Goal: Task Accomplishment & Management: Use online tool/utility

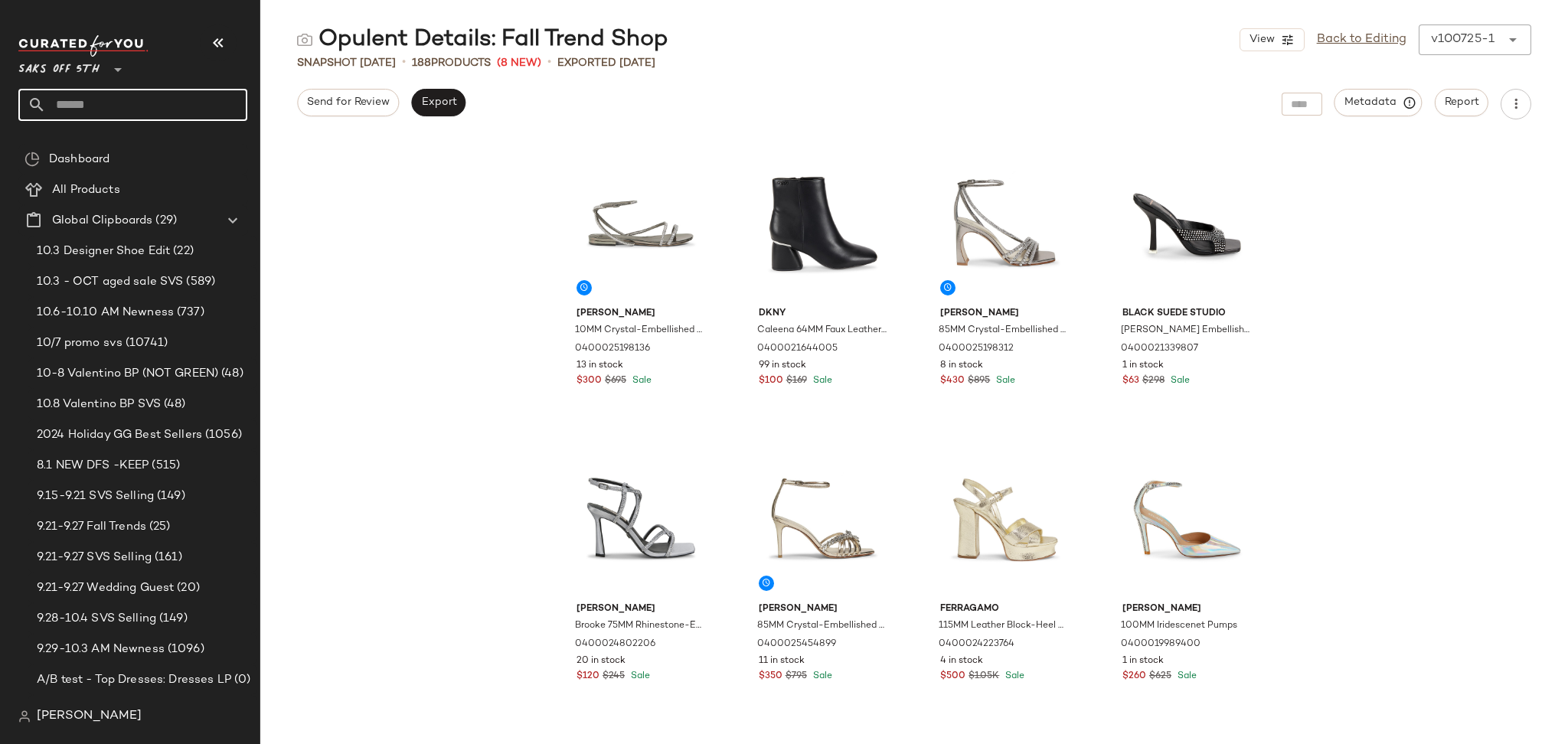
click at [116, 111] on input "text" at bounding box center [146, 105] width 201 height 32
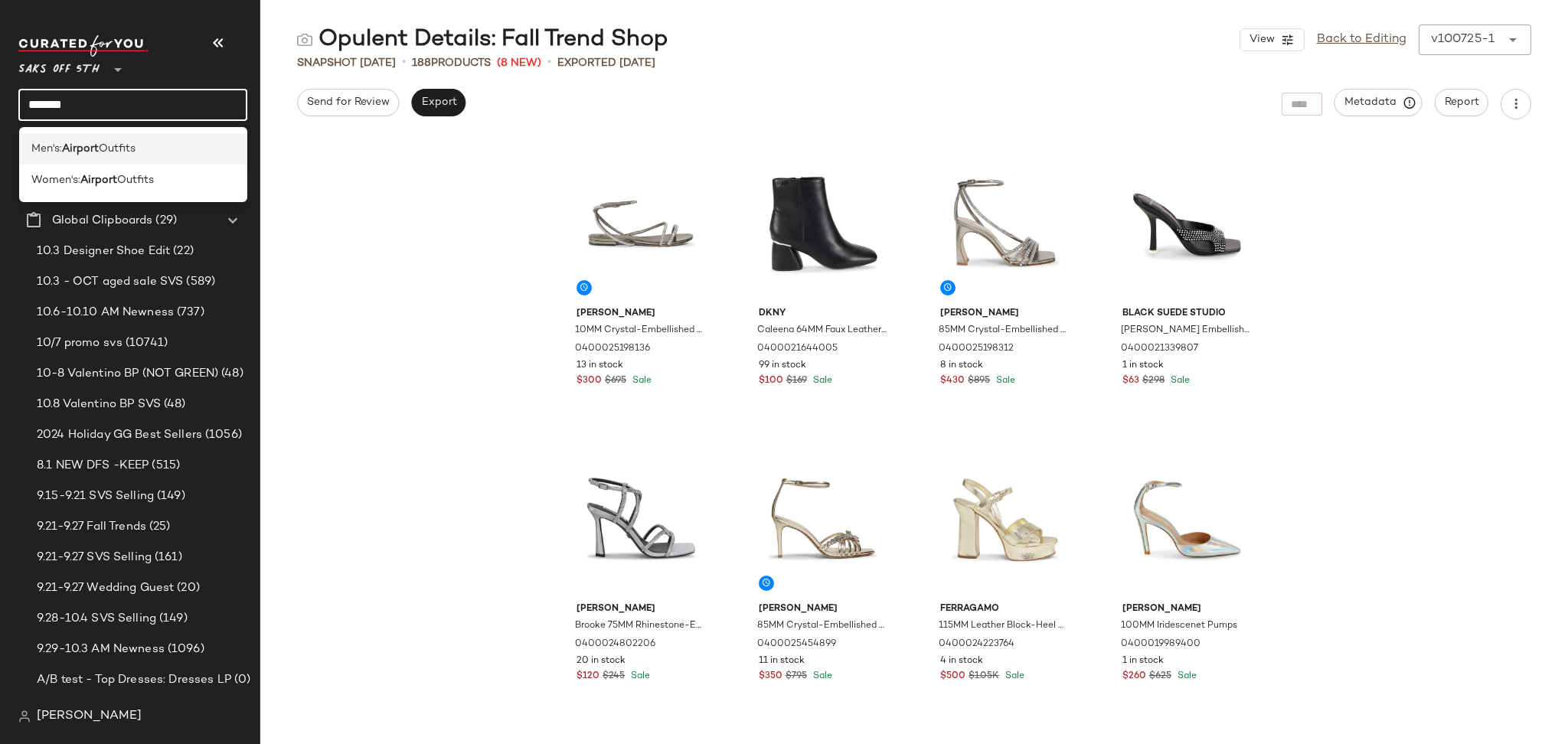
type input "*******"
click at [128, 142] on span "Outfits" at bounding box center [117, 148] width 37 height 16
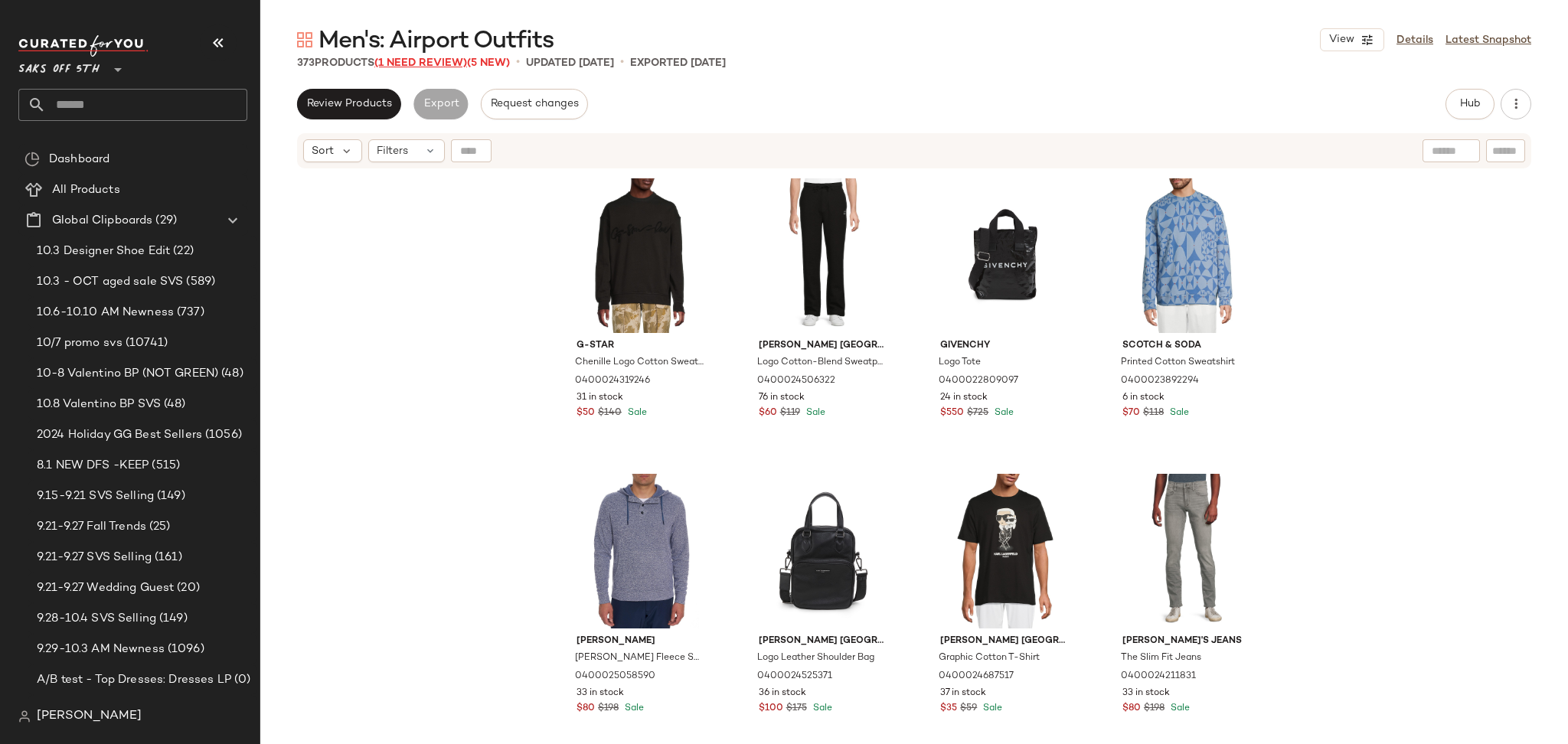
click at [419, 61] on span "(1 Need Review)" at bounding box center [421, 63] width 93 height 11
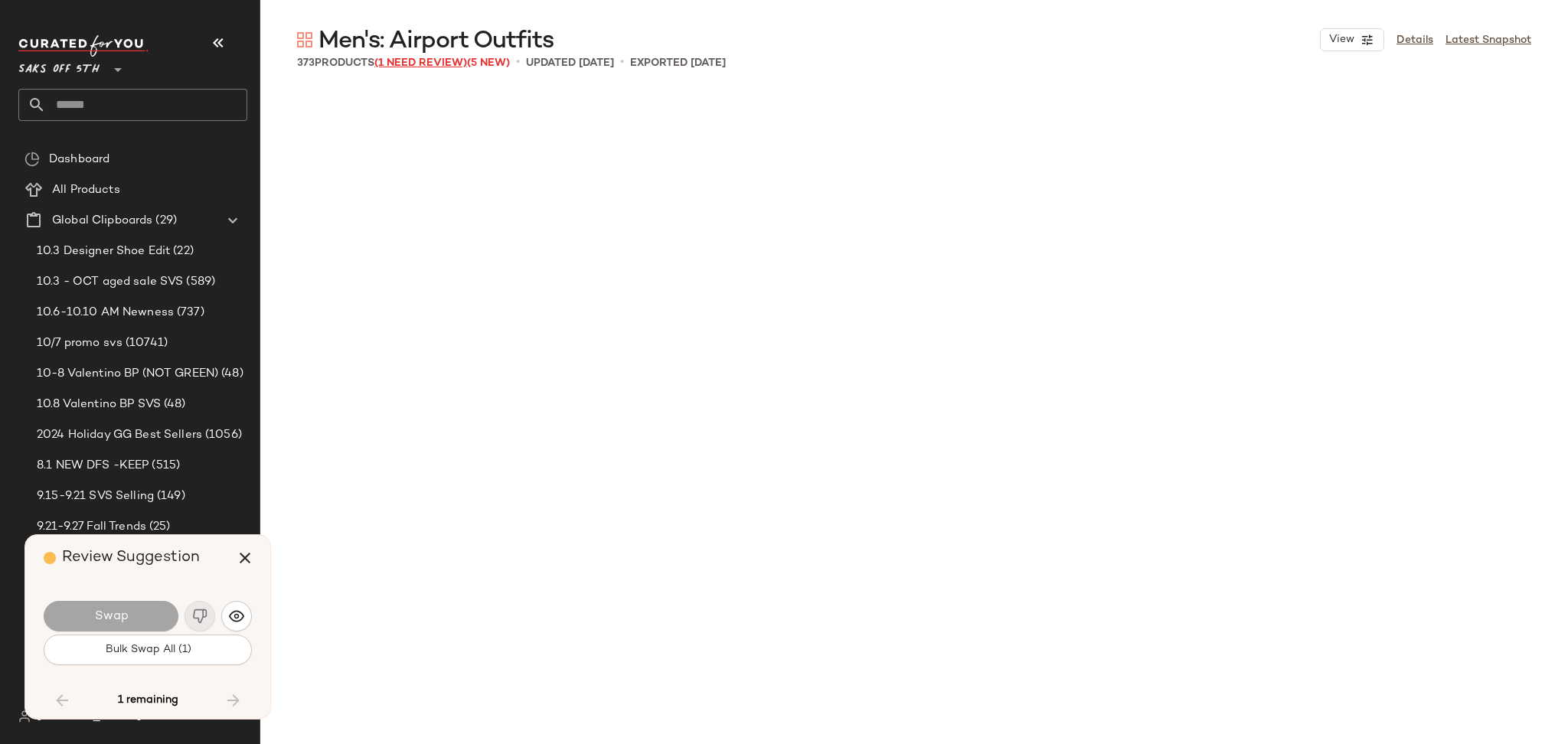
scroll to position [12413, 0]
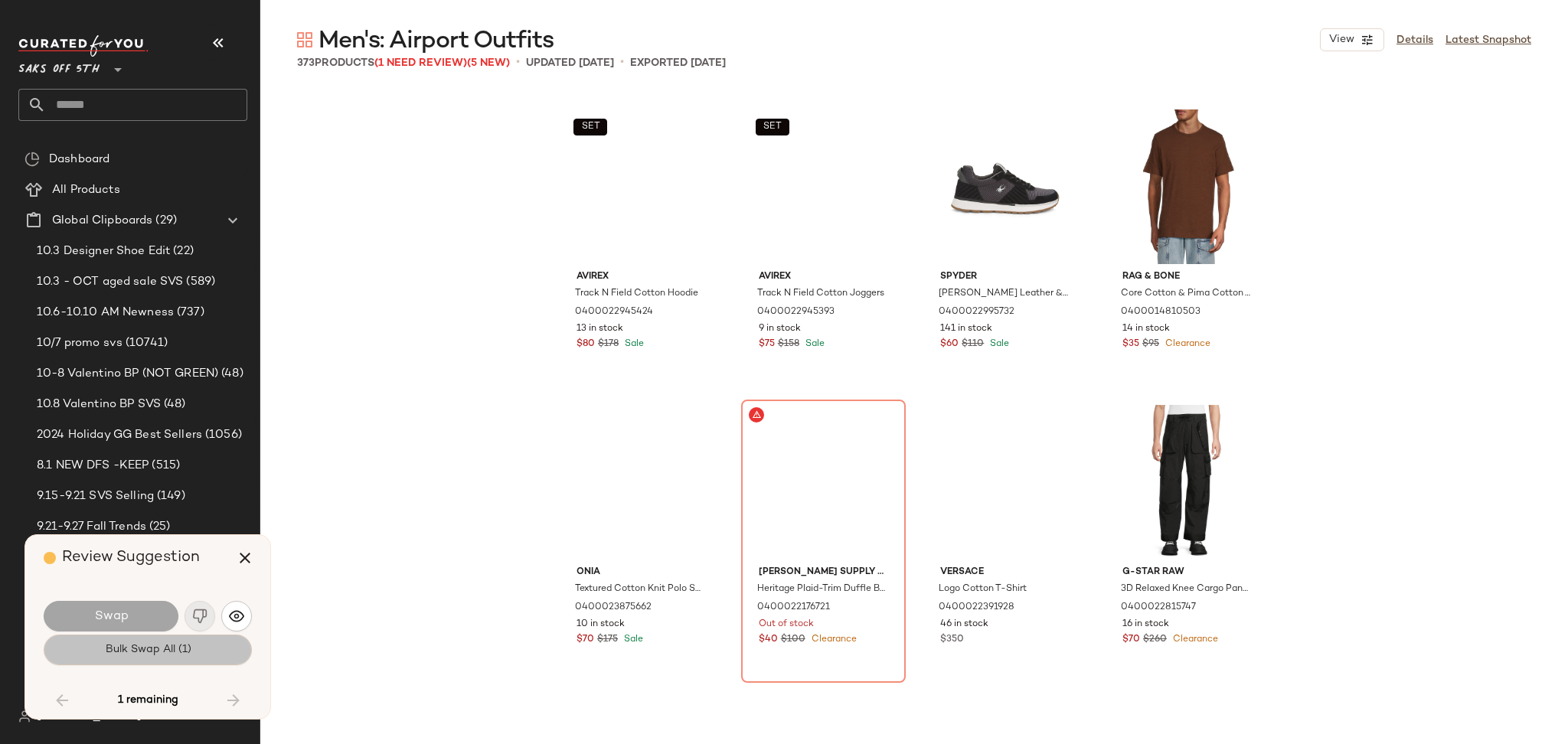
click at [145, 650] on span "Bulk Swap All (1)" at bounding box center [147, 650] width 86 height 12
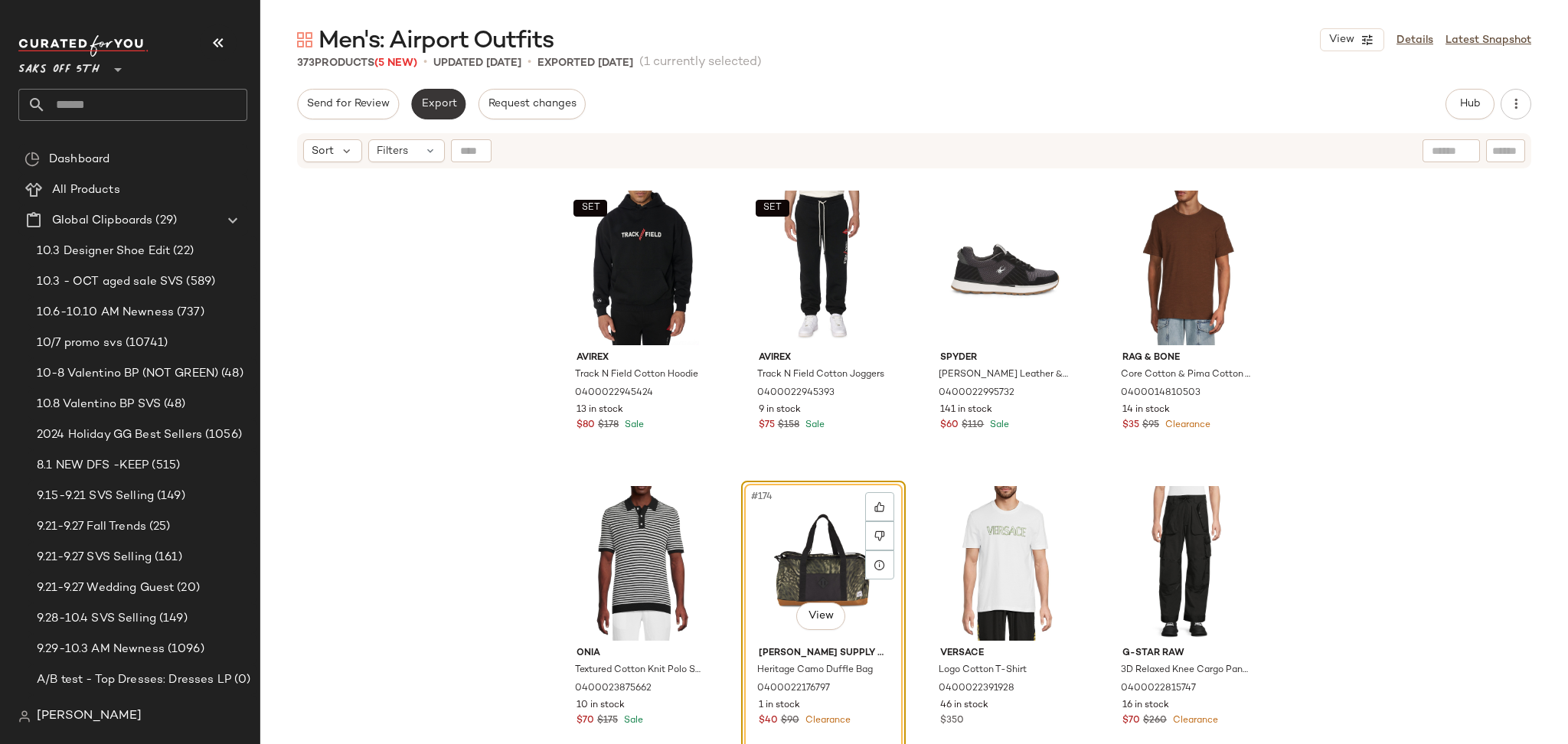
click at [444, 108] on span "Export" at bounding box center [438, 104] width 36 height 12
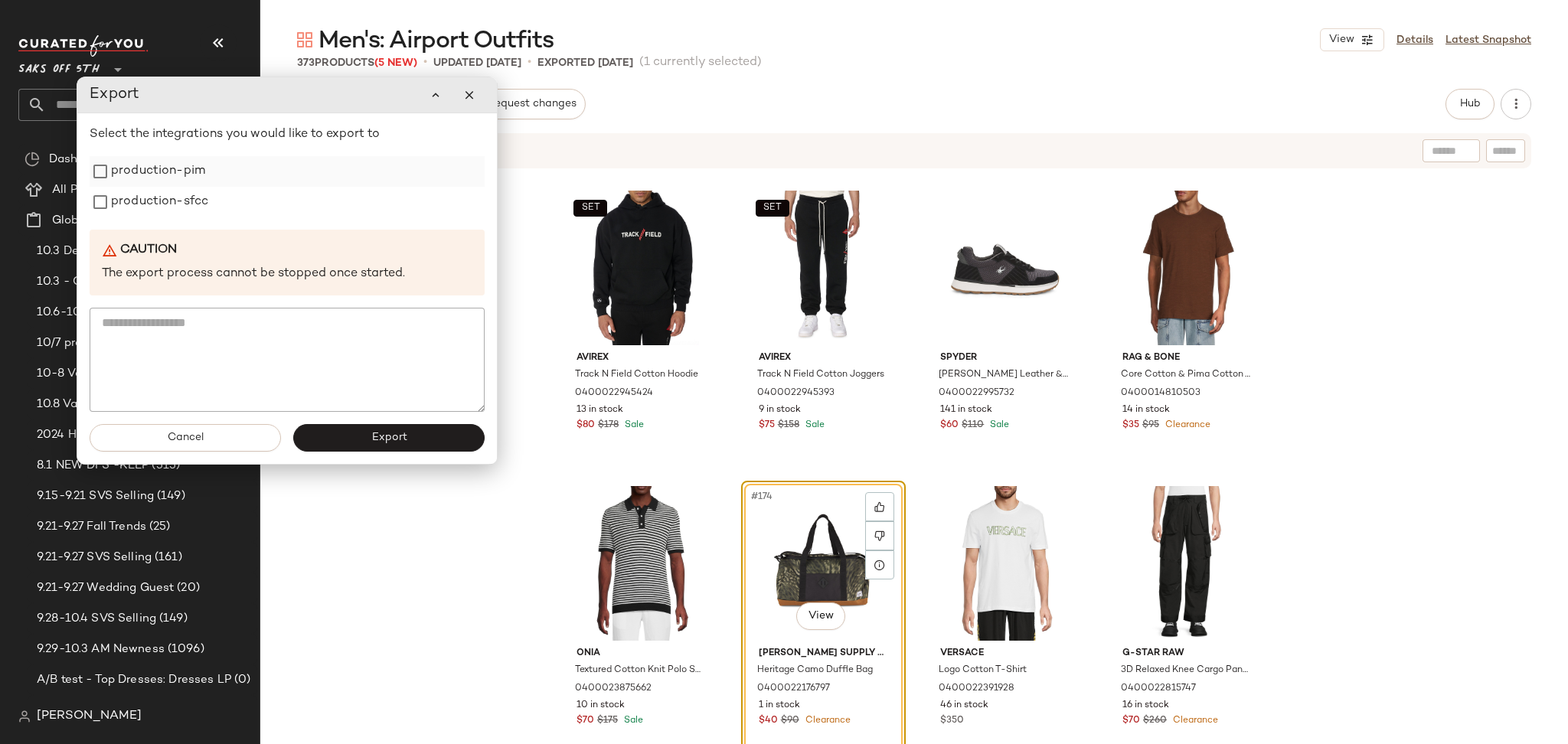
click at [213, 179] on div "production-pim" at bounding box center [287, 171] width 395 height 30
click at [180, 169] on label "production-pim" at bounding box center [158, 171] width 94 height 30
click at [181, 202] on label "production-sfcc" at bounding box center [160, 202] width 97 height 30
click at [380, 431] on span "Export" at bounding box center [389, 437] width 36 height 12
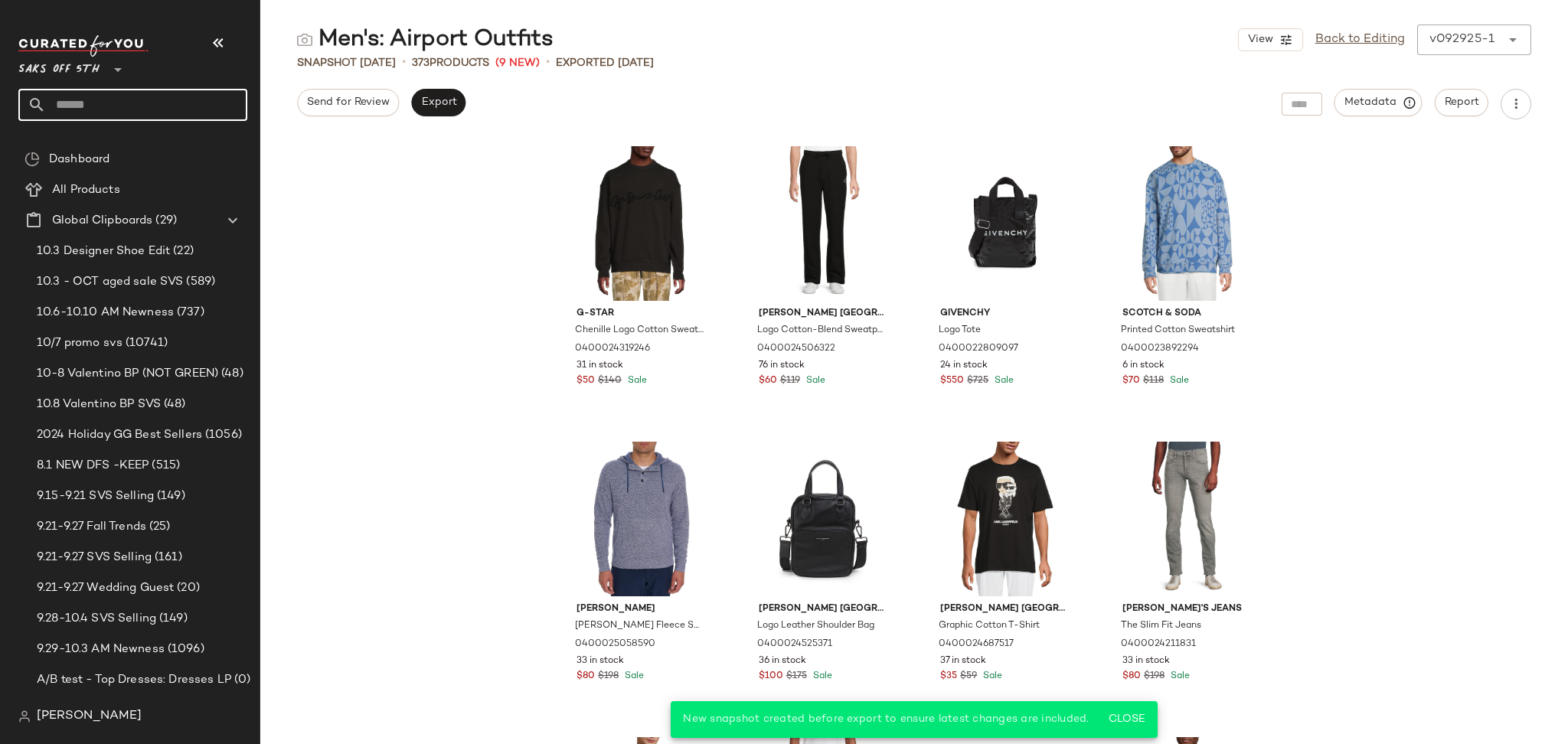
click at [163, 120] on input "text" at bounding box center [146, 105] width 201 height 32
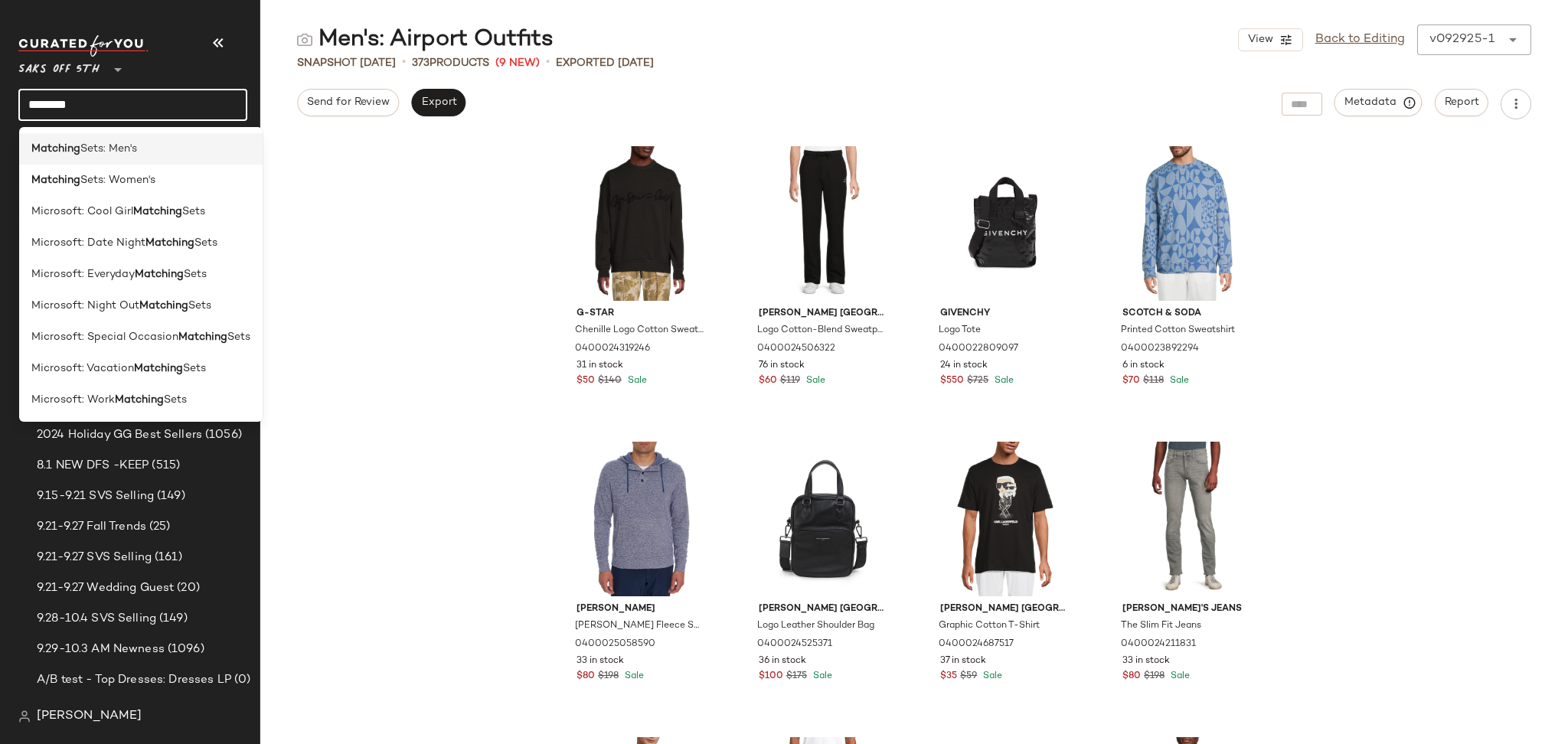
type input "********"
click at [142, 144] on div "Matching Sets: Men's" at bounding box center [141, 148] width 219 height 16
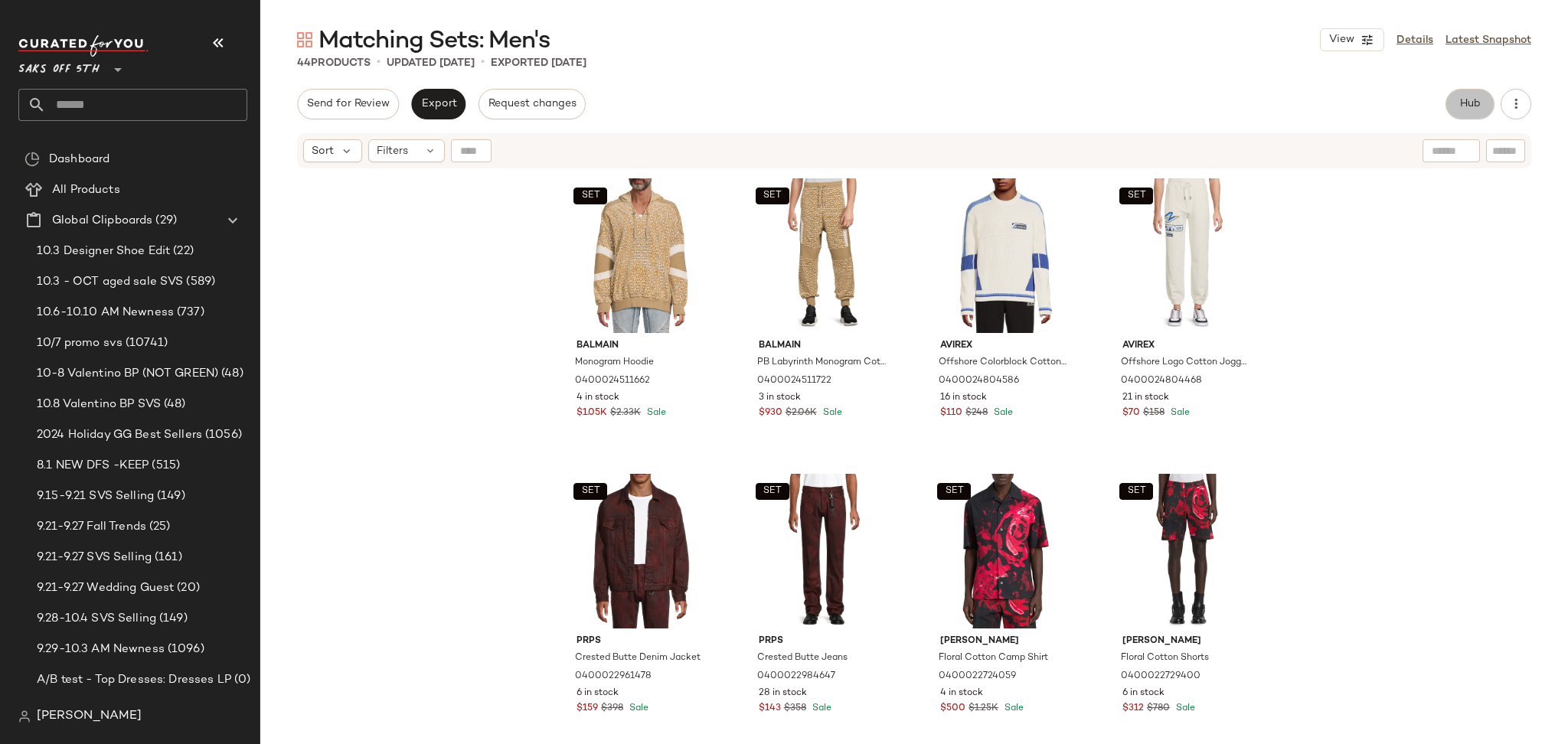
click at [1484, 96] on button "Hub" at bounding box center [1470, 104] width 49 height 30
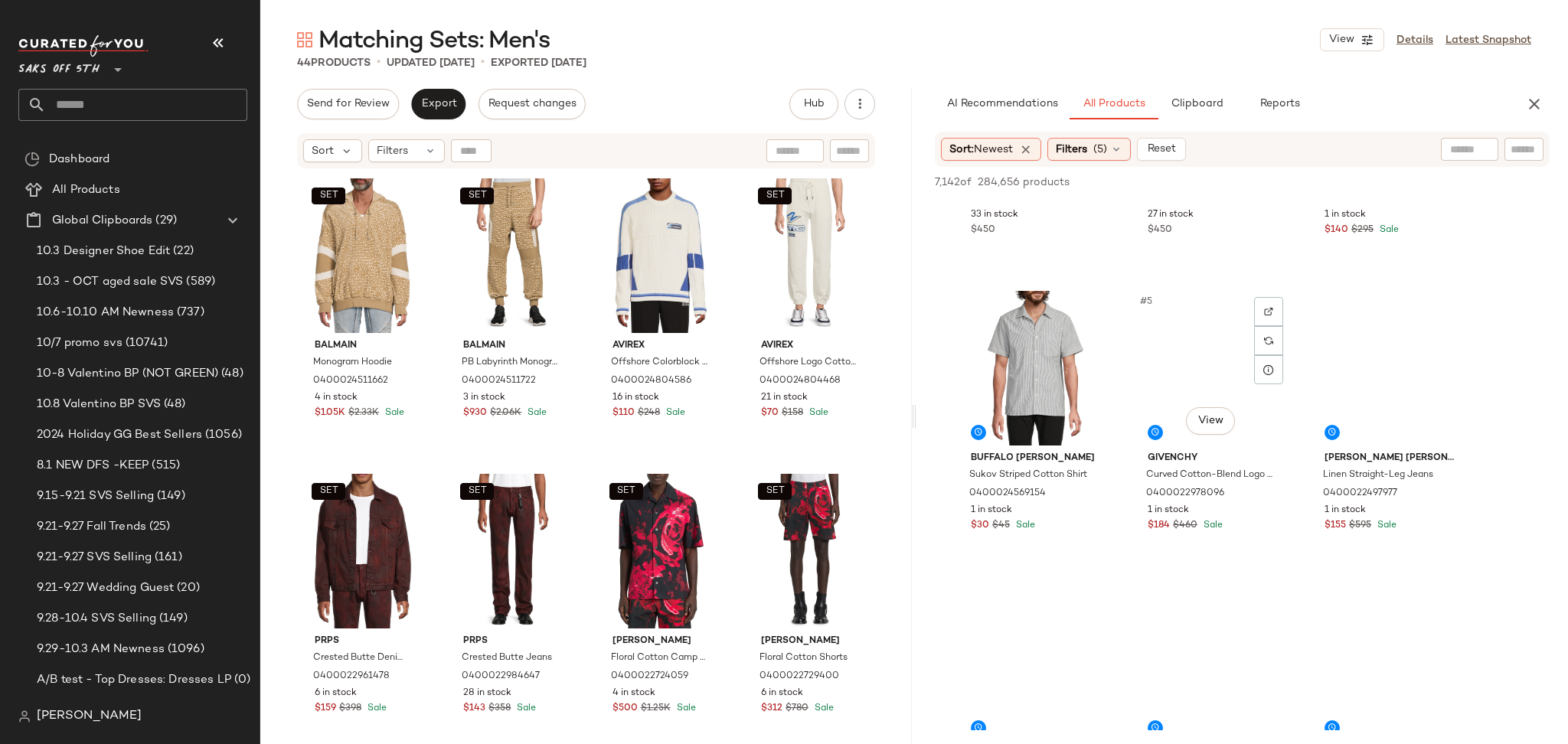
scroll to position [213, 0]
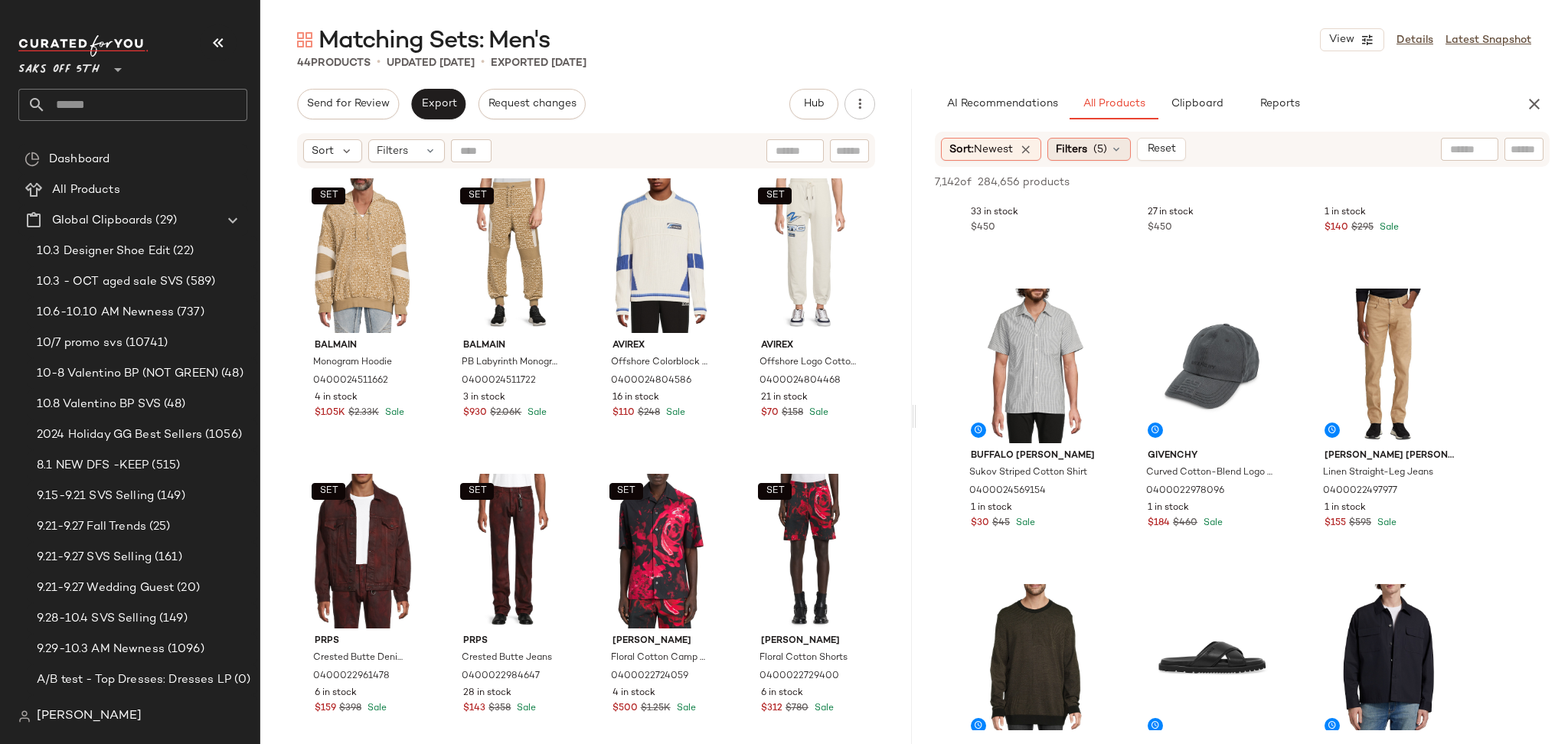
click at [1107, 153] on span "(5)" at bounding box center [1100, 149] width 14 height 16
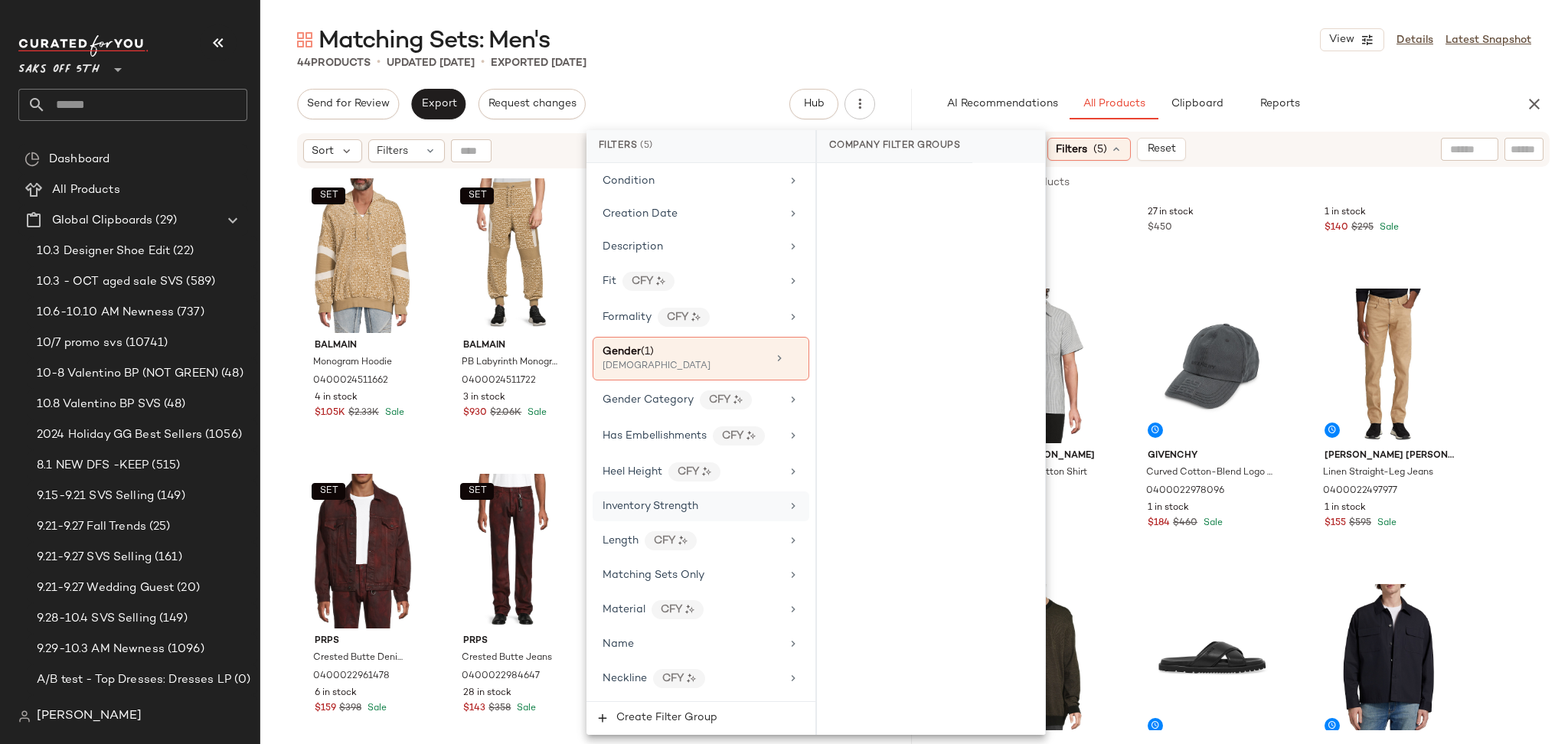
scroll to position [429, 0]
click at [707, 575] on div "Matching Sets Only" at bounding box center [692, 569] width 179 height 16
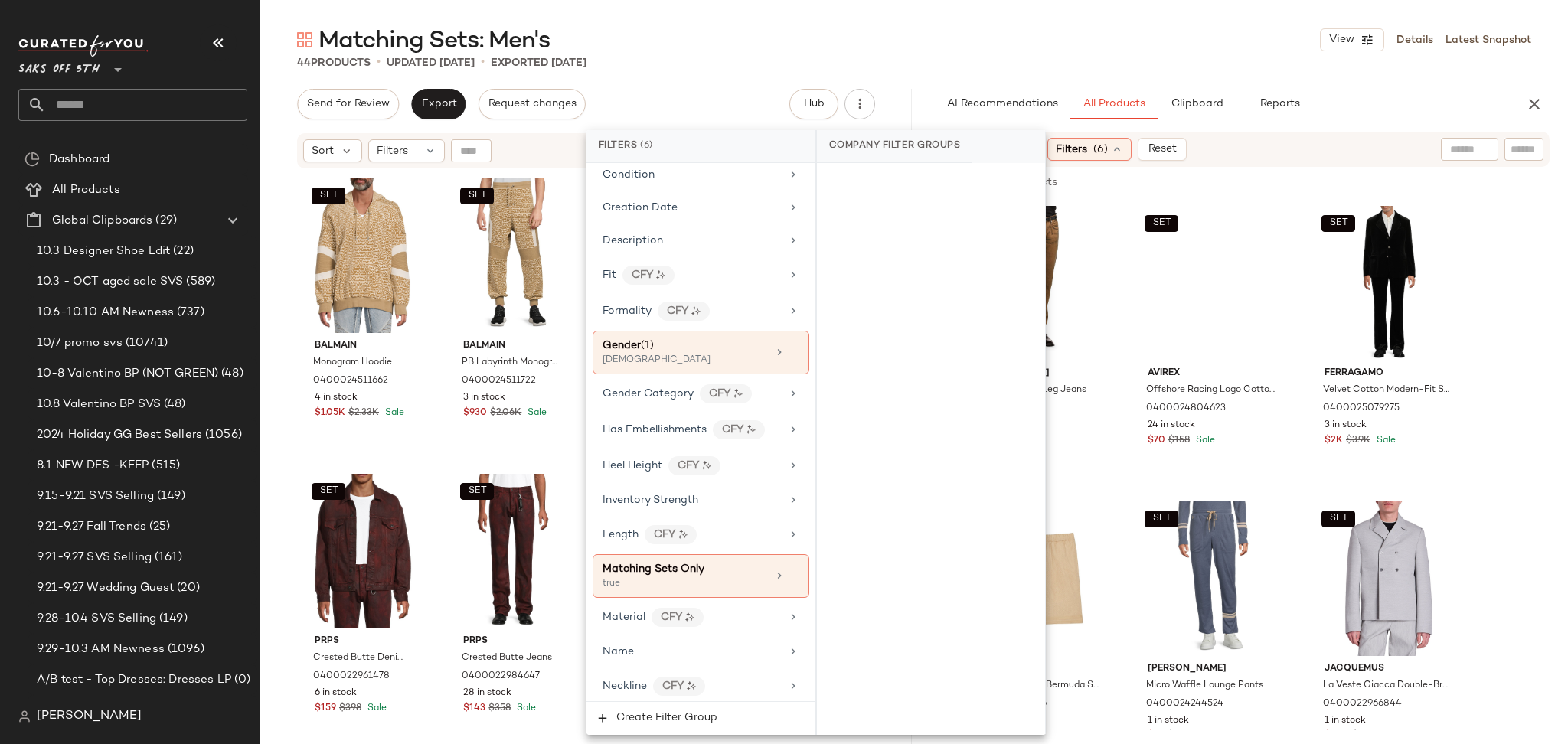
click at [1125, 67] on div "44 Products • updated [DATE] • Exported [DATE]" at bounding box center [914, 63] width 1308 height 15
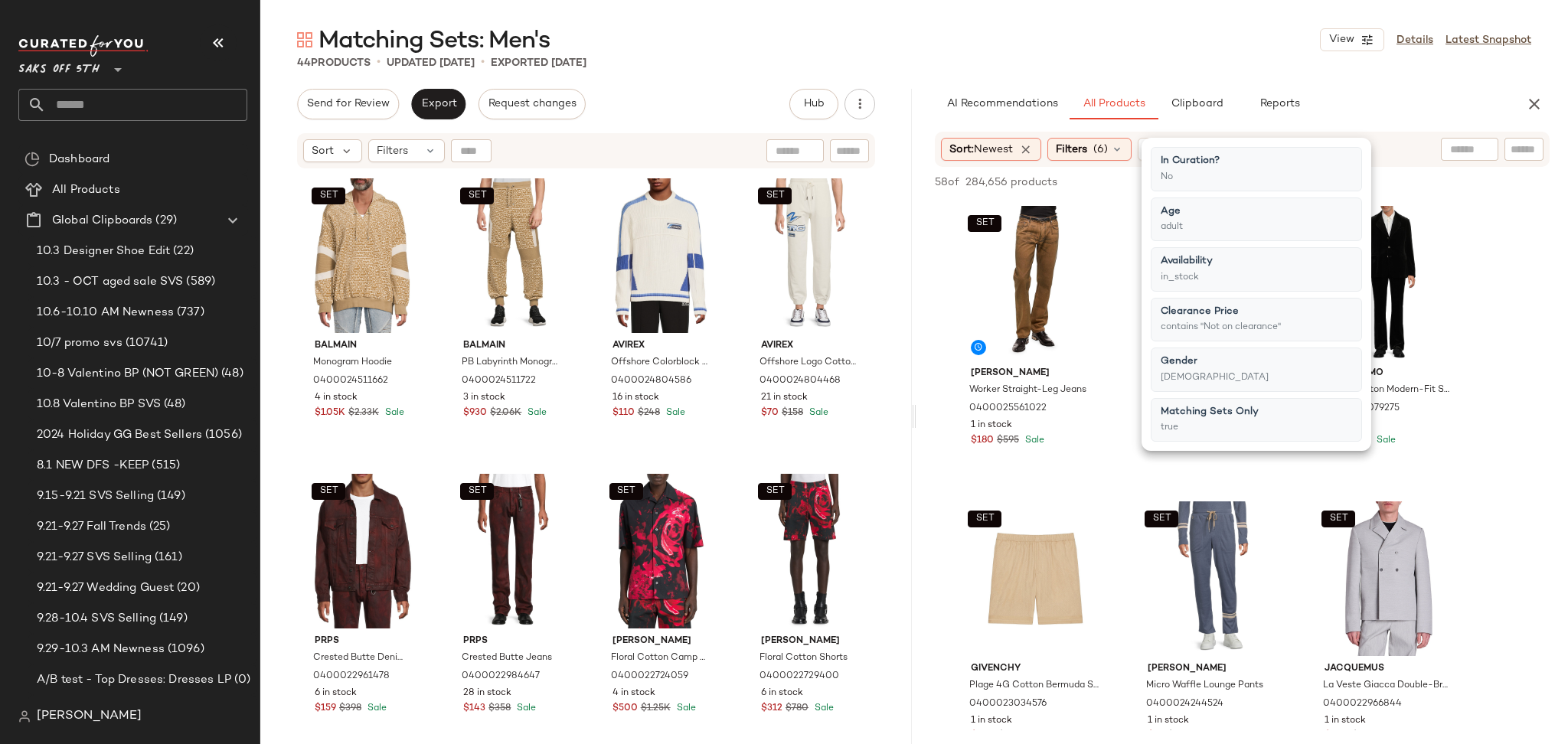
click at [1125, 67] on div "44 Products • updated [DATE] • Exported [DATE]" at bounding box center [914, 63] width 1308 height 15
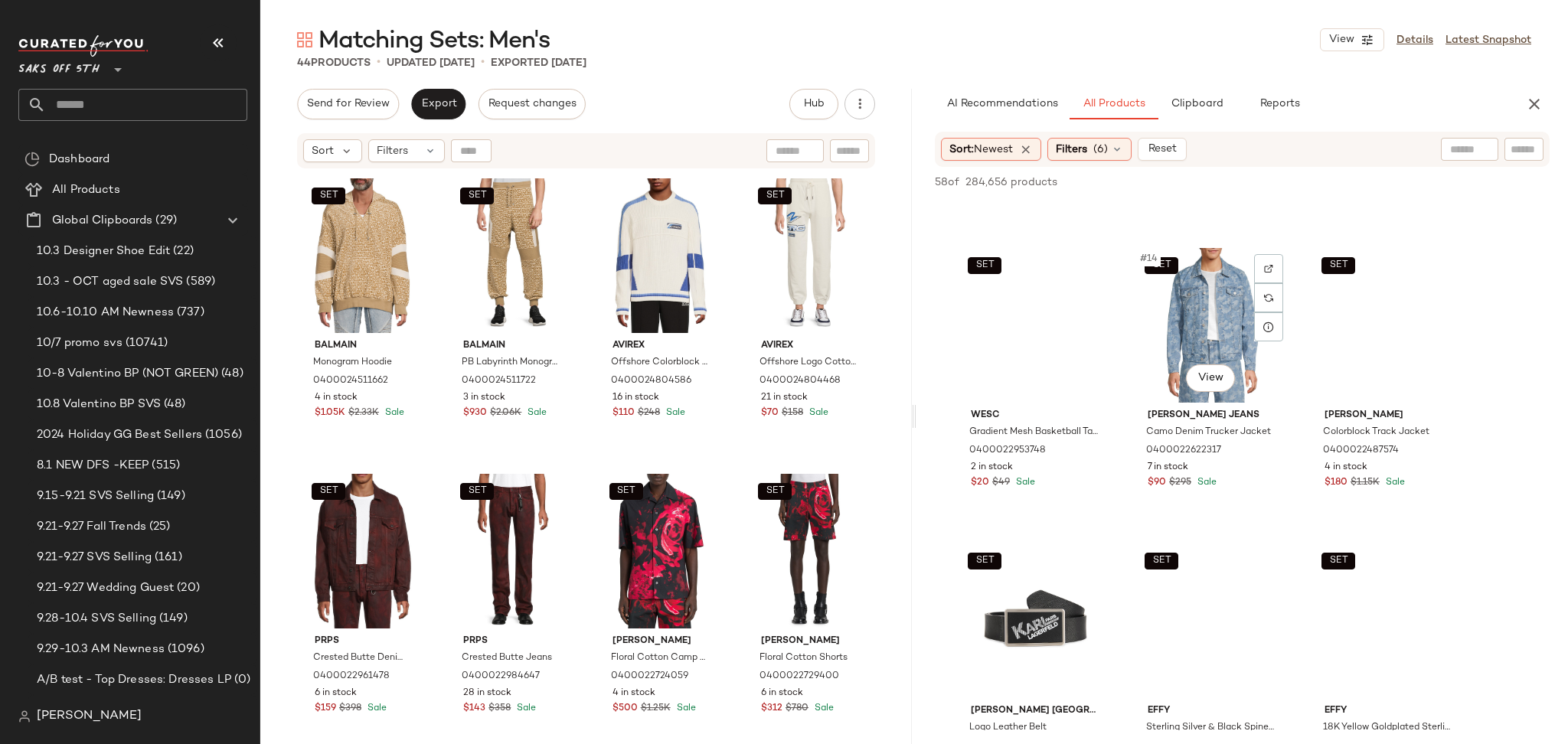
scroll to position [1147, 0]
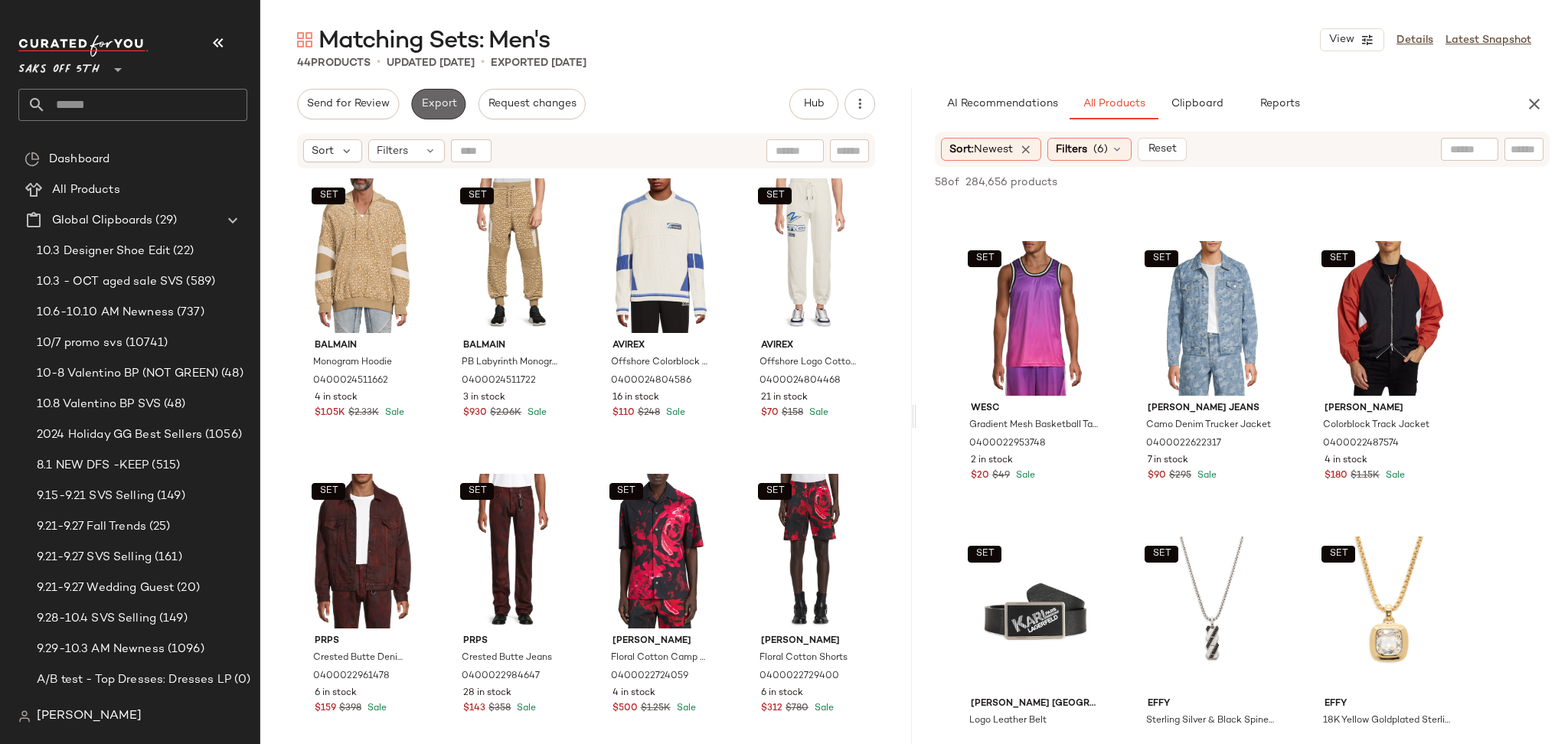
click at [447, 99] on span "Export" at bounding box center [438, 104] width 36 height 12
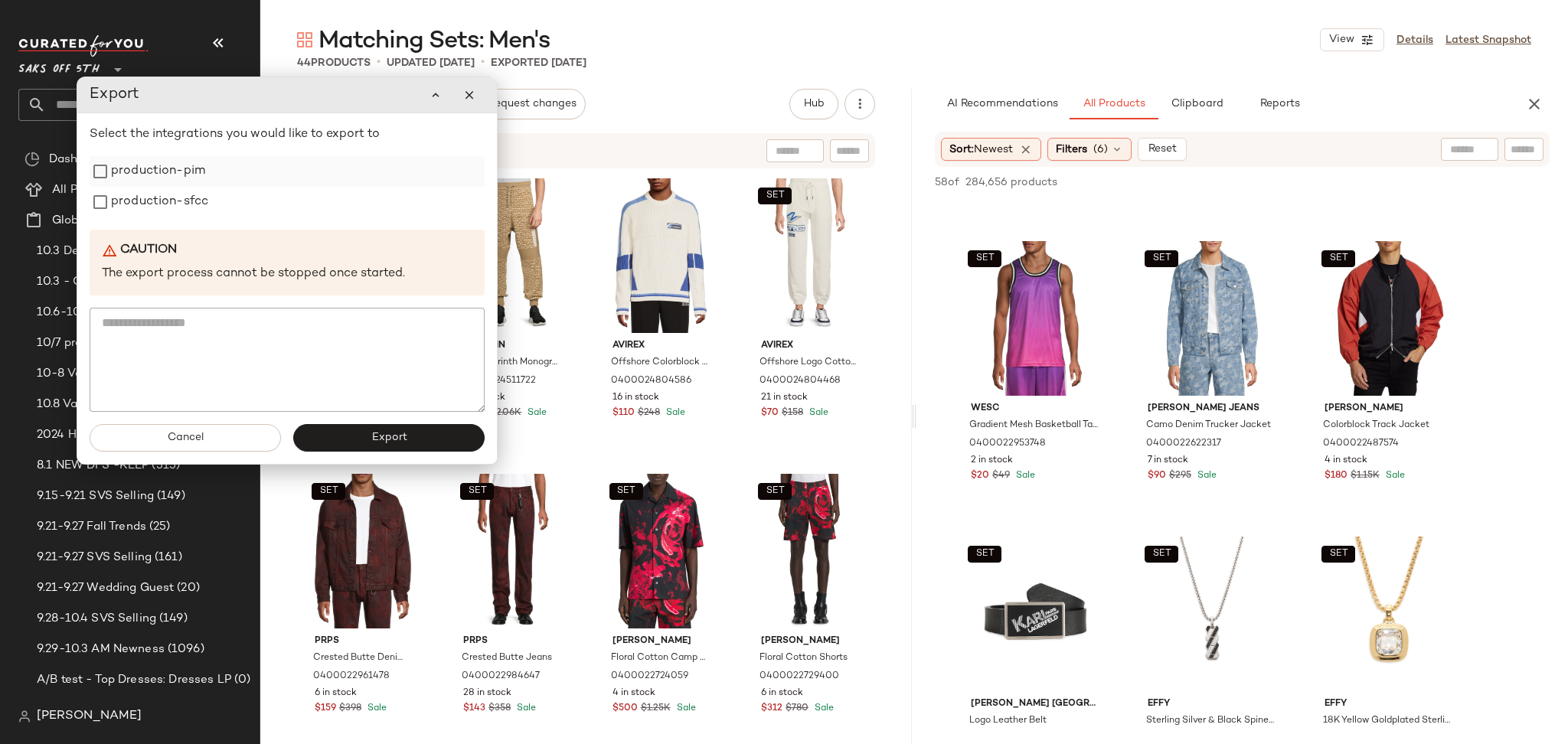
click at [128, 171] on label "production-pim" at bounding box center [158, 171] width 94 height 30
click at [142, 203] on label "production-sfcc" at bounding box center [160, 202] width 97 height 30
click at [245, 434] on button "Cancel" at bounding box center [184, 437] width 191 height 28
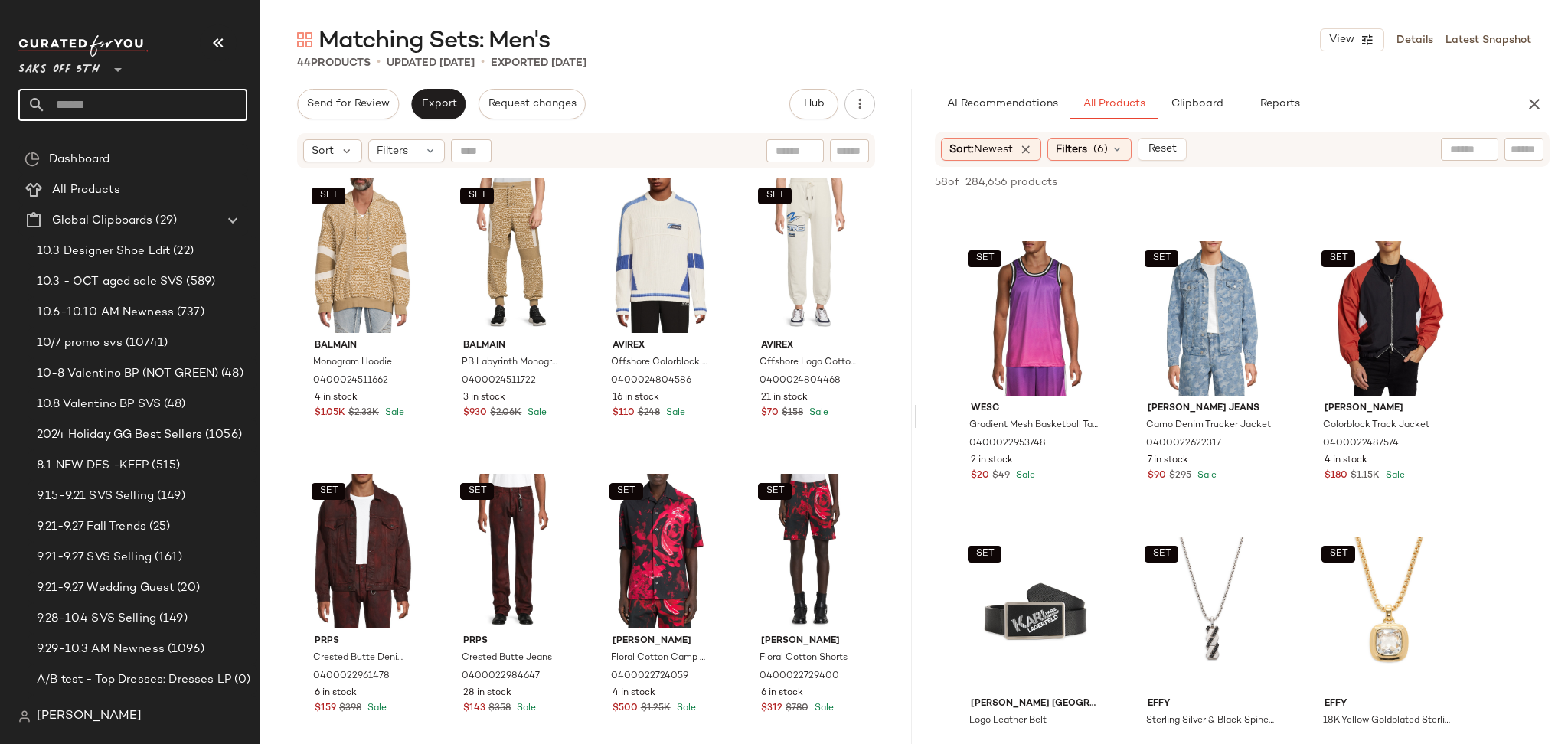
click at [201, 105] on input "text" at bounding box center [146, 105] width 201 height 32
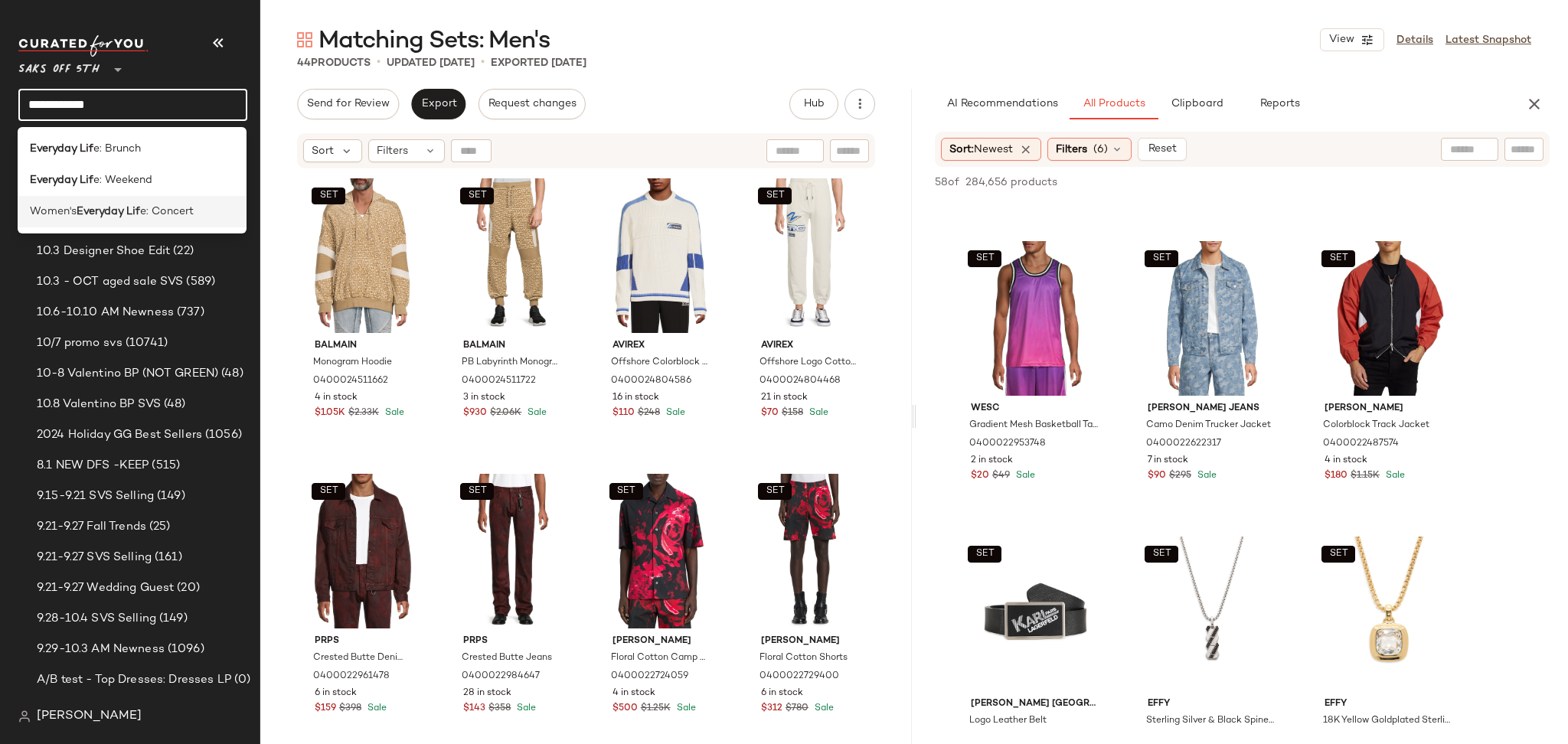
type input "**********"
click at [144, 212] on span "e: Concert" at bounding box center [166, 211] width 53 height 16
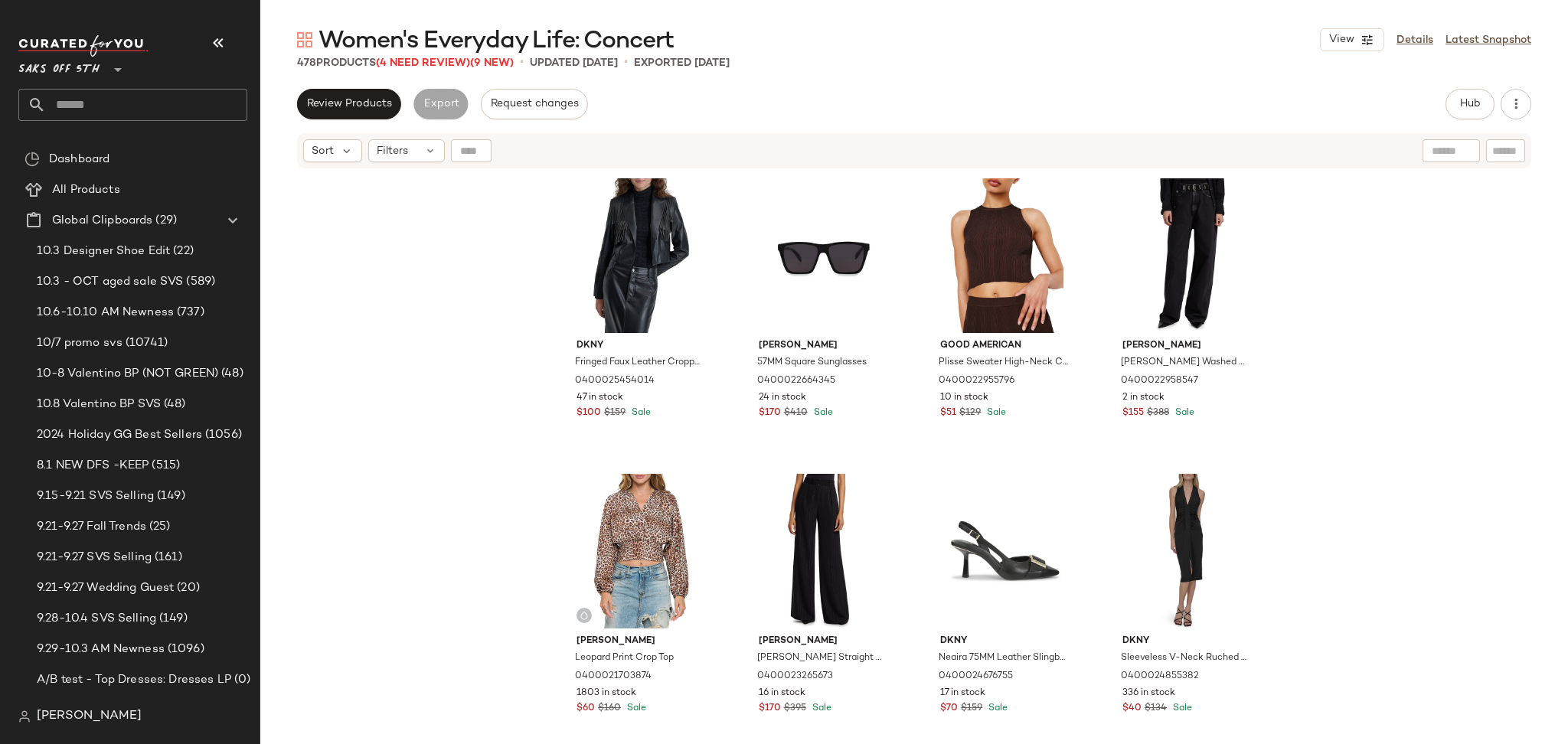
click at [431, 70] on div "478 Products (4 Need Review) (9 New)" at bounding box center [406, 63] width 217 height 16
click at [442, 63] on span "(4 Need Review)" at bounding box center [423, 63] width 94 height 11
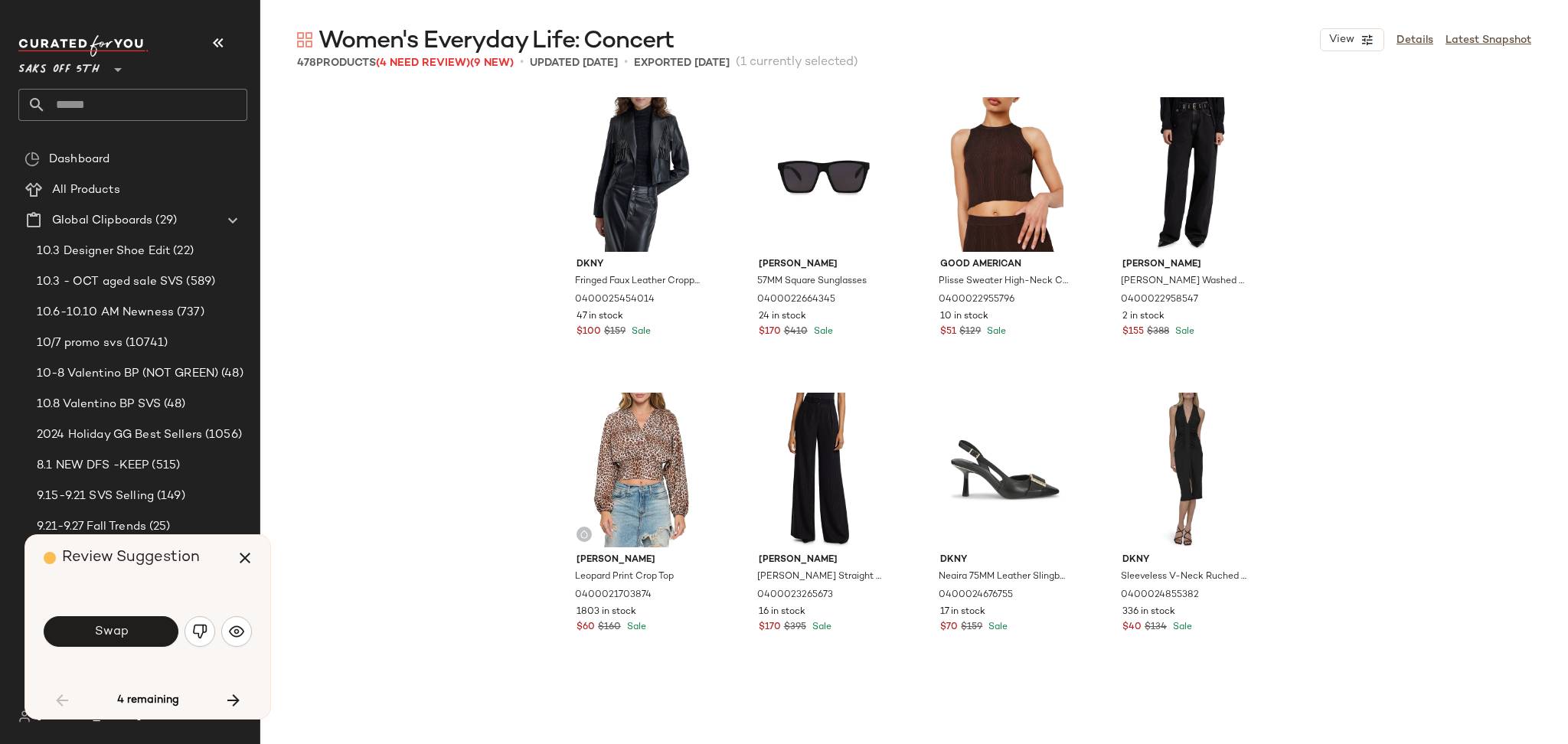
scroll to position [603, 0]
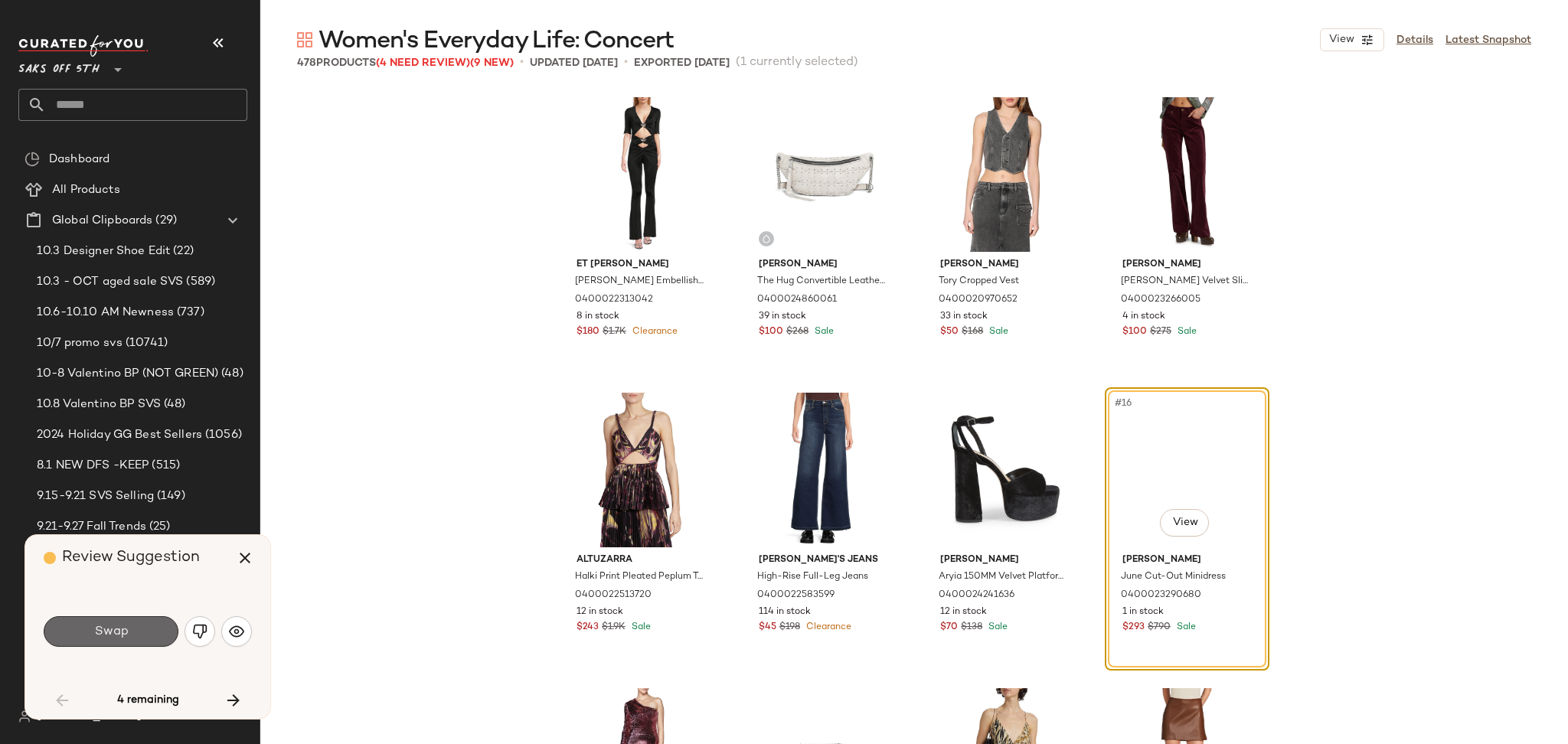
click at [142, 626] on button "Swap" at bounding box center [111, 632] width 135 height 30
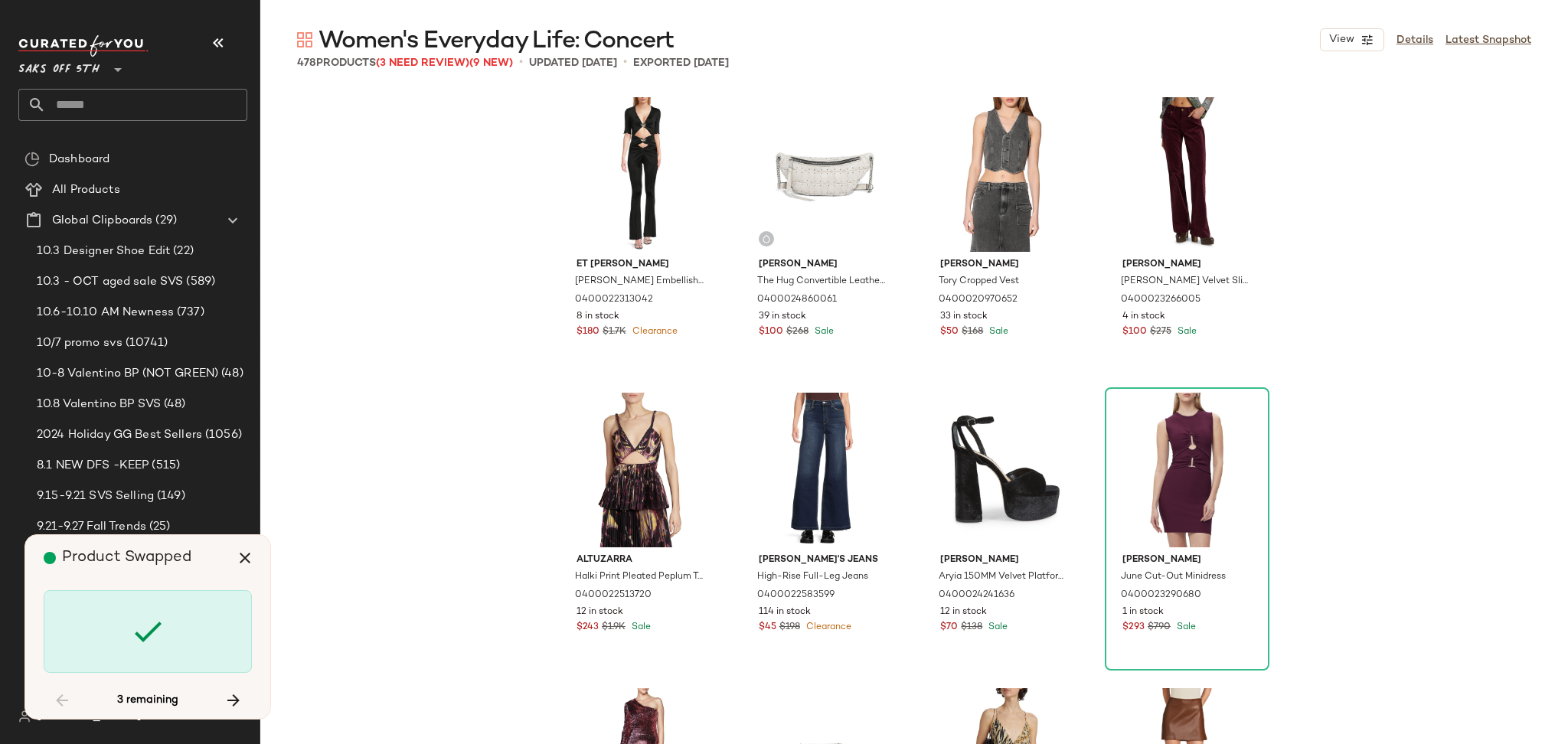
scroll to position [14777, 0]
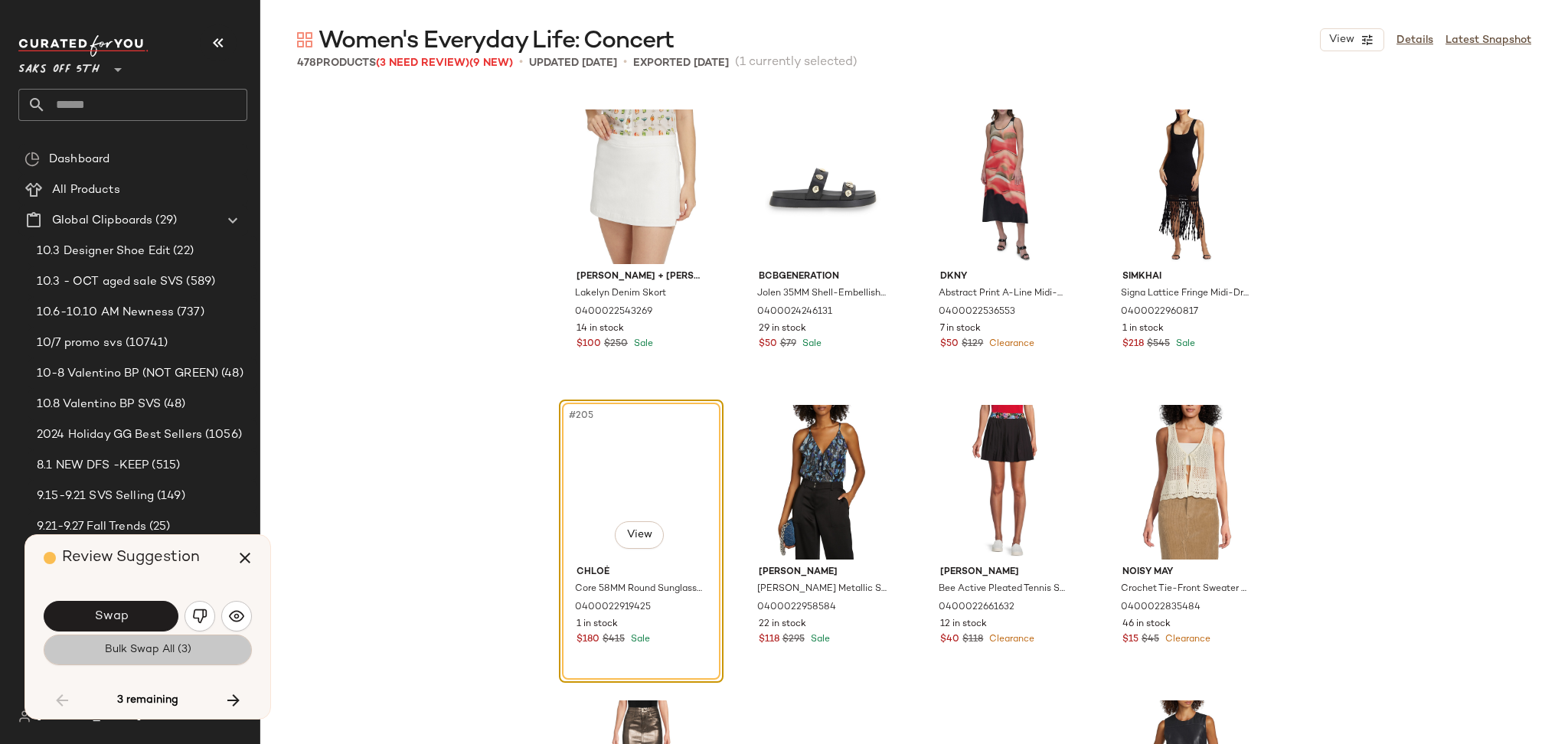
click at [162, 652] on span "Bulk Swap All (3)" at bounding box center [148, 650] width 87 height 12
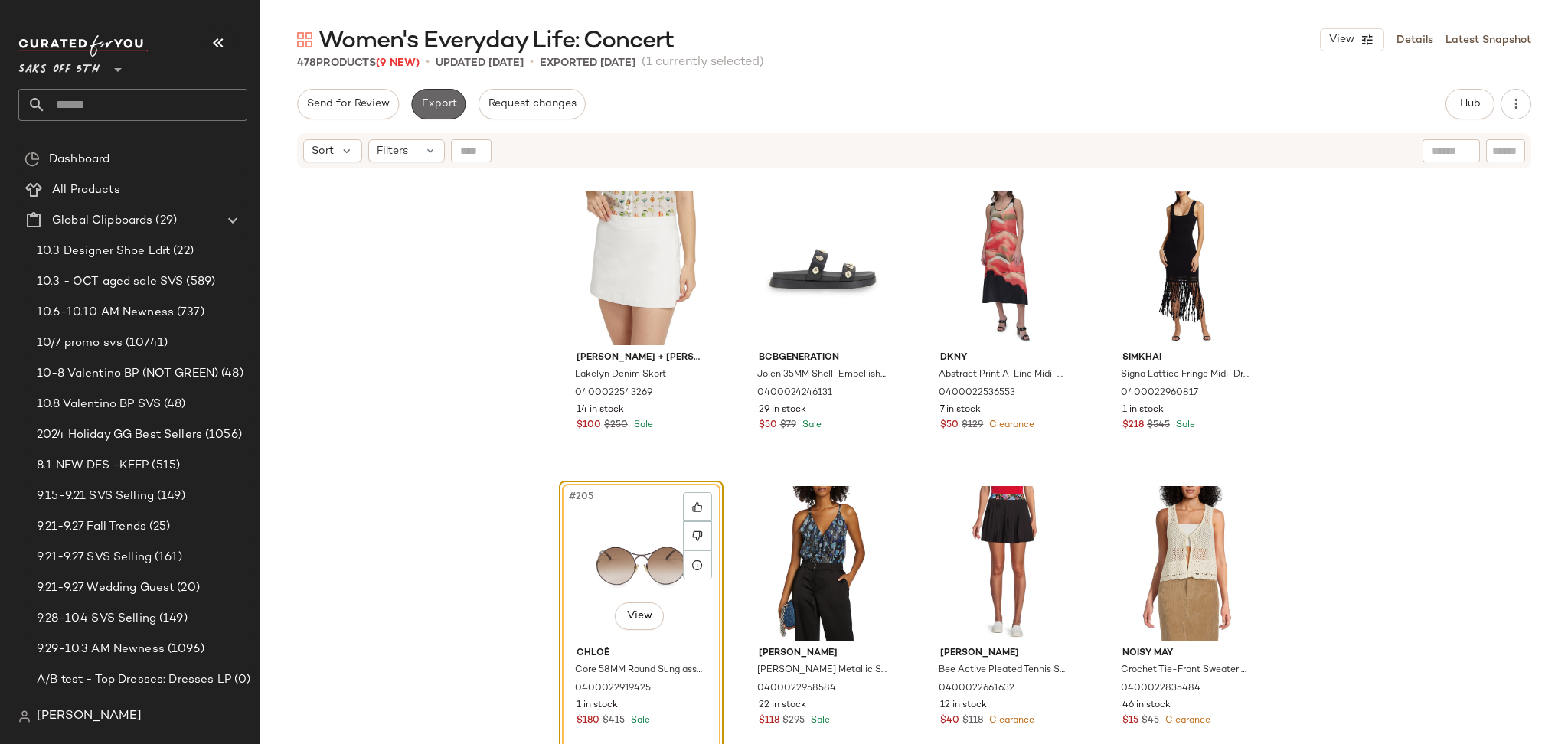
click at [433, 98] on span "Export" at bounding box center [438, 104] width 36 height 12
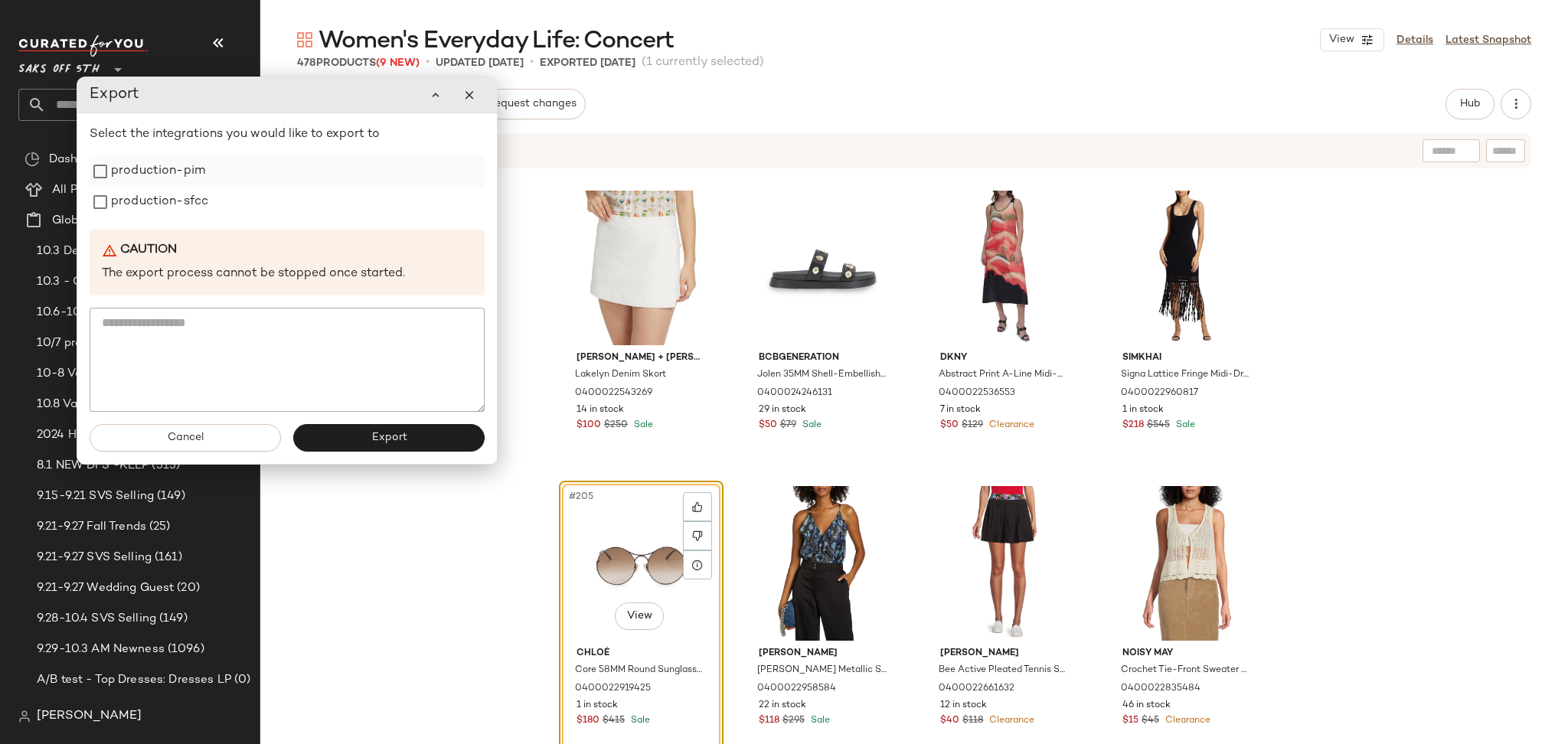
click at [167, 174] on label "production-pim" at bounding box center [158, 171] width 94 height 30
click at [181, 203] on label "production-sfcc" at bounding box center [160, 202] width 97 height 30
click at [328, 431] on button "Export" at bounding box center [389, 437] width 191 height 28
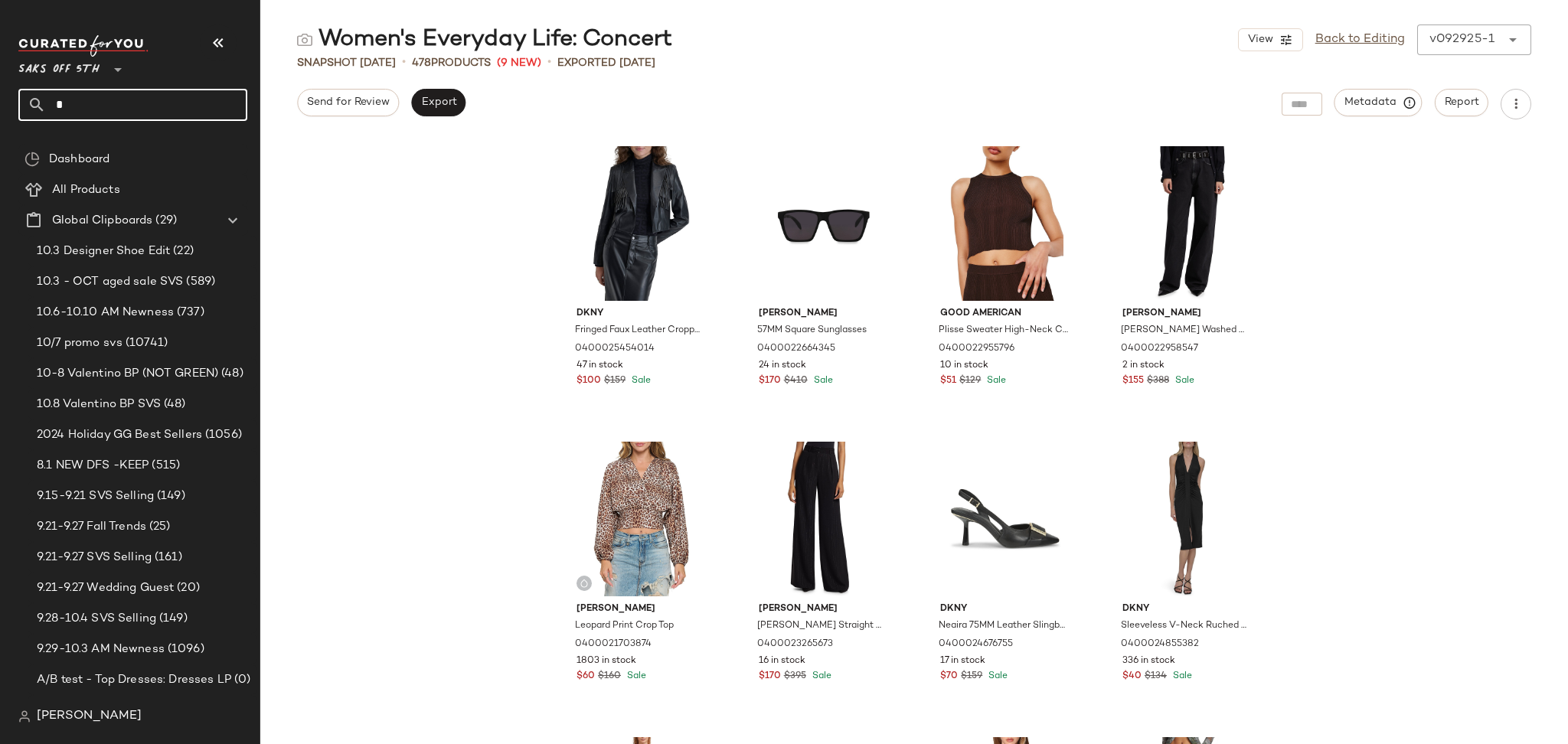
click at [167, 105] on input "*" at bounding box center [146, 105] width 201 height 32
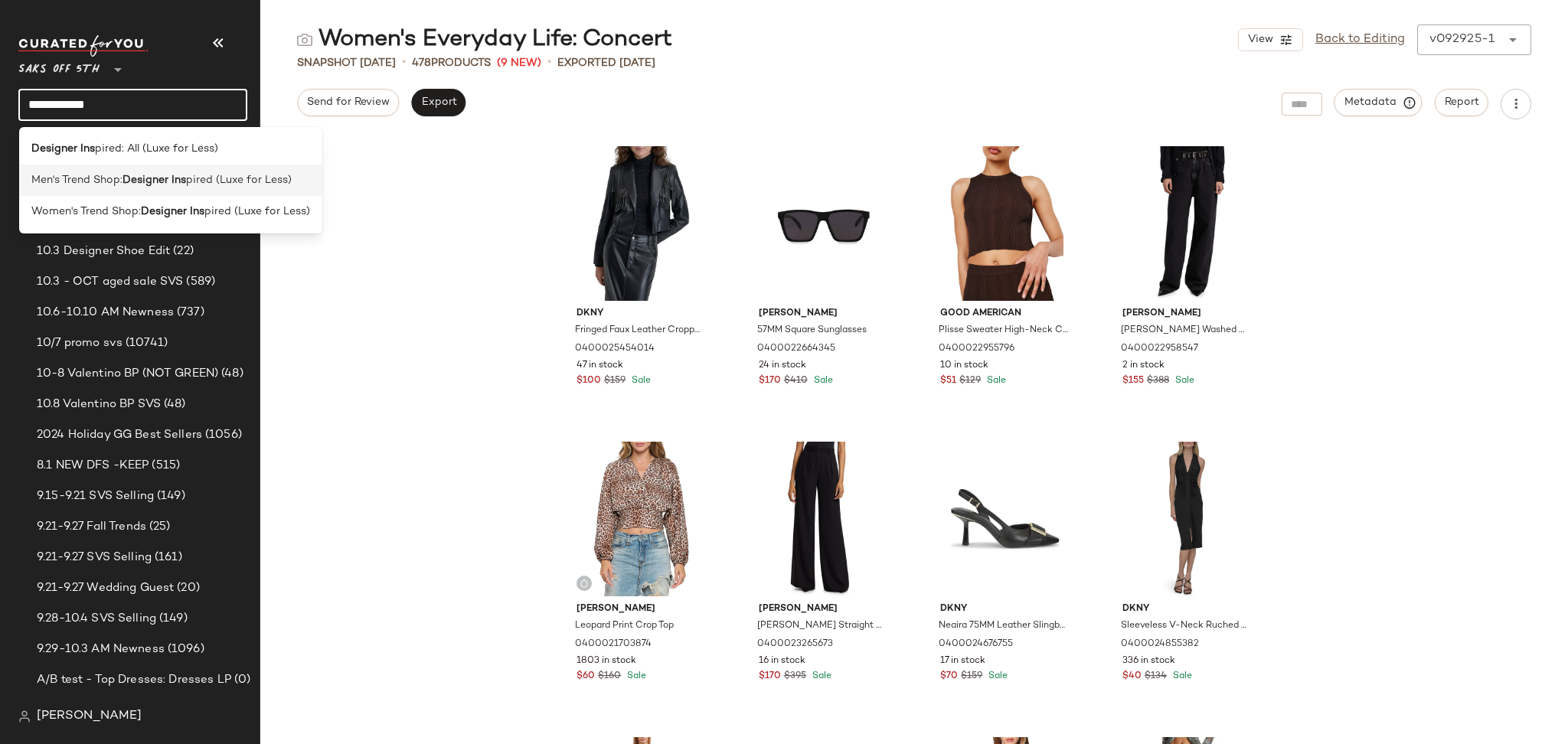
type input "**********"
click at [173, 178] on b "Designer Ins" at bounding box center [154, 180] width 64 height 16
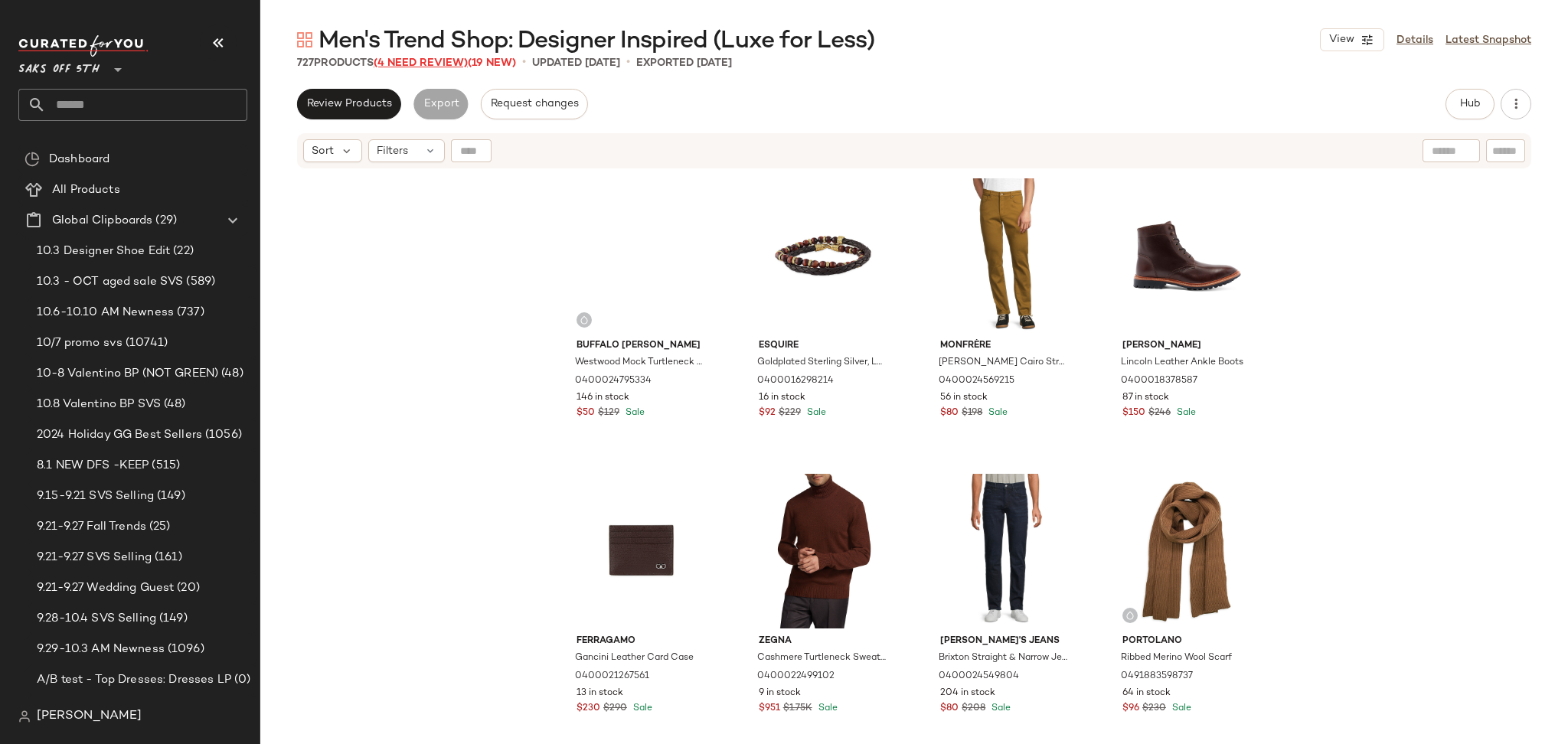
click at [436, 59] on span "(4 Need Review)" at bounding box center [420, 63] width 94 height 11
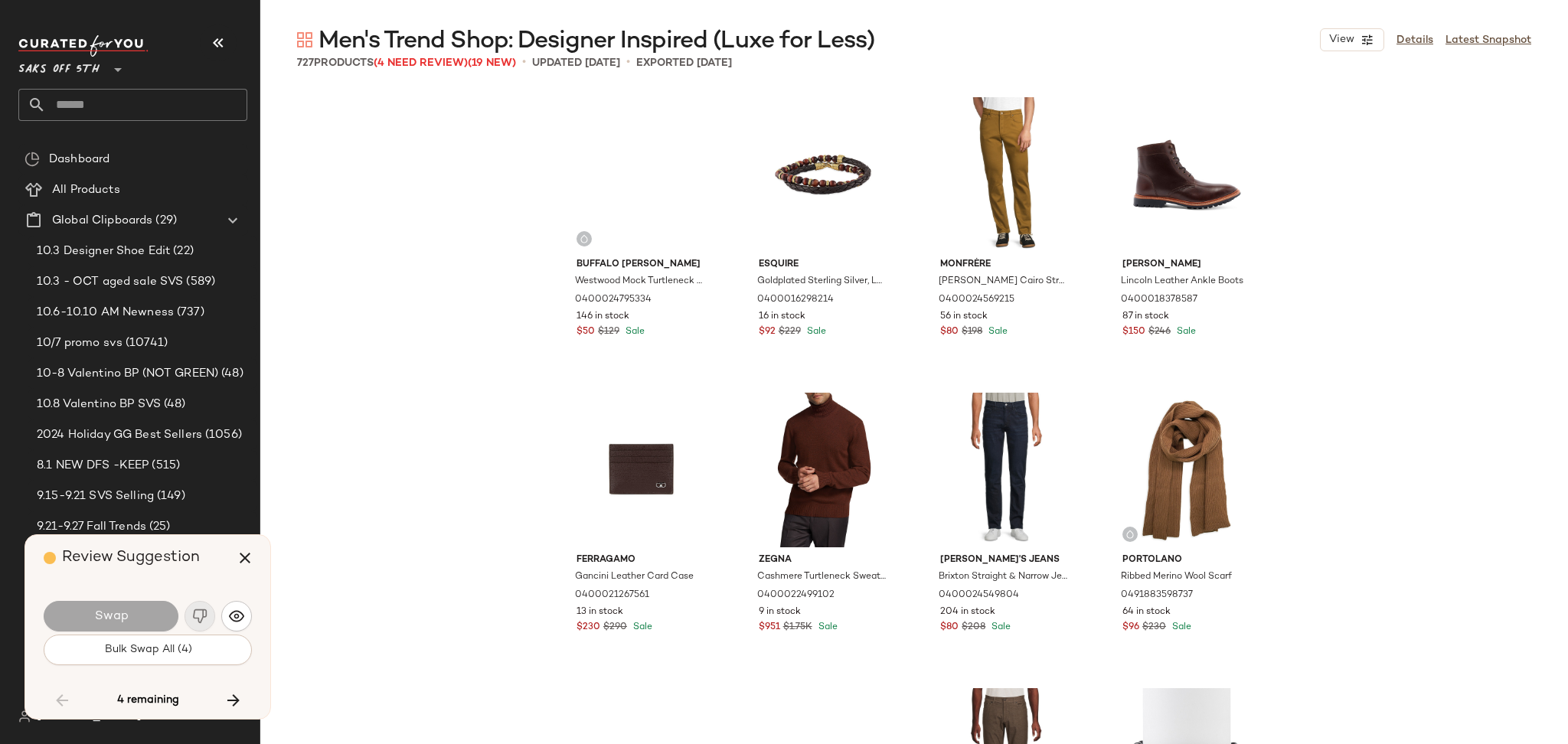
scroll to position [14482, 0]
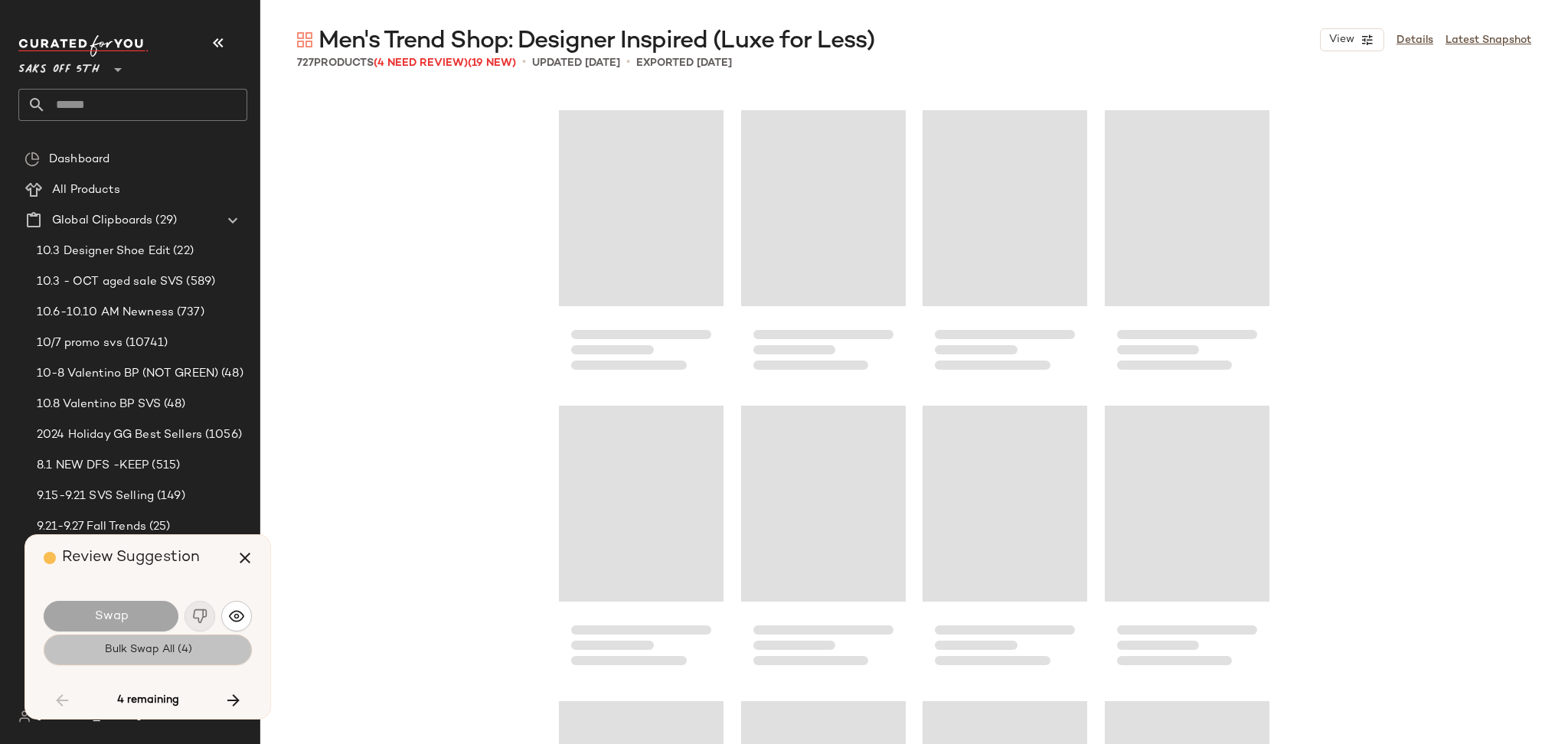
click at [190, 654] on span "Bulk Swap All (4)" at bounding box center [147, 650] width 88 height 12
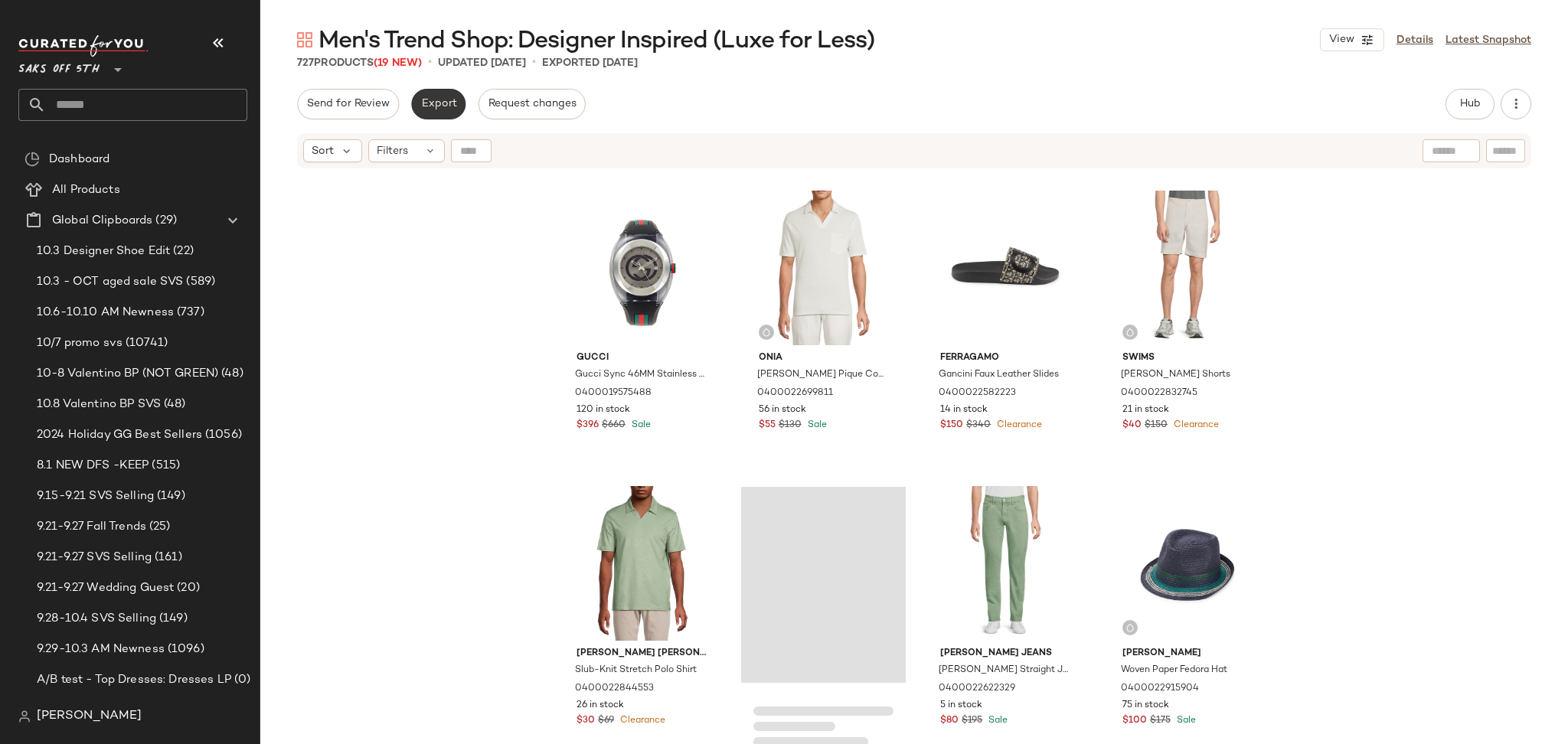
click at [438, 108] on span "Export" at bounding box center [438, 104] width 36 height 12
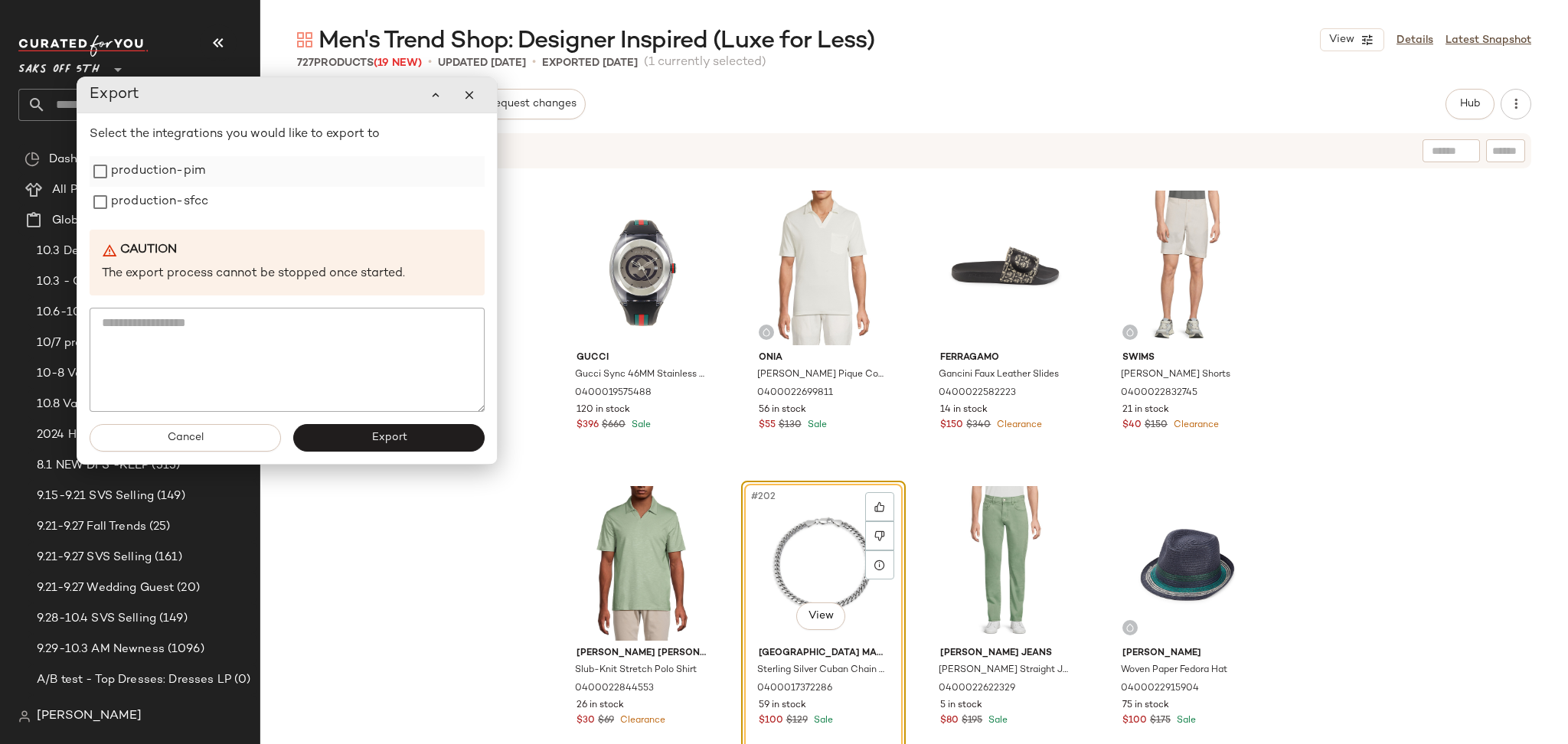
click at [185, 186] on label "production-pim" at bounding box center [158, 171] width 94 height 30
click at [185, 200] on label "production-sfcc" at bounding box center [160, 202] width 97 height 30
click at [401, 439] on span "Export" at bounding box center [389, 437] width 36 height 12
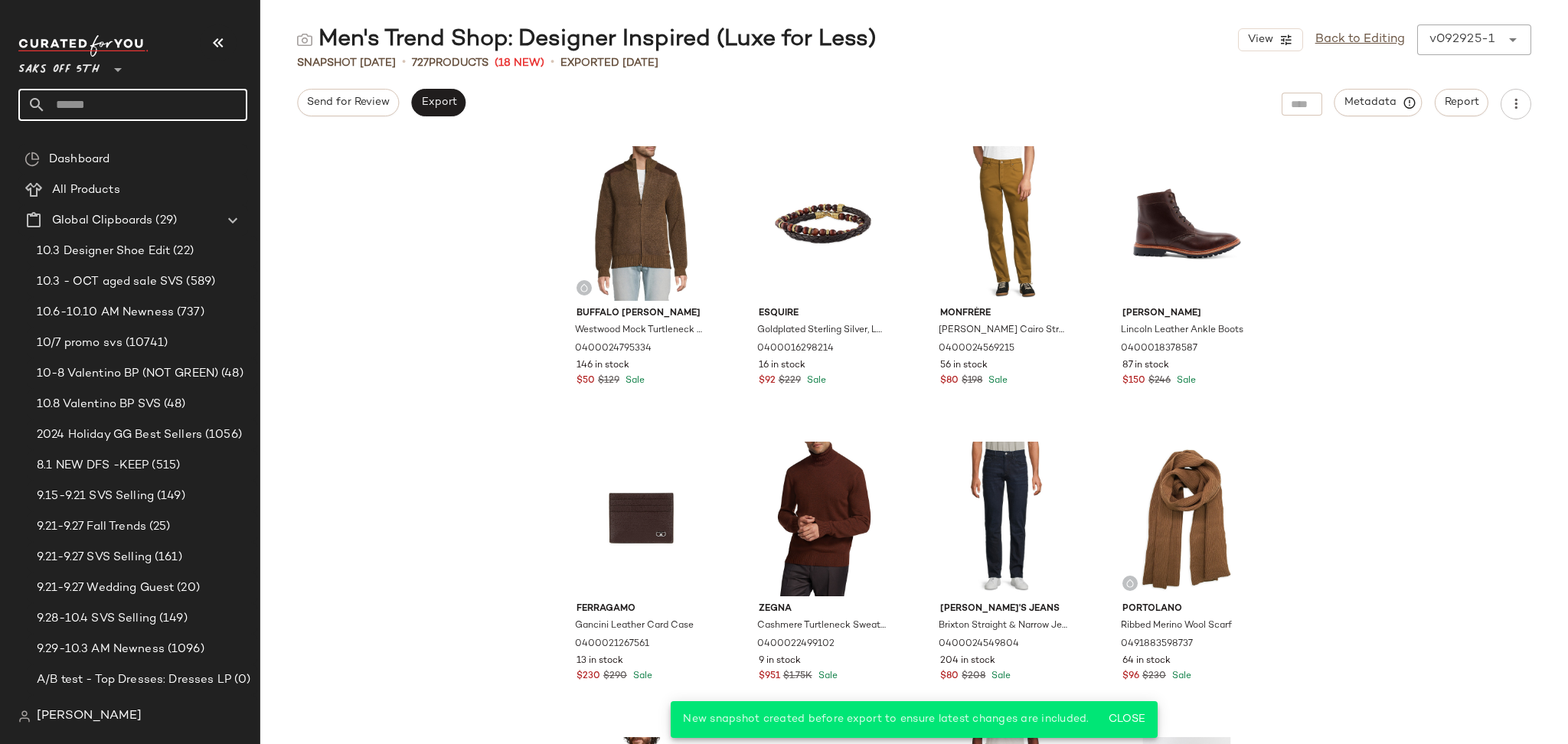
click at [154, 105] on input "text" at bounding box center [146, 105] width 201 height 32
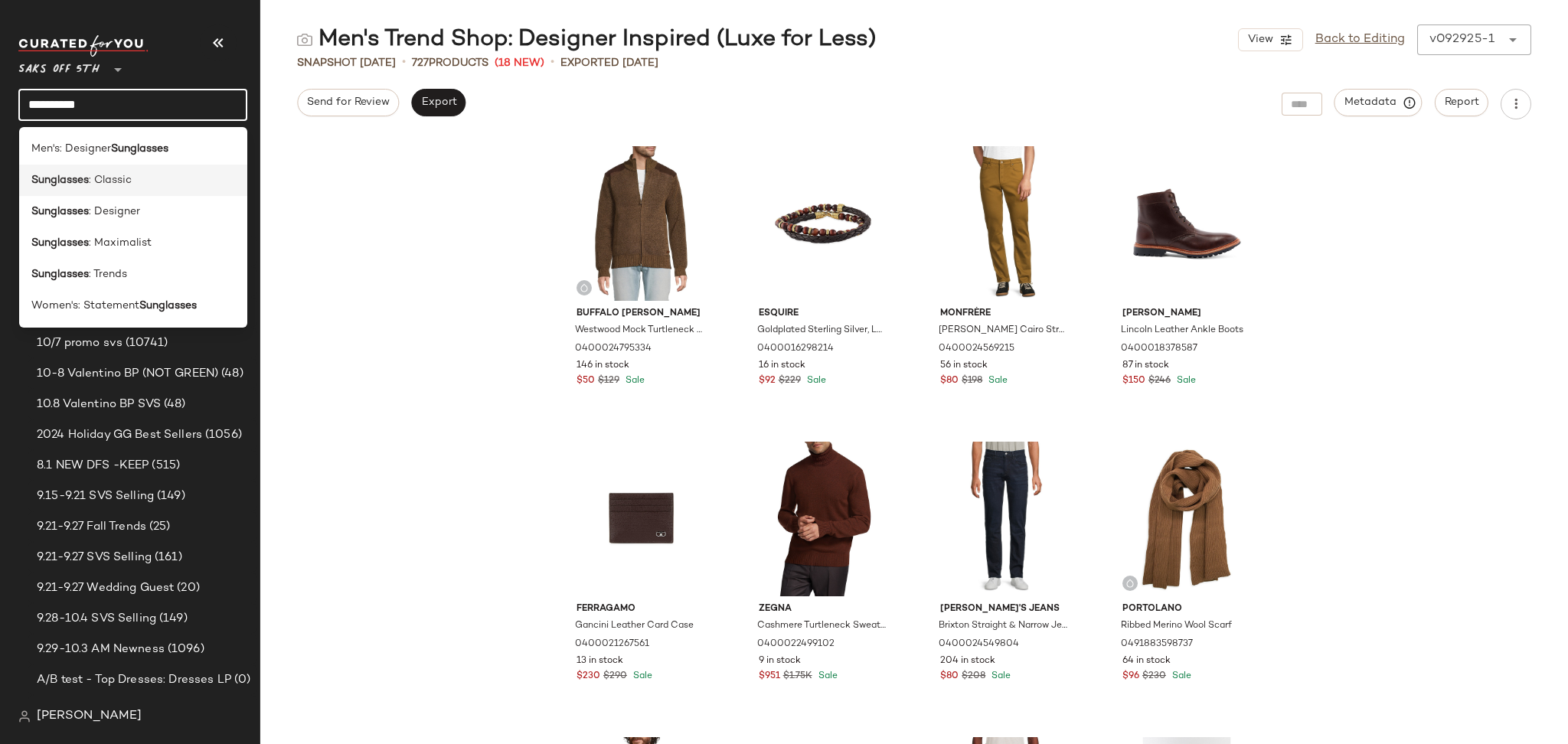
type input "**********"
click at [121, 179] on span ": Classic" at bounding box center [109, 180] width 43 height 16
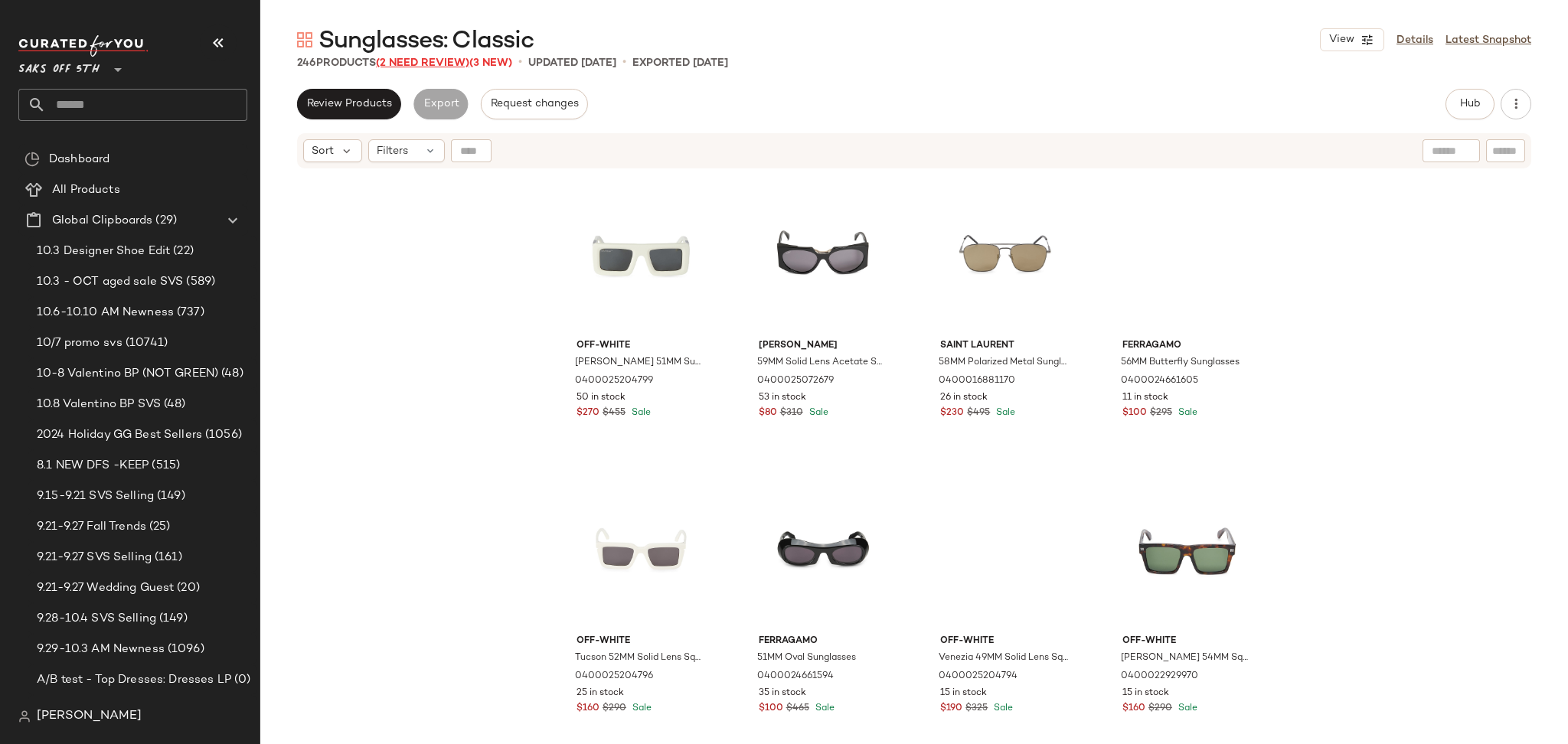
click at [437, 65] on span "(2 Need Review)" at bounding box center [423, 63] width 93 height 11
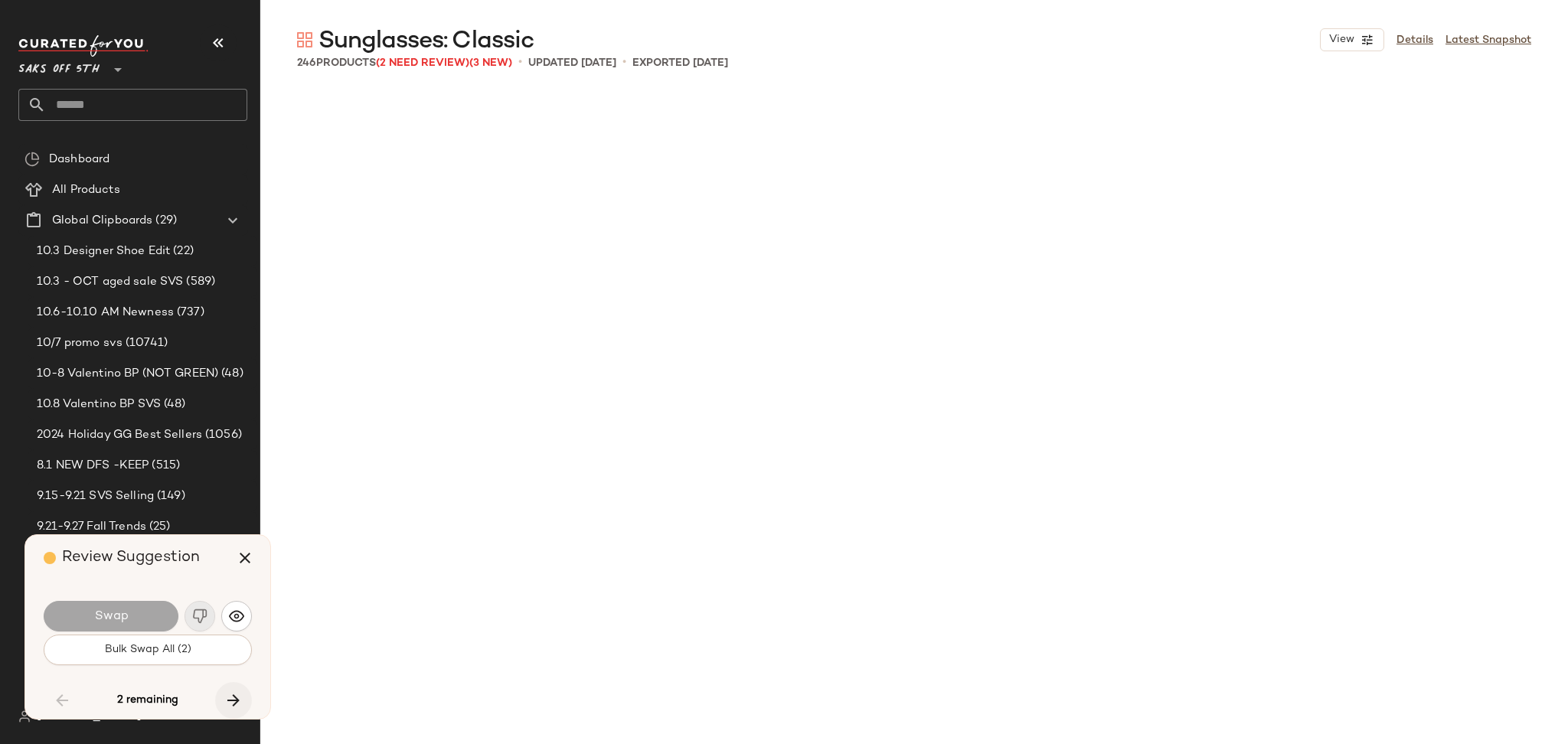
scroll to position [7389, 0]
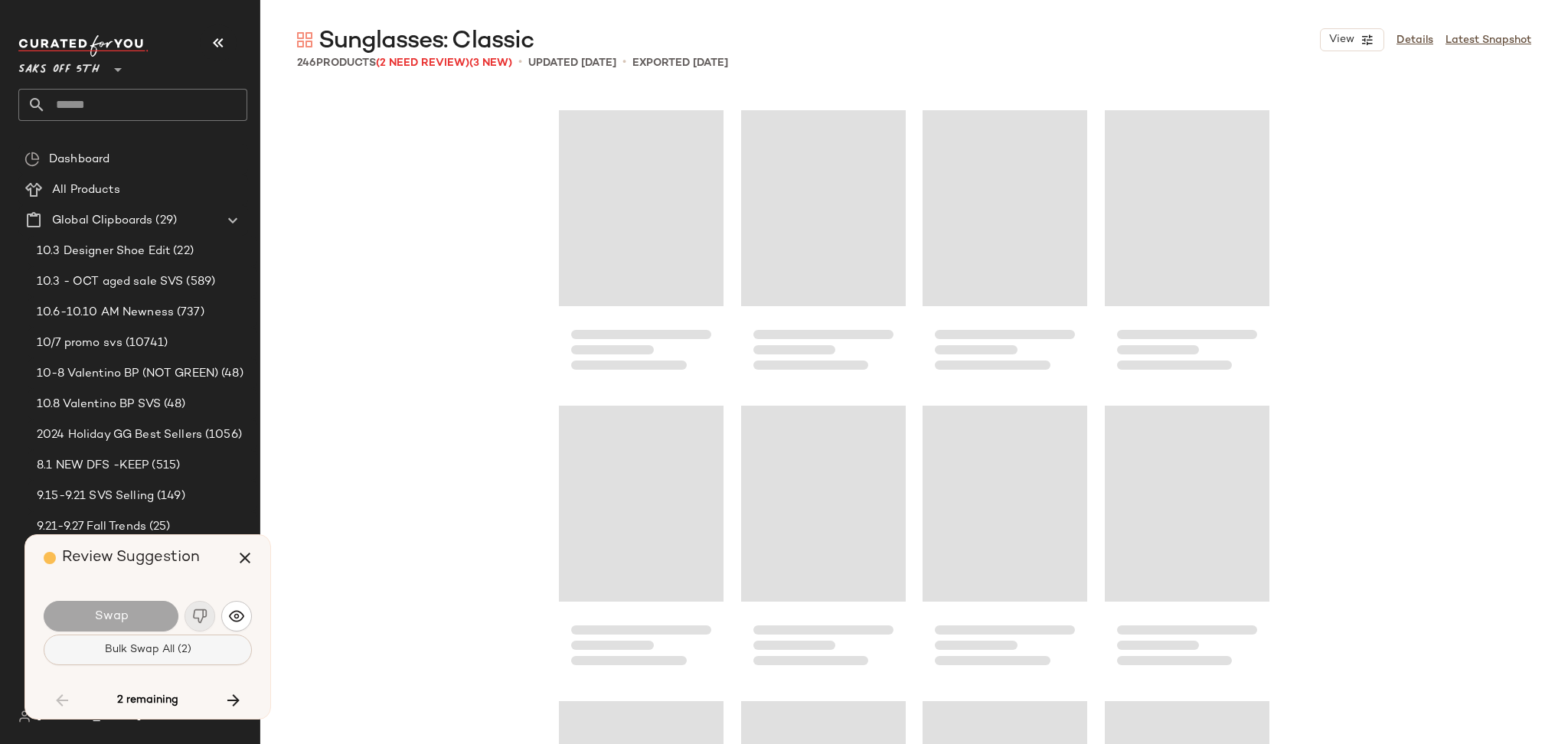
click at [211, 640] on button "Bulk Swap All (2)" at bounding box center [147, 650] width 208 height 30
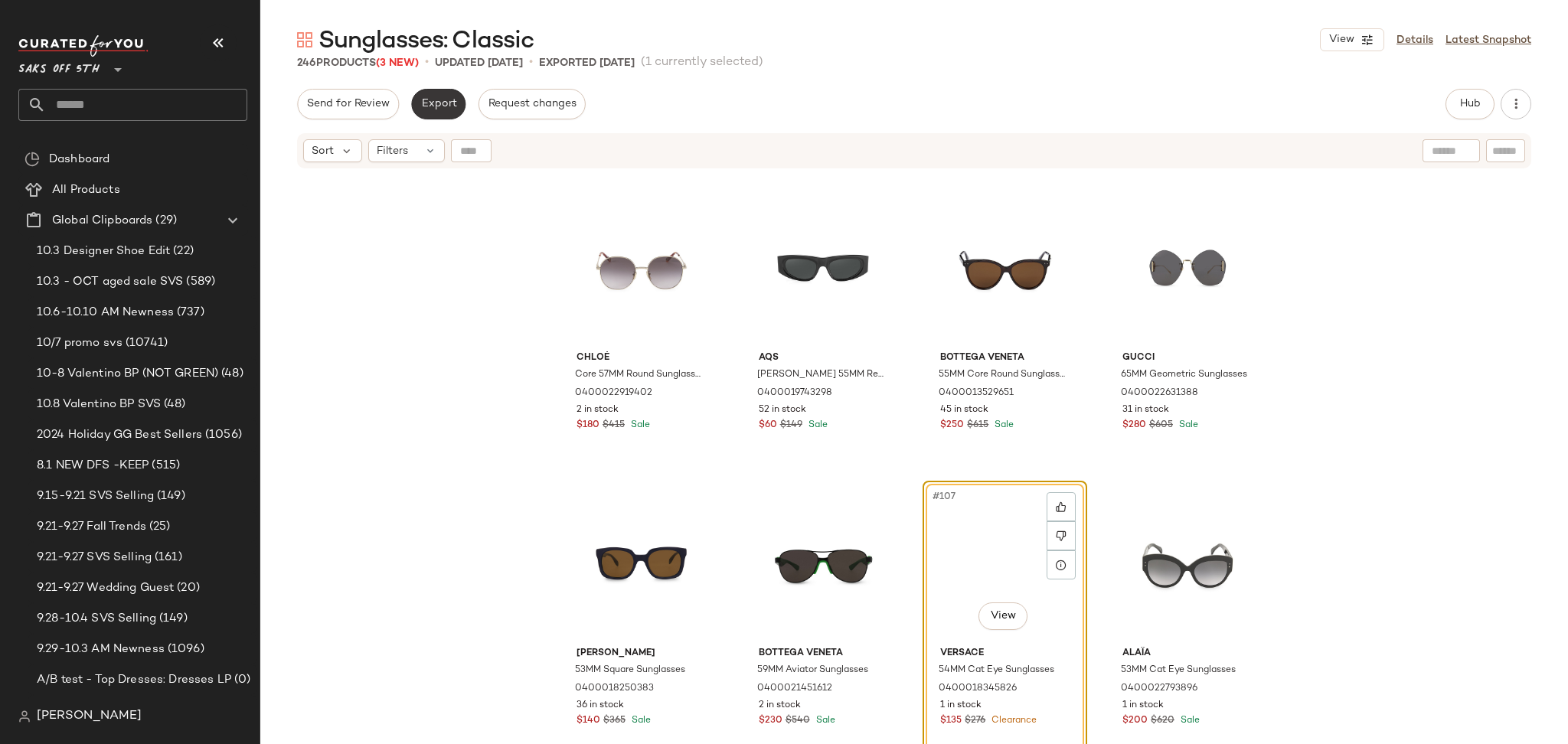
click at [426, 101] on span "Export" at bounding box center [438, 104] width 36 height 12
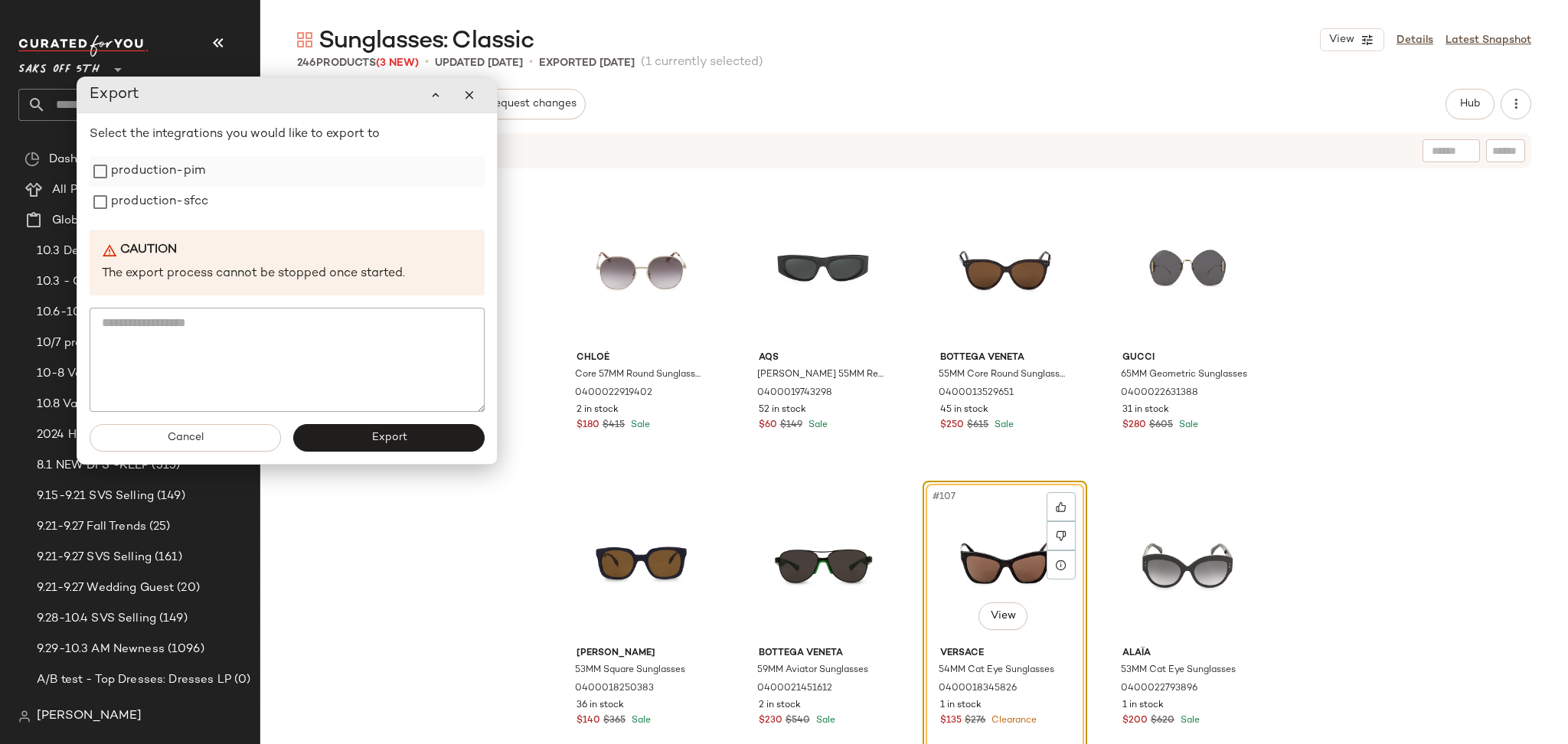
click at [202, 178] on label "production-pim" at bounding box center [158, 171] width 94 height 30
click at [201, 195] on label "production-sfcc" at bounding box center [160, 202] width 97 height 30
click at [340, 441] on button "Export" at bounding box center [389, 437] width 191 height 28
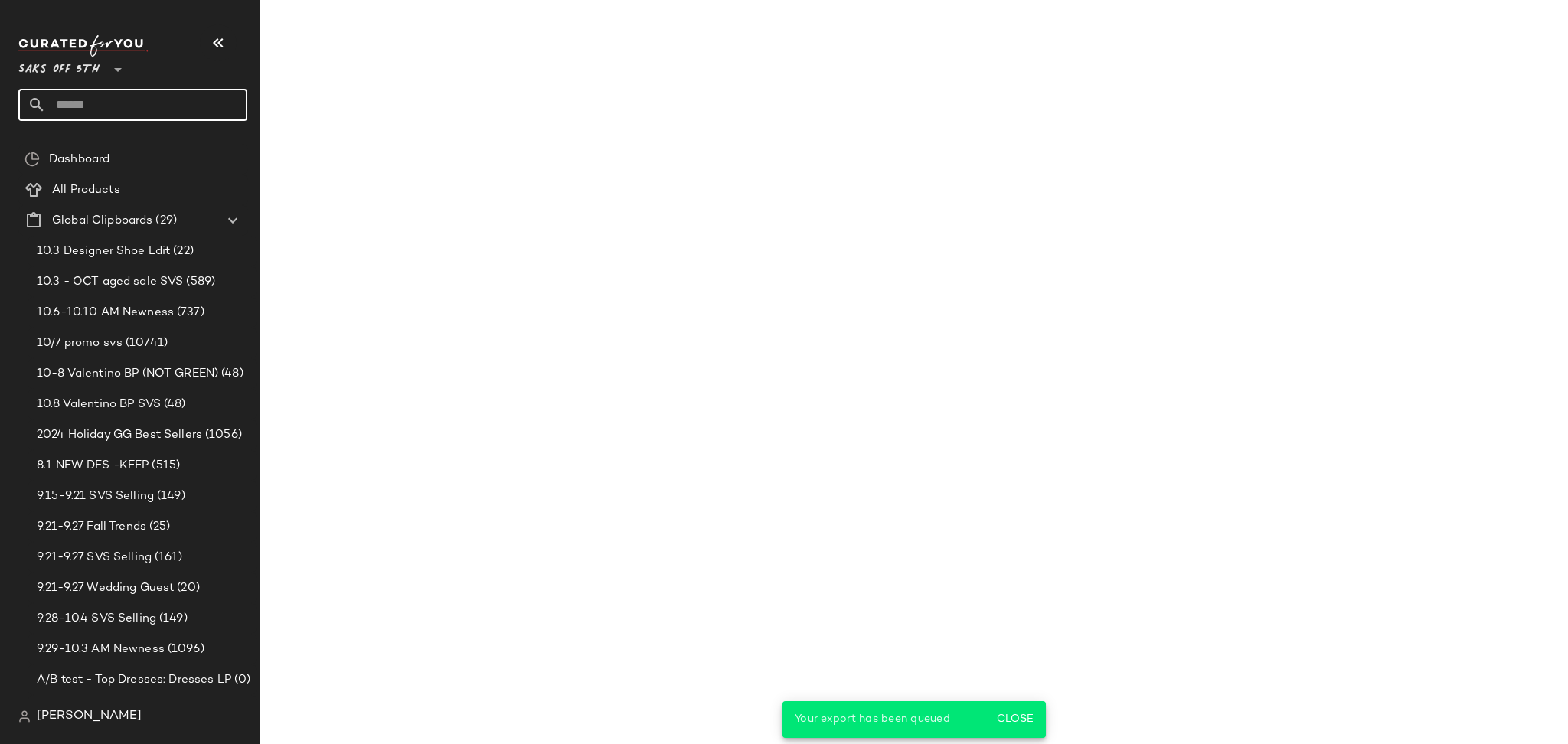
click at [174, 90] on input "text" at bounding box center [146, 105] width 201 height 32
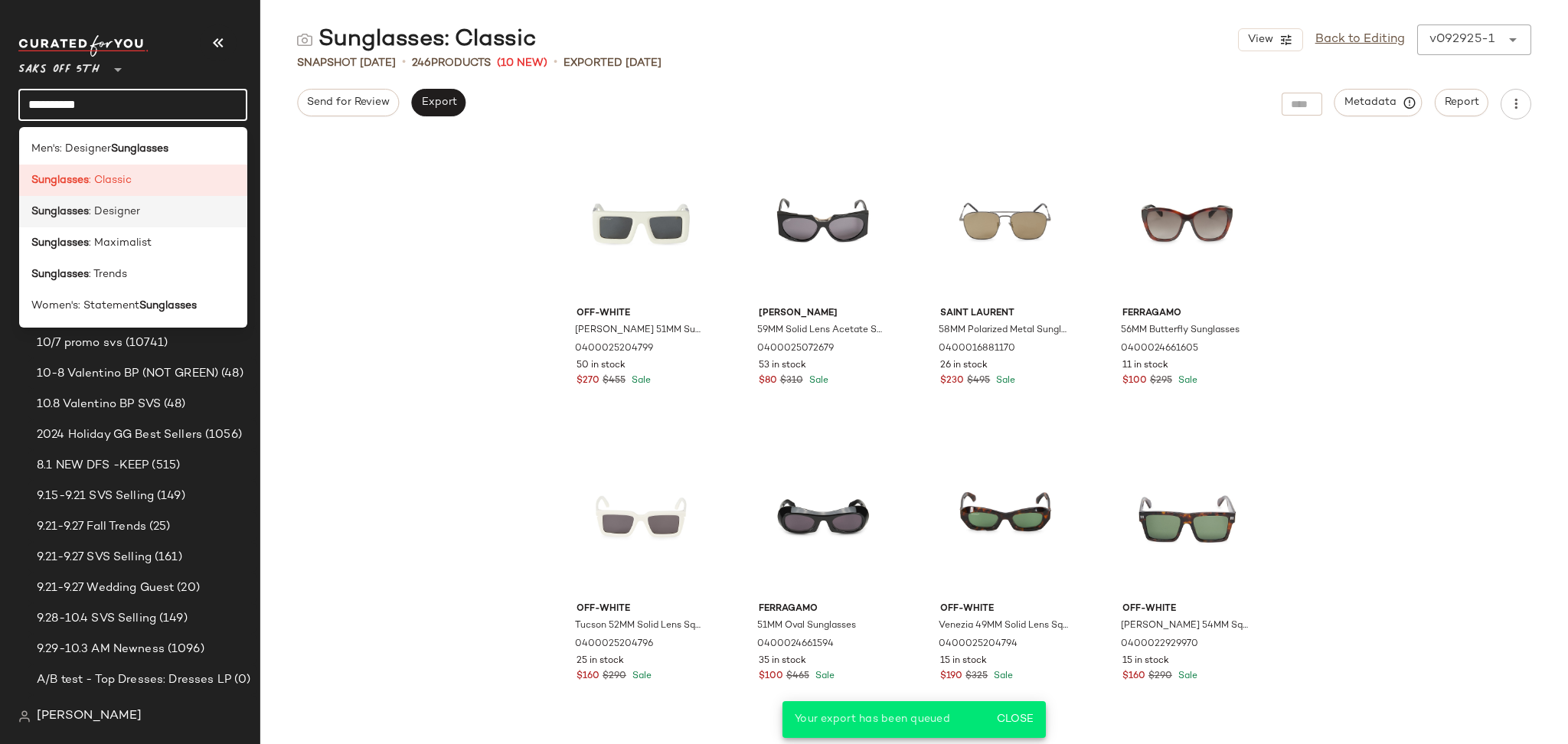
type input "**********"
click at [115, 219] on span ": Designer" at bounding box center [114, 211] width 51 height 16
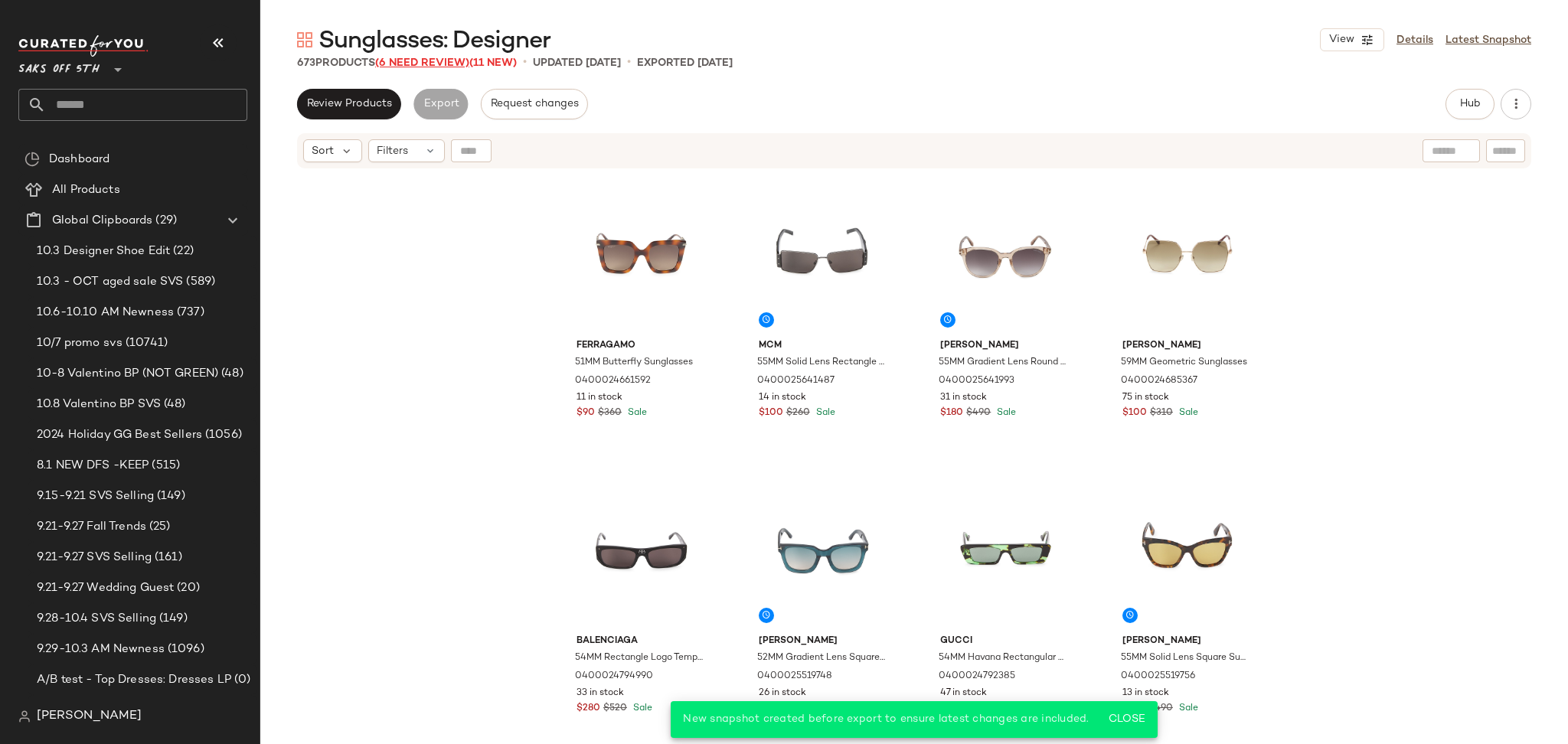
click at [440, 65] on span "(6 Need Review)" at bounding box center [422, 63] width 94 height 11
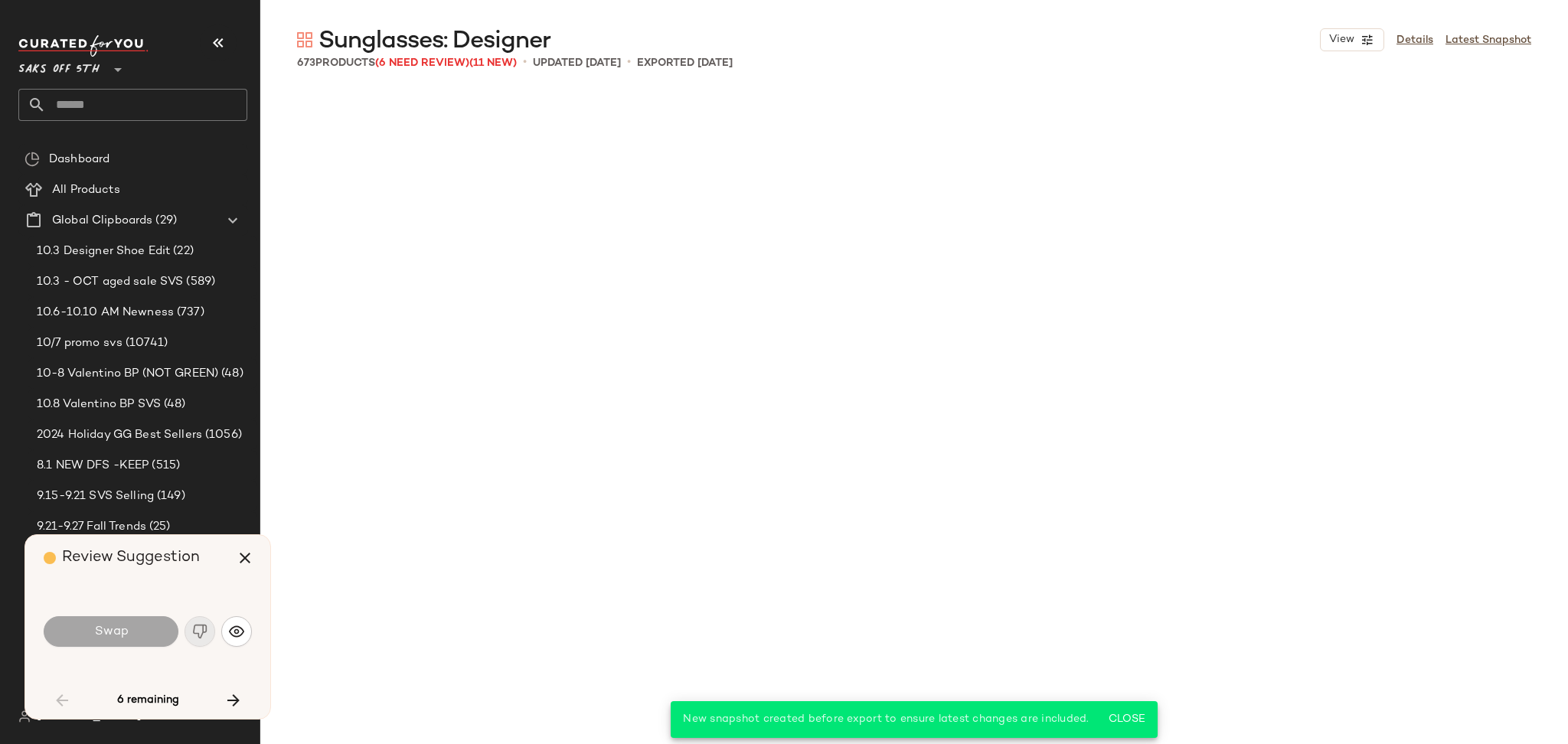
scroll to position [2069, 0]
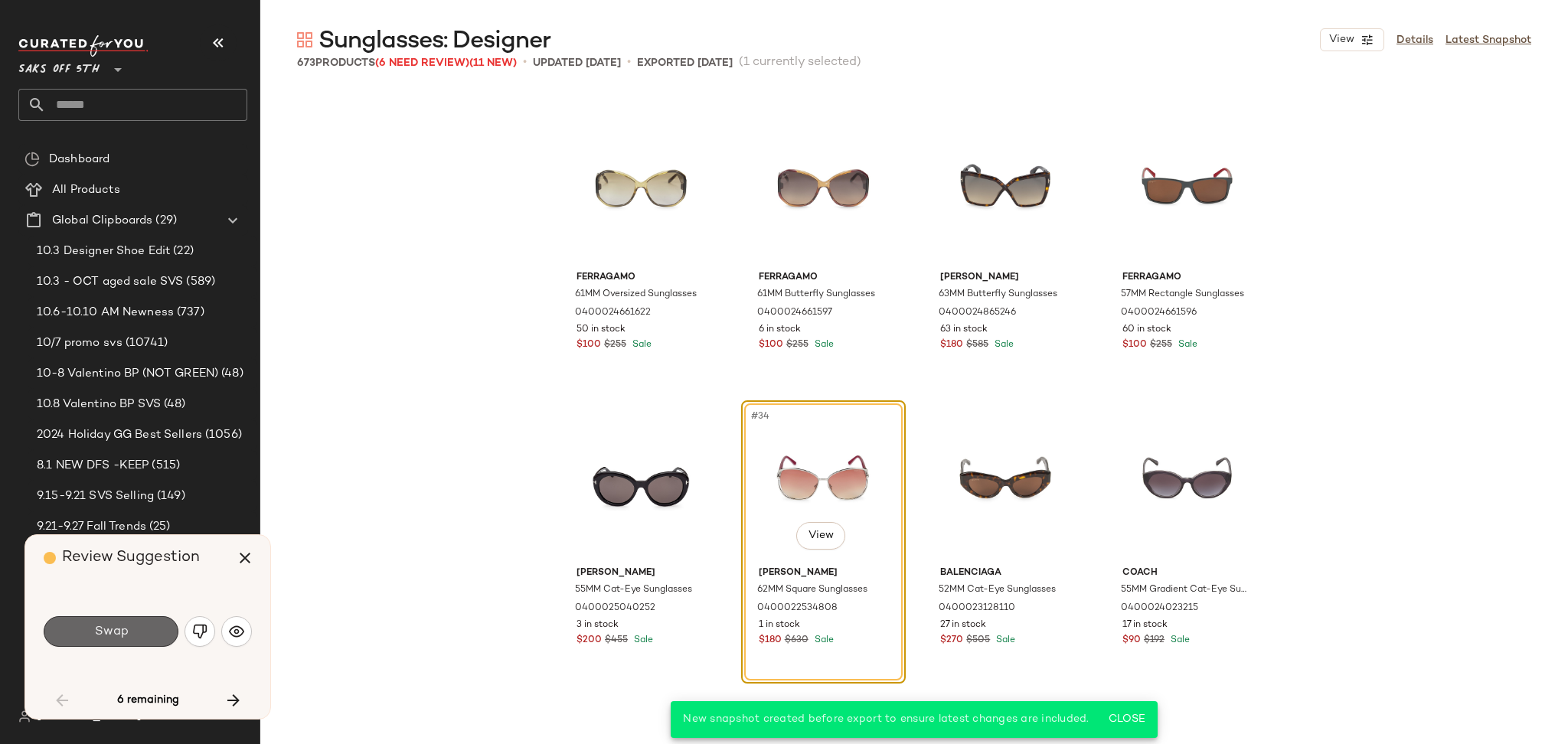
click at [138, 622] on button "Swap" at bounding box center [111, 632] width 135 height 30
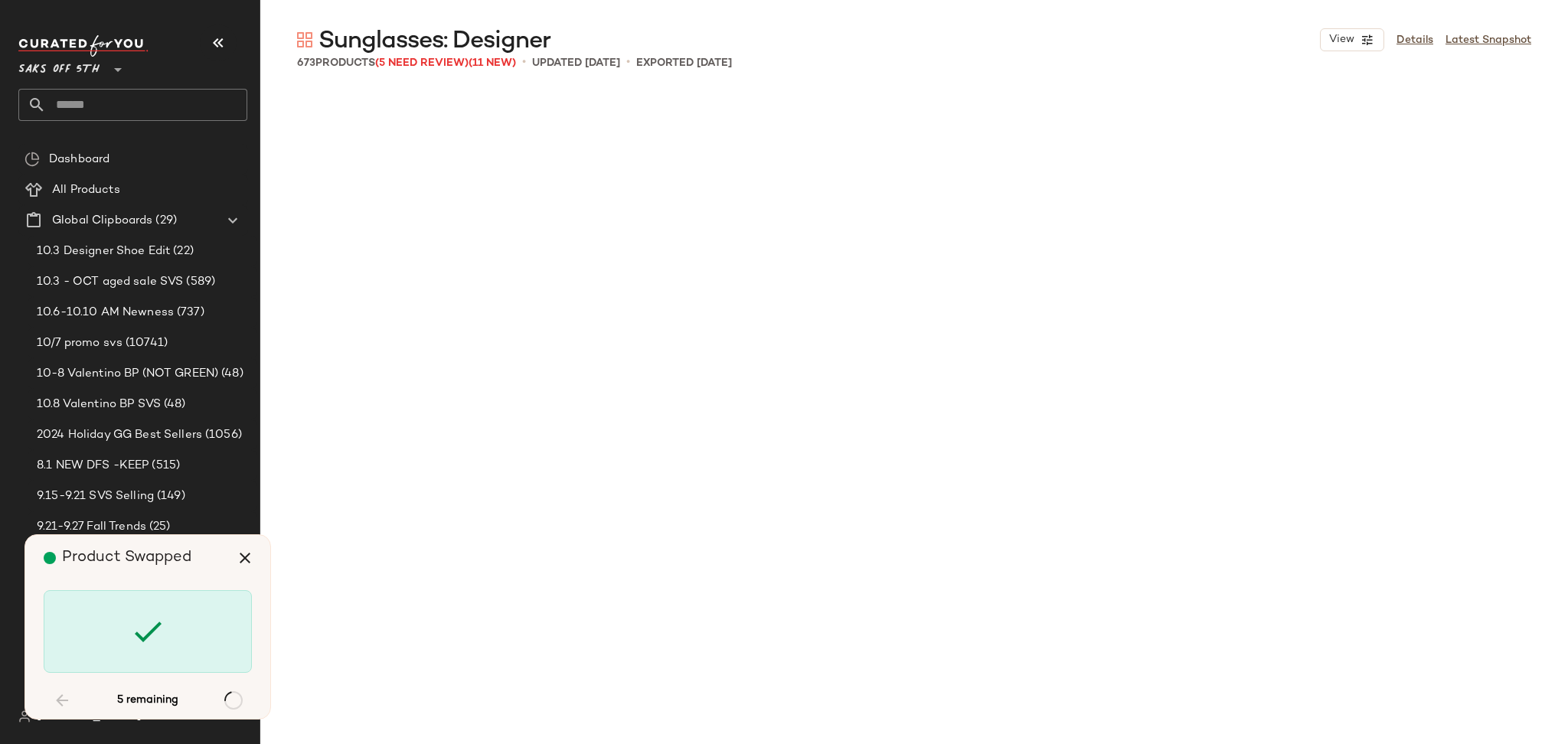
scroll to position [24827, 0]
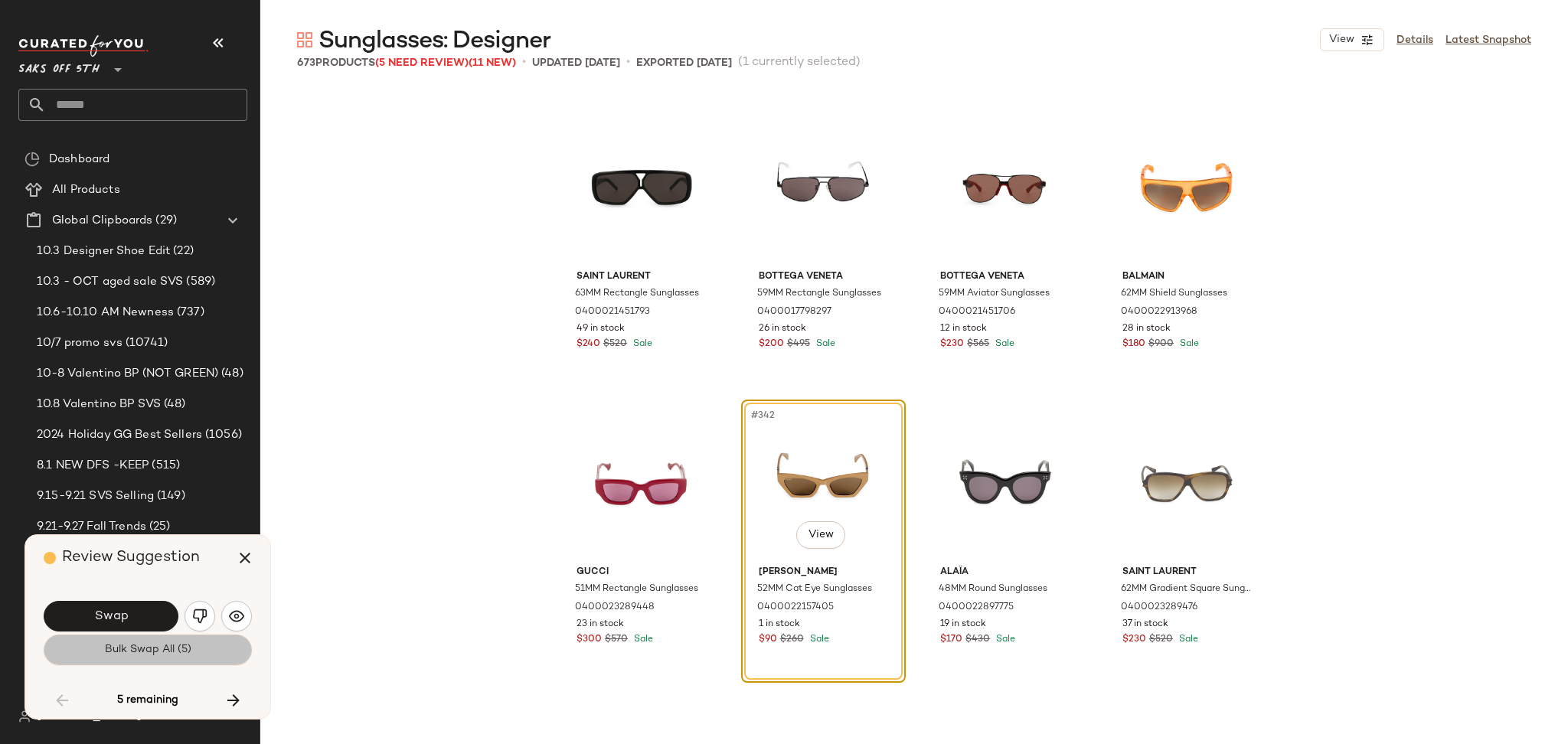
click at [149, 653] on span "Bulk Swap All (5)" at bounding box center [148, 650] width 87 height 12
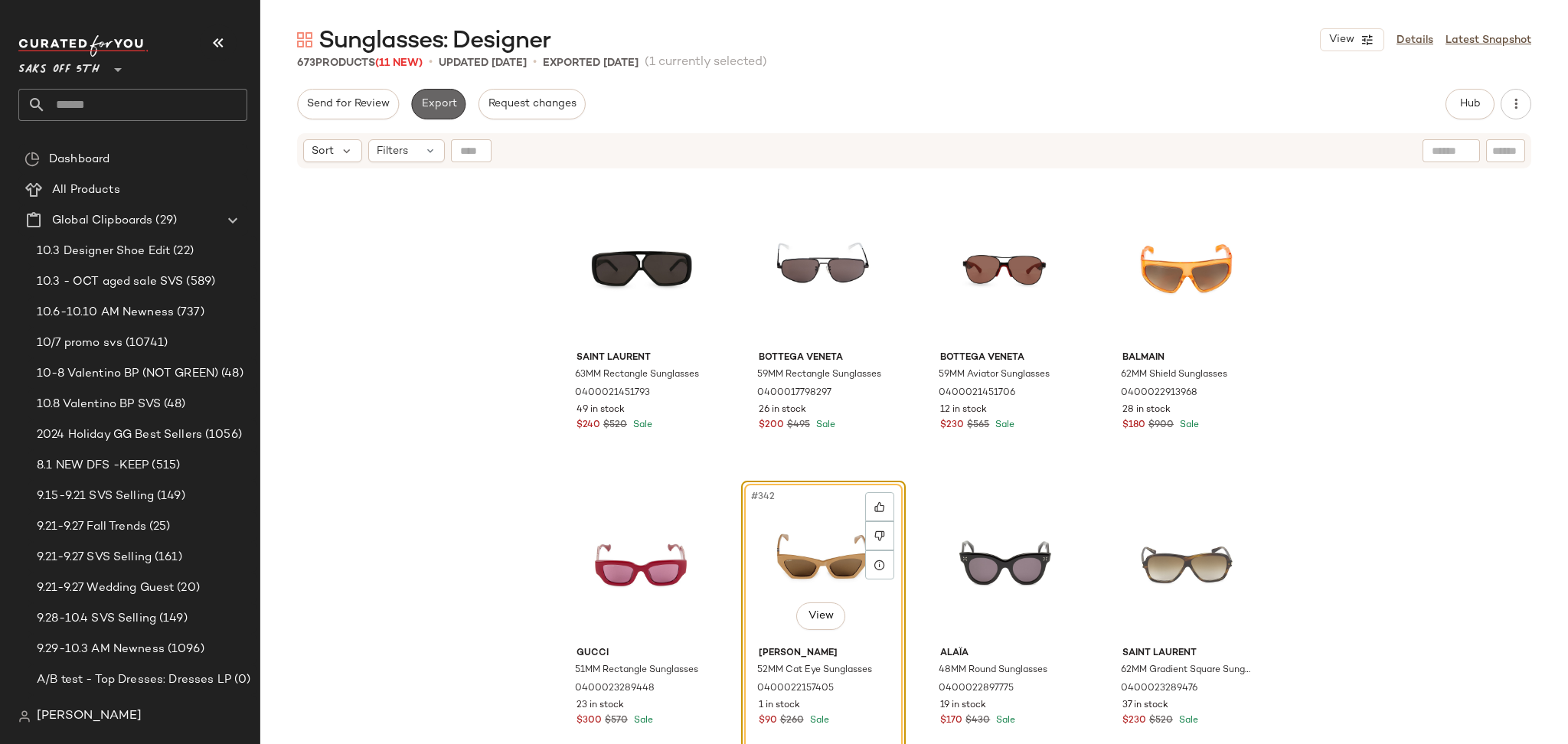
click at [439, 109] on span "Export" at bounding box center [438, 104] width 36 height 12
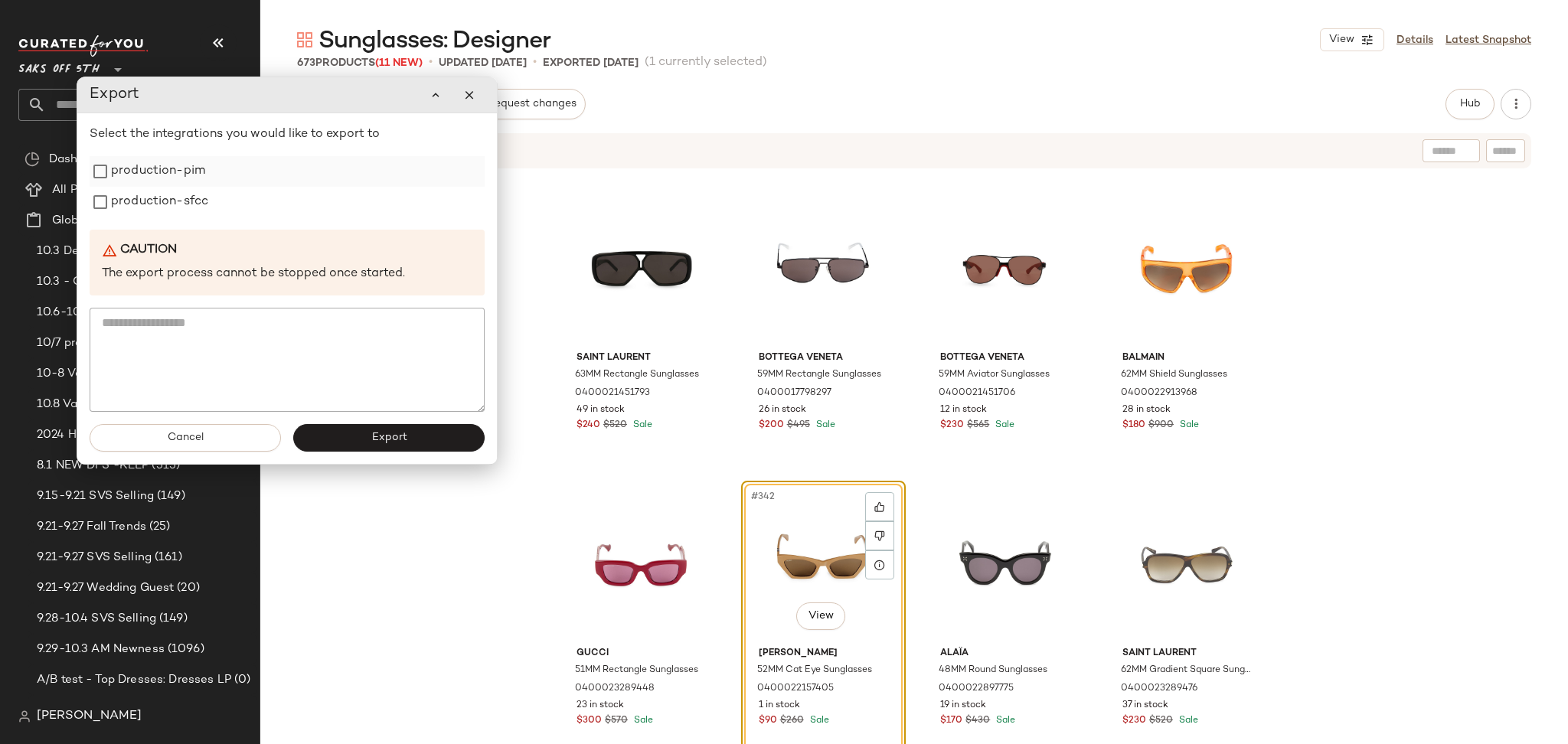
click at [154, 163] on label "production-pim" at bounding box center [158, 171] width 94 height 30
click at [160, 191] on label "production-sfcc" at bounding box center [160, 202] width 97 height 30
click at [406, 434] on span "Export" at bounding box center [389, 437] width 36 height 12
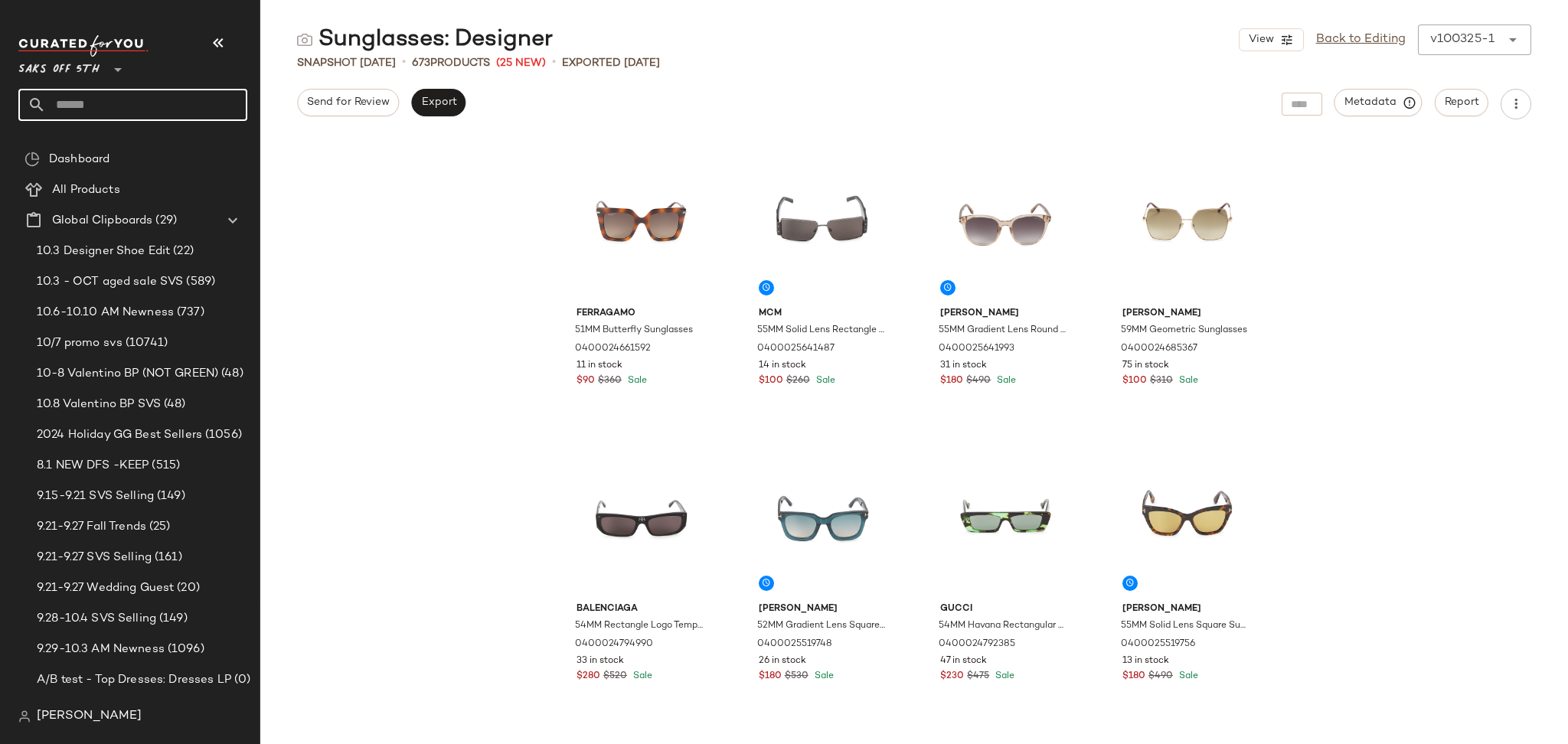
click at [89, 105] on input "text" at bounding box center [146, 105] width 201 height 32
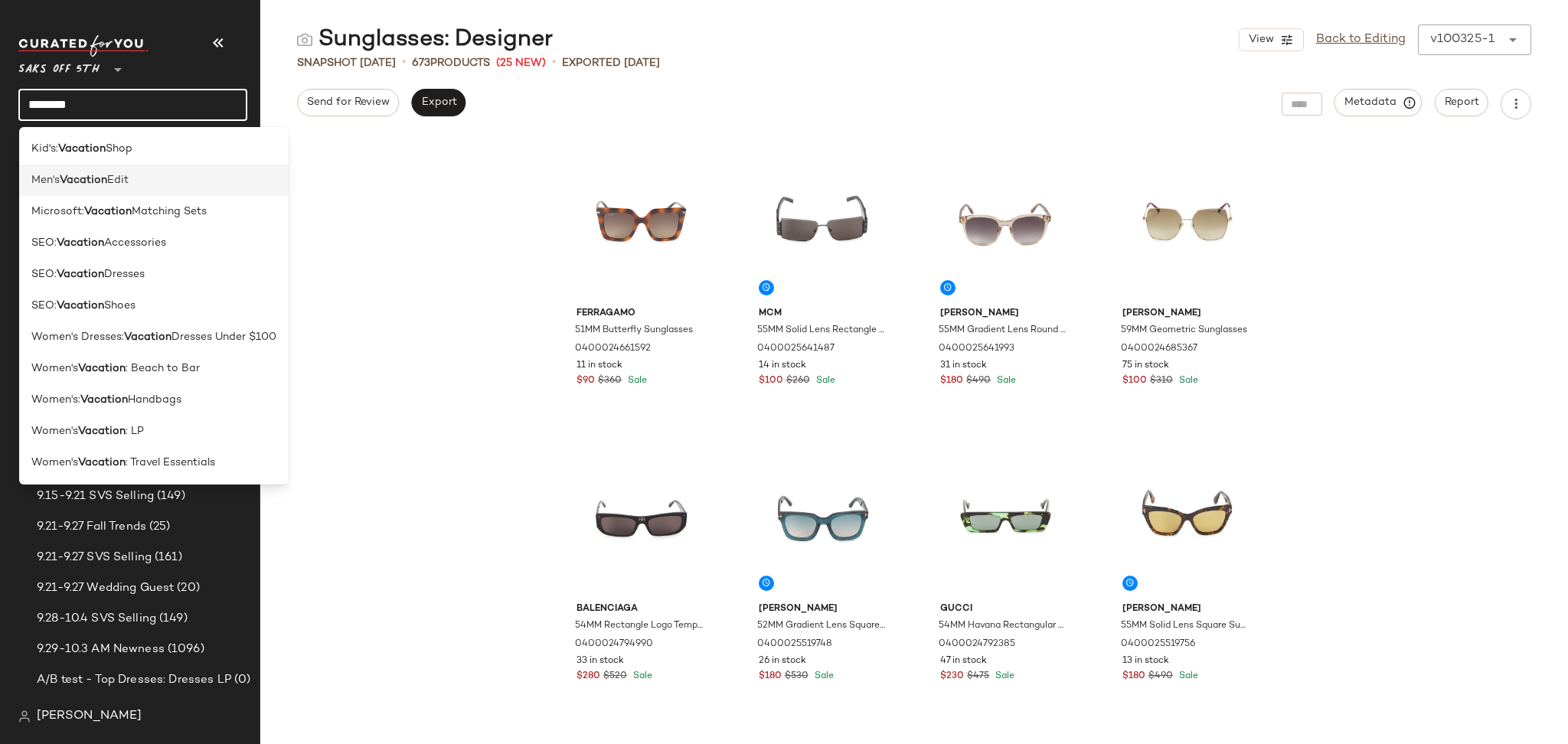
type input "********"
click at [107, 175] on b "Vacation" at bounding box center [84, 180] width 48 height 16
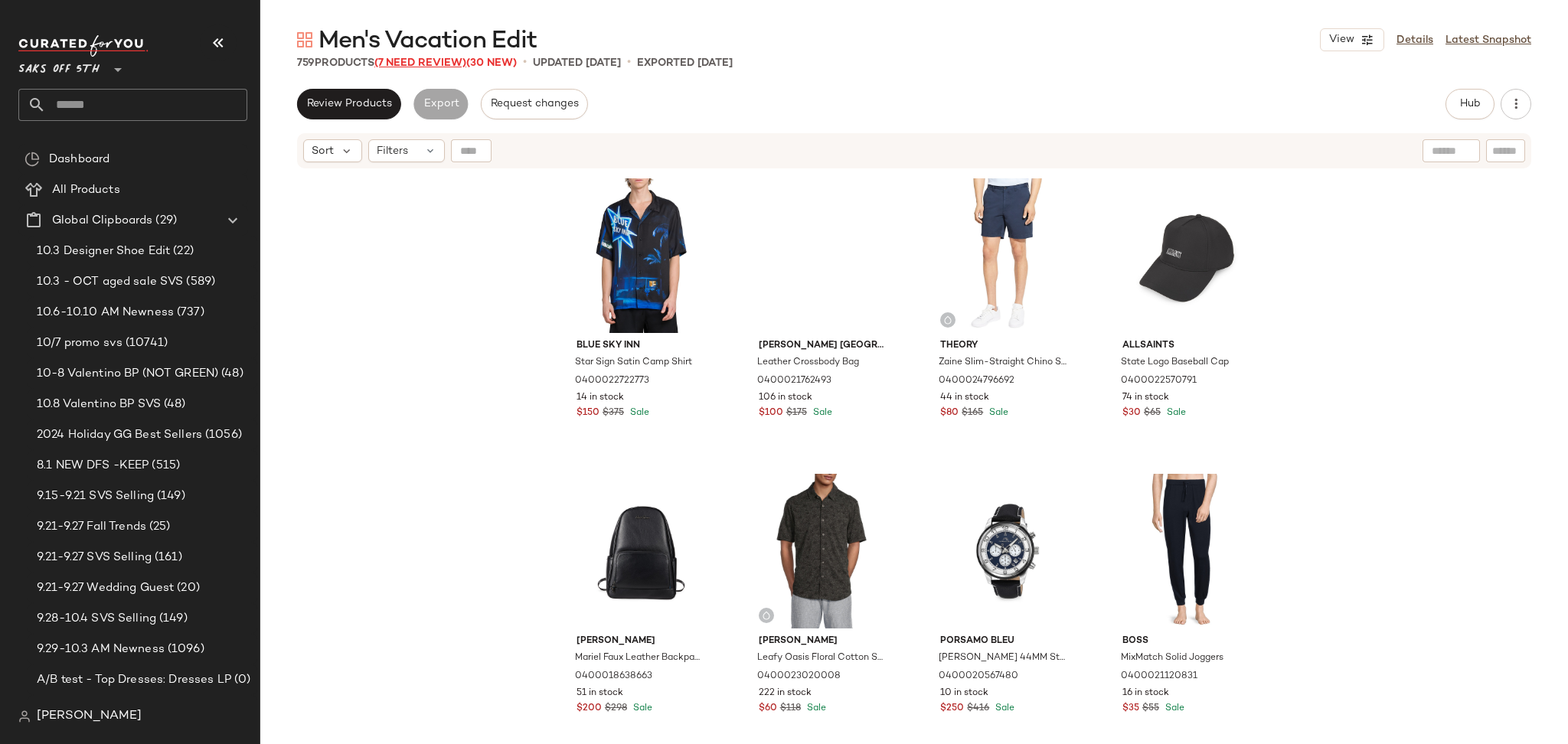
click at [442, 61] on span "(7 Need Review)" at bounding box center [420, 63] width 92 height 11
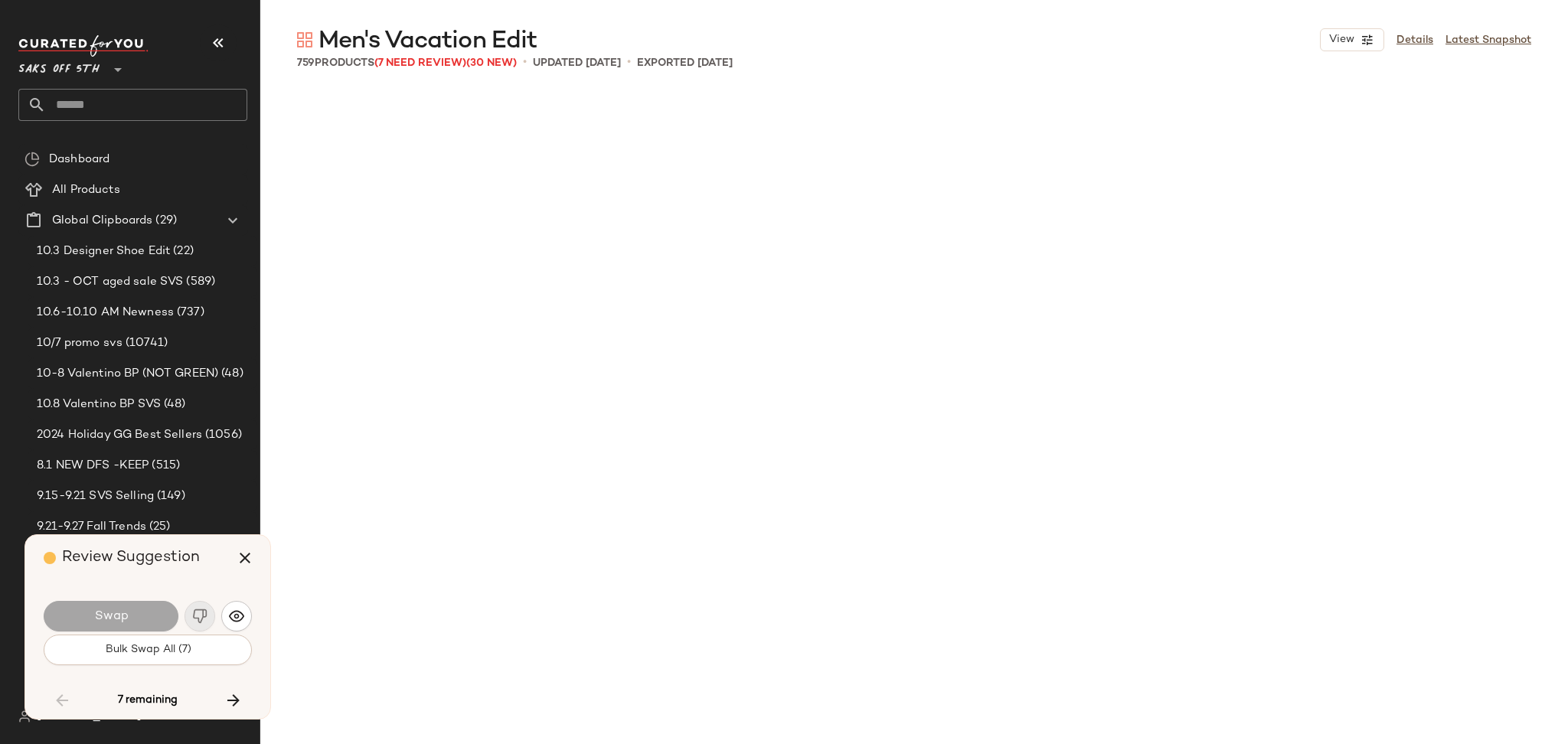
scroll to position [10640, 0]
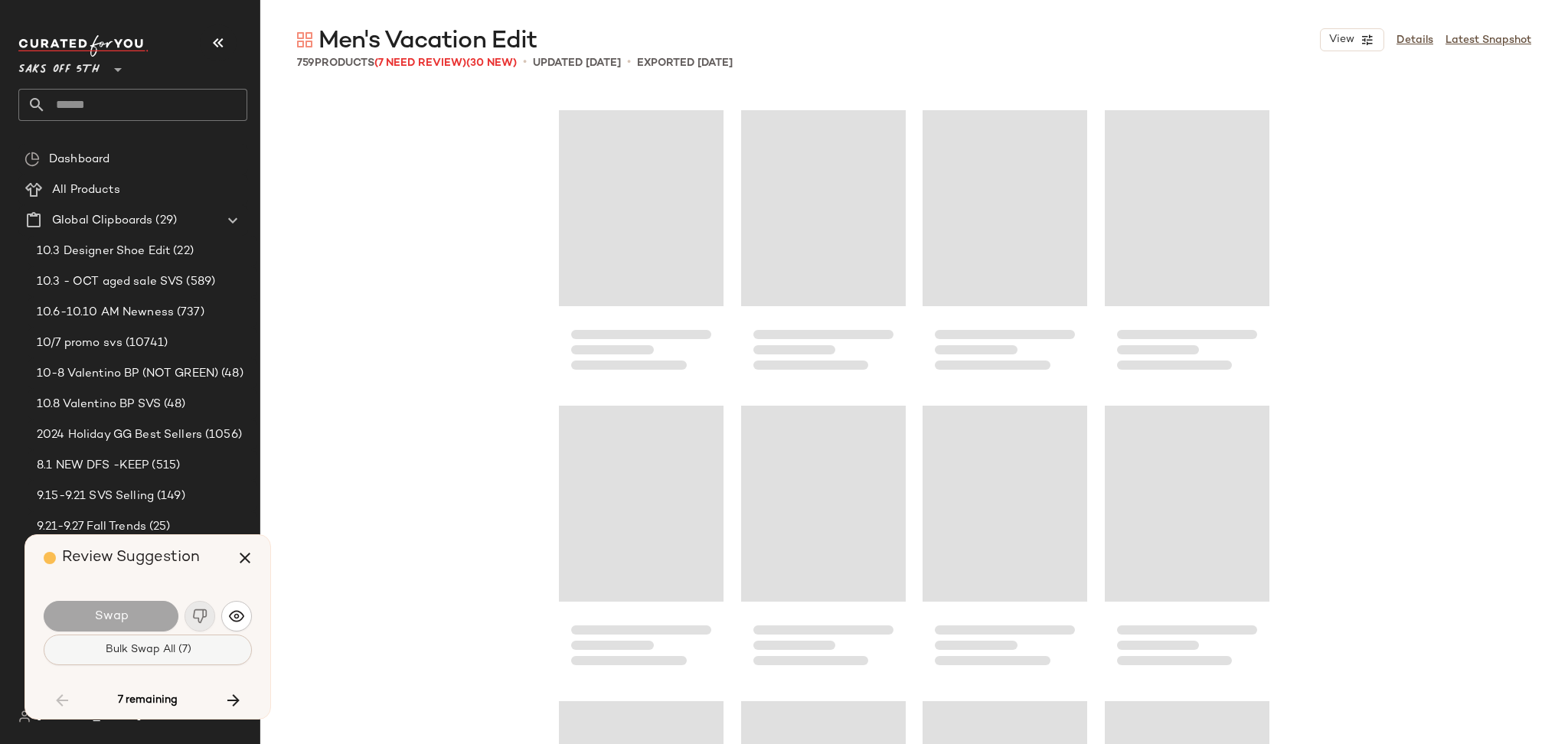
click at [164, 654] on span "Bulk Swap All (7)" at bounding box center [147, 650] width 86 height 12
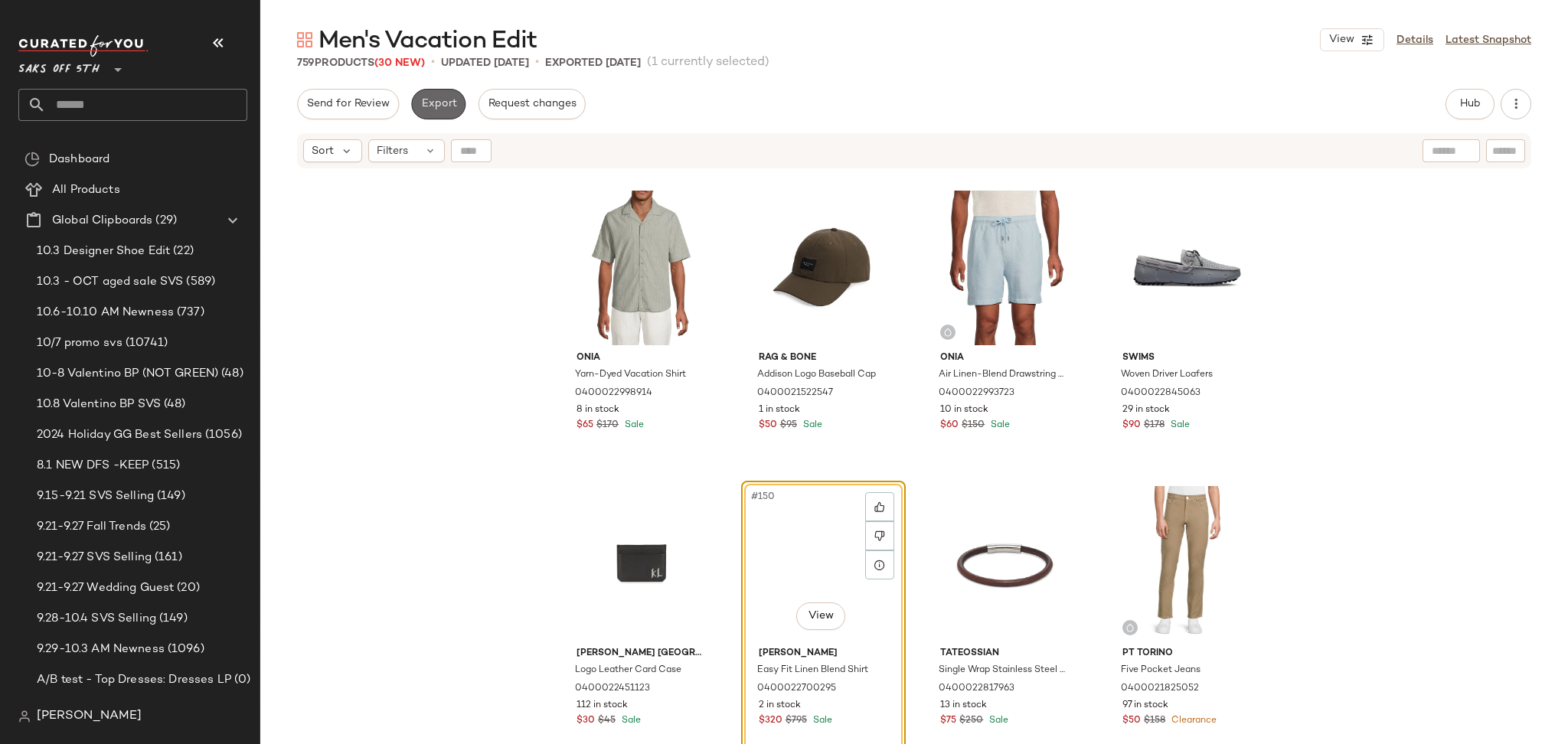
click at [448, 110] on span "Export" at bounding box center [438, 104] width 36 height 12
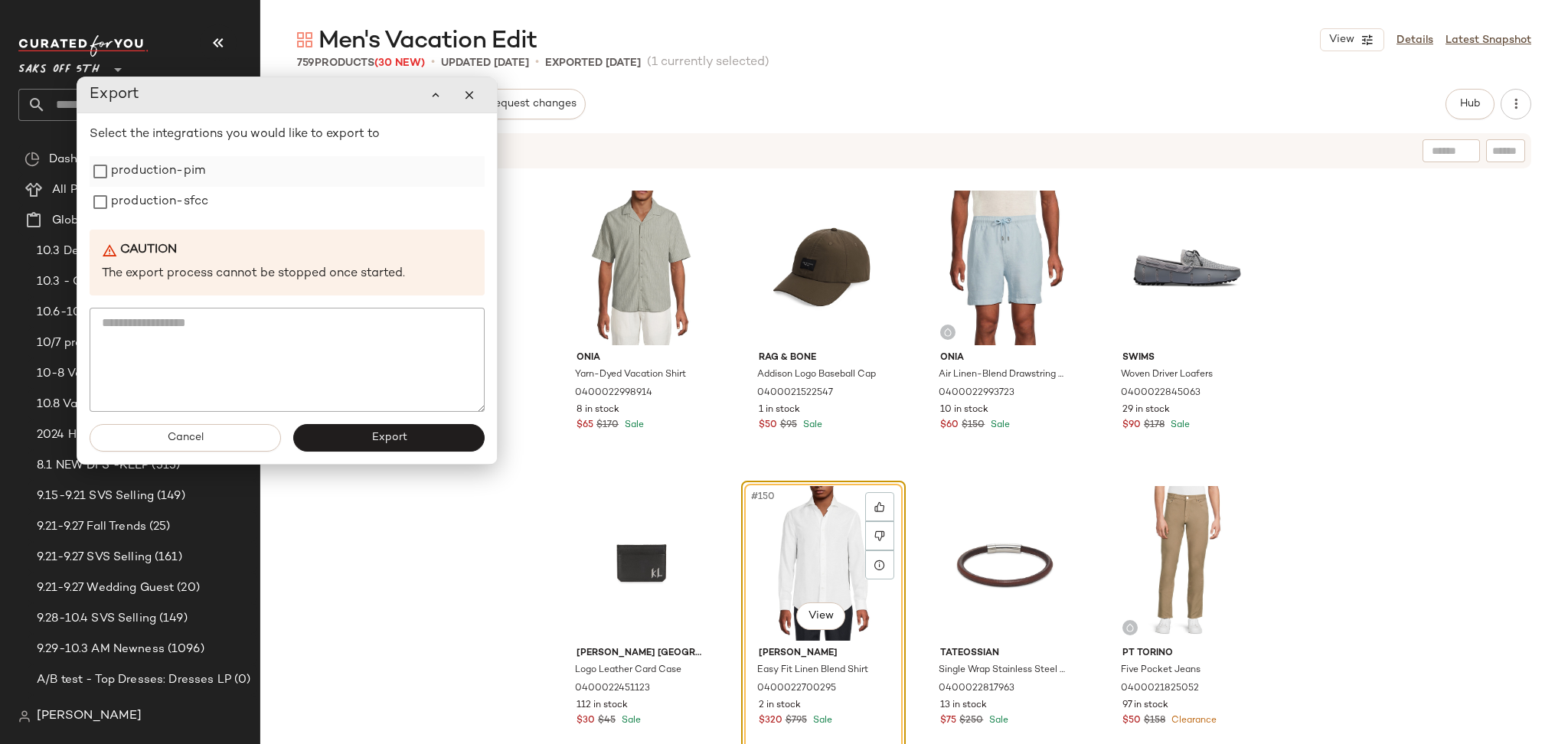
click at [163, 172] on label "production-pim" at bounding box center [158, 171] width 94 height 30
click at [165, 195] on label "production-sfcc" at bounding box center [160, 202] width 97 height 30
click at [330, 429] on button "Export" at bounding box center [389, 437] width 191 height 28
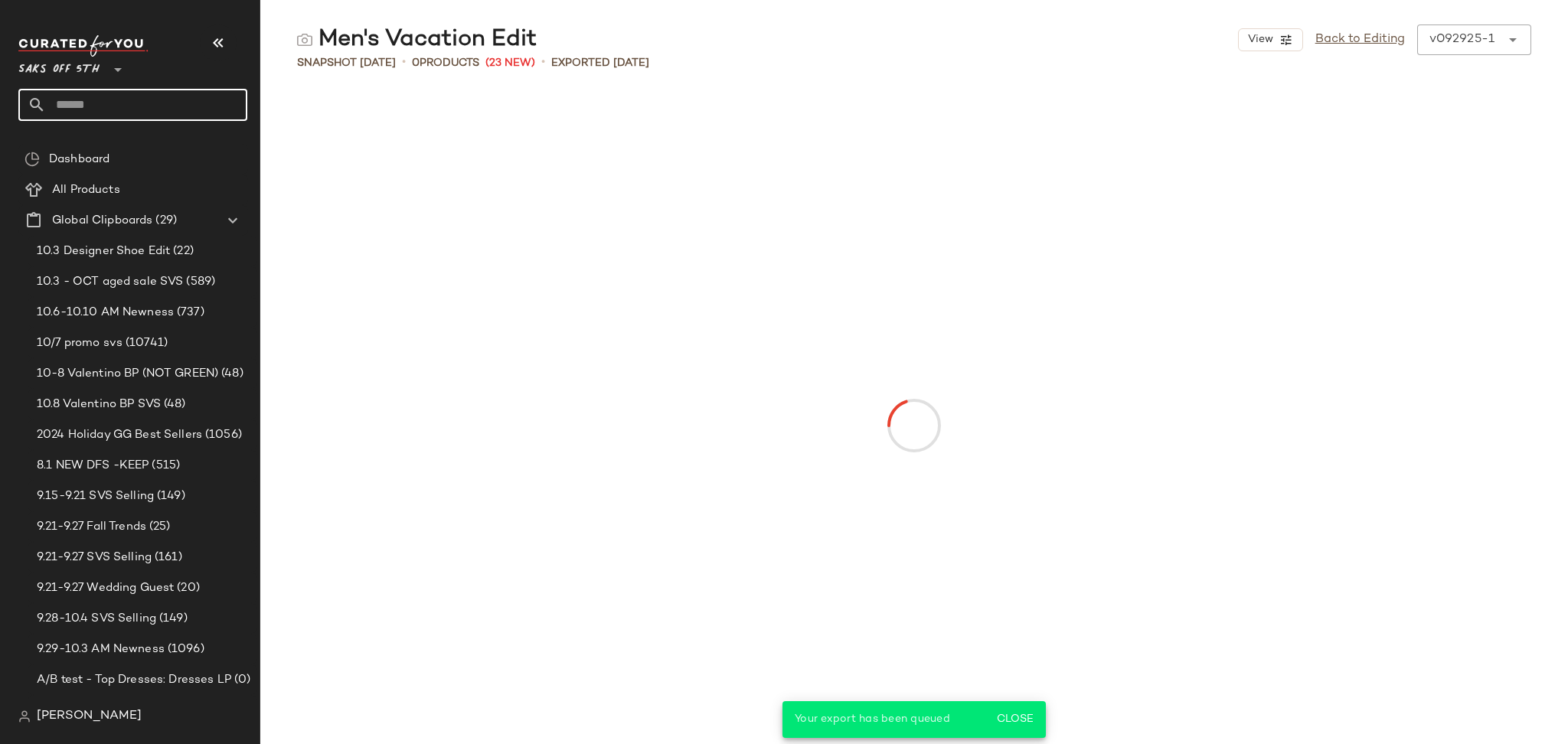
click at [116, 103] on input "text" at bounding box center [146, 105] width 201 height 32
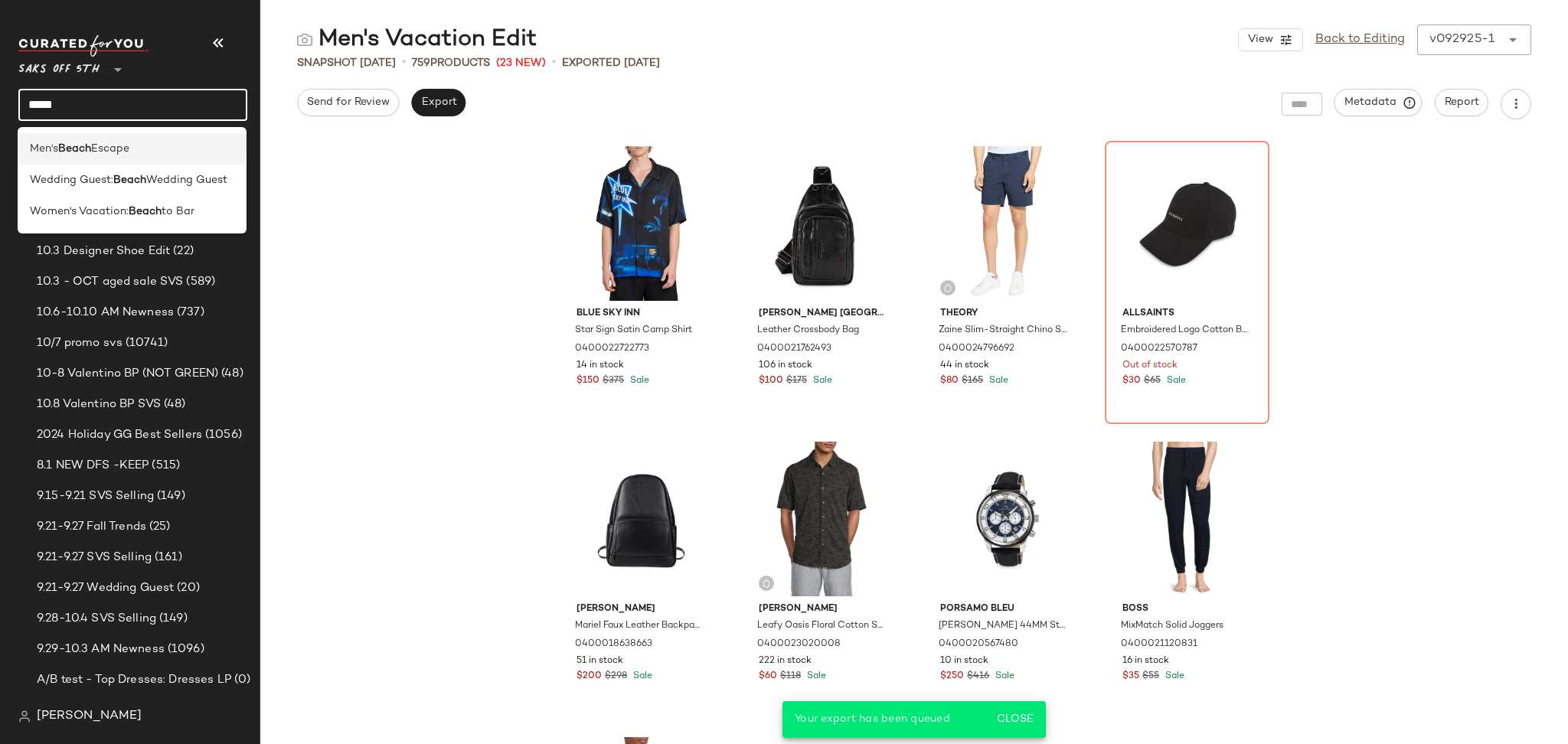
type input "*****"
click at [119, 139] on div "Men's Beach Escape" at bounding box center [132, 148] width 229 height 31
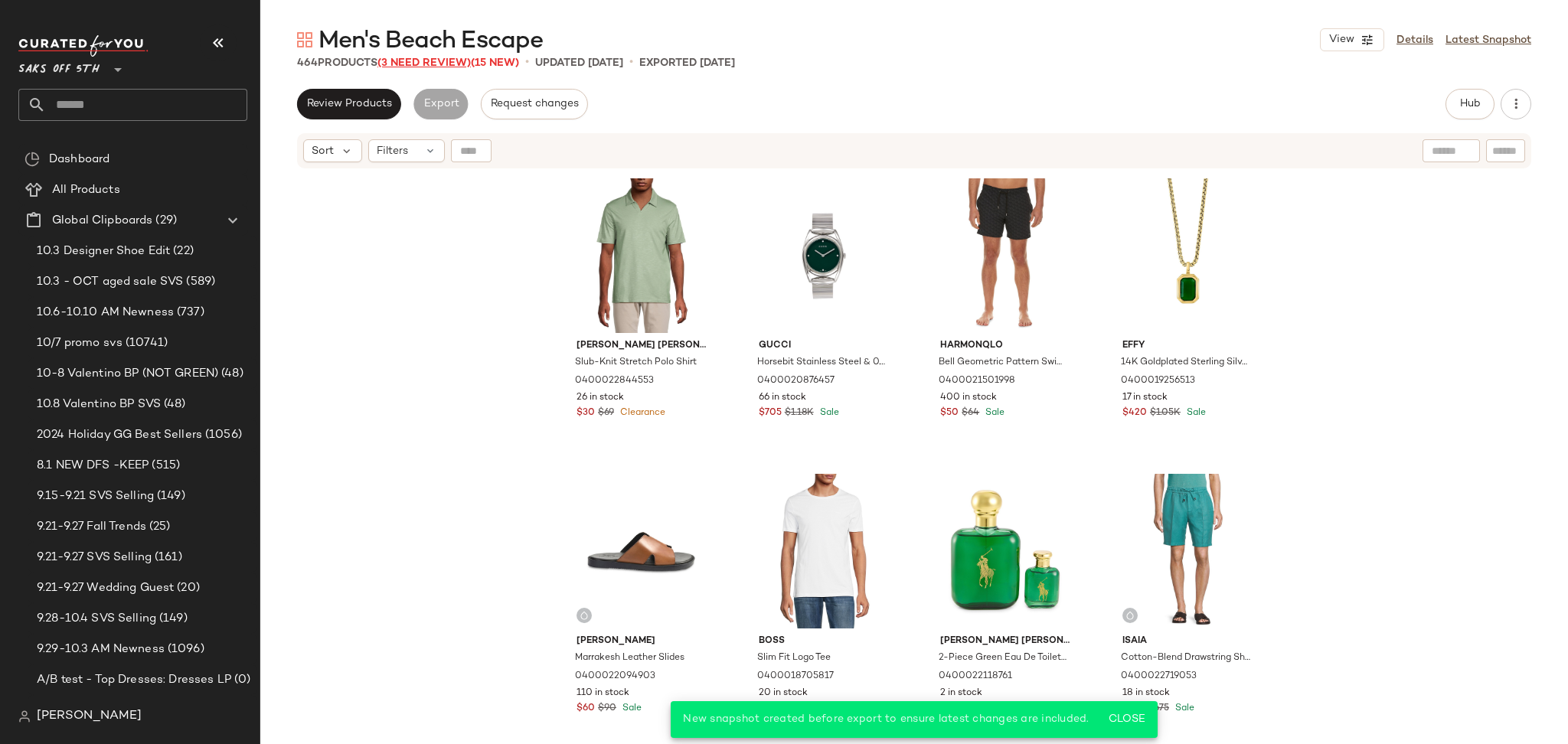
drag, startPoint x: 444, startPoint y: 71, endPoint x: 451, endPoint y: 65, distance: 9.2
click at [451, 65] on div "Men's Beach Escape View Details Latest Snapshot 464 Products (3 Need Review) (1…" at bounding box center [914, 384] width 1308 height 719
click at [451, 65] on span "(3 Need Review)" at bounding box center [424, 63] width 93 height 11
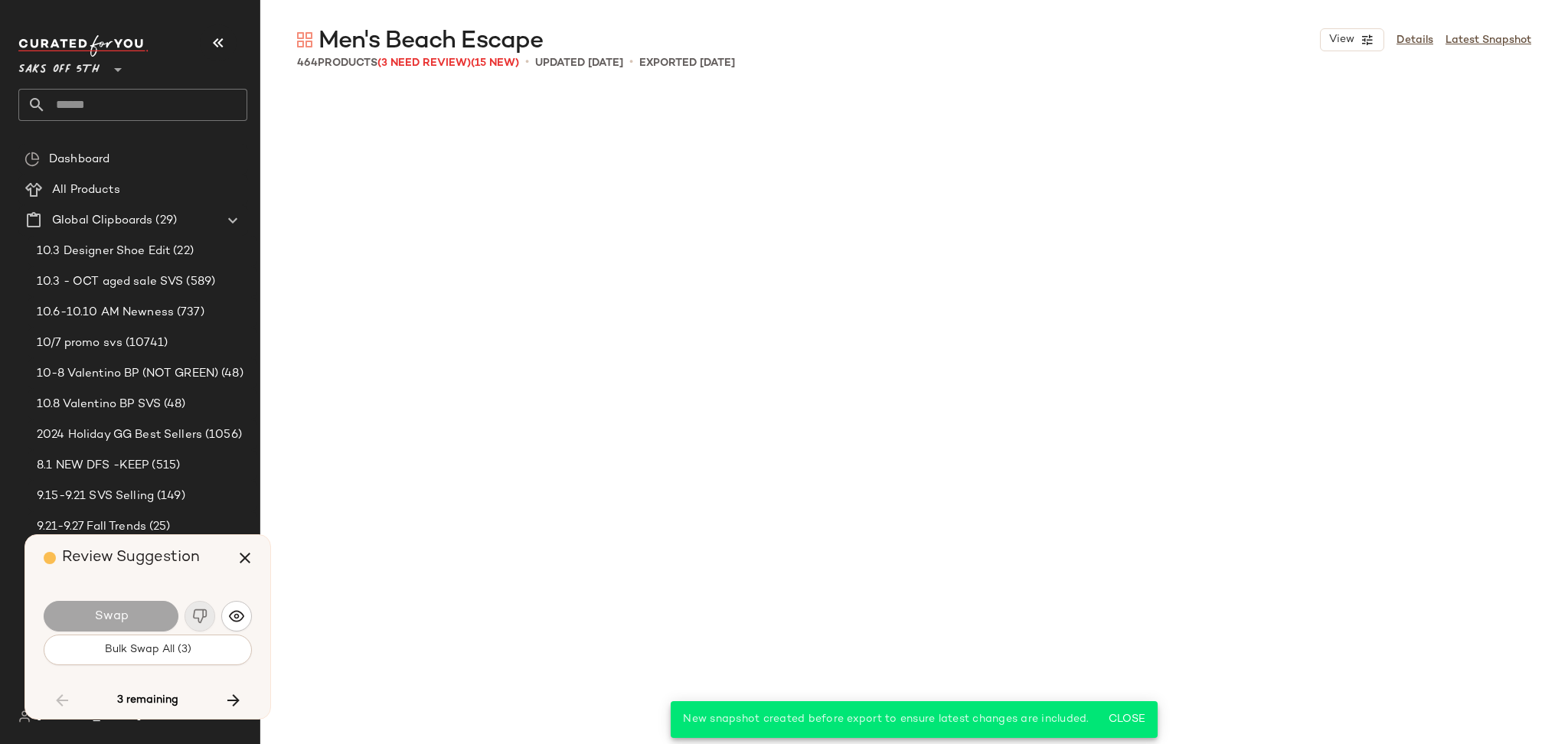
scroll to position [8866, 0]
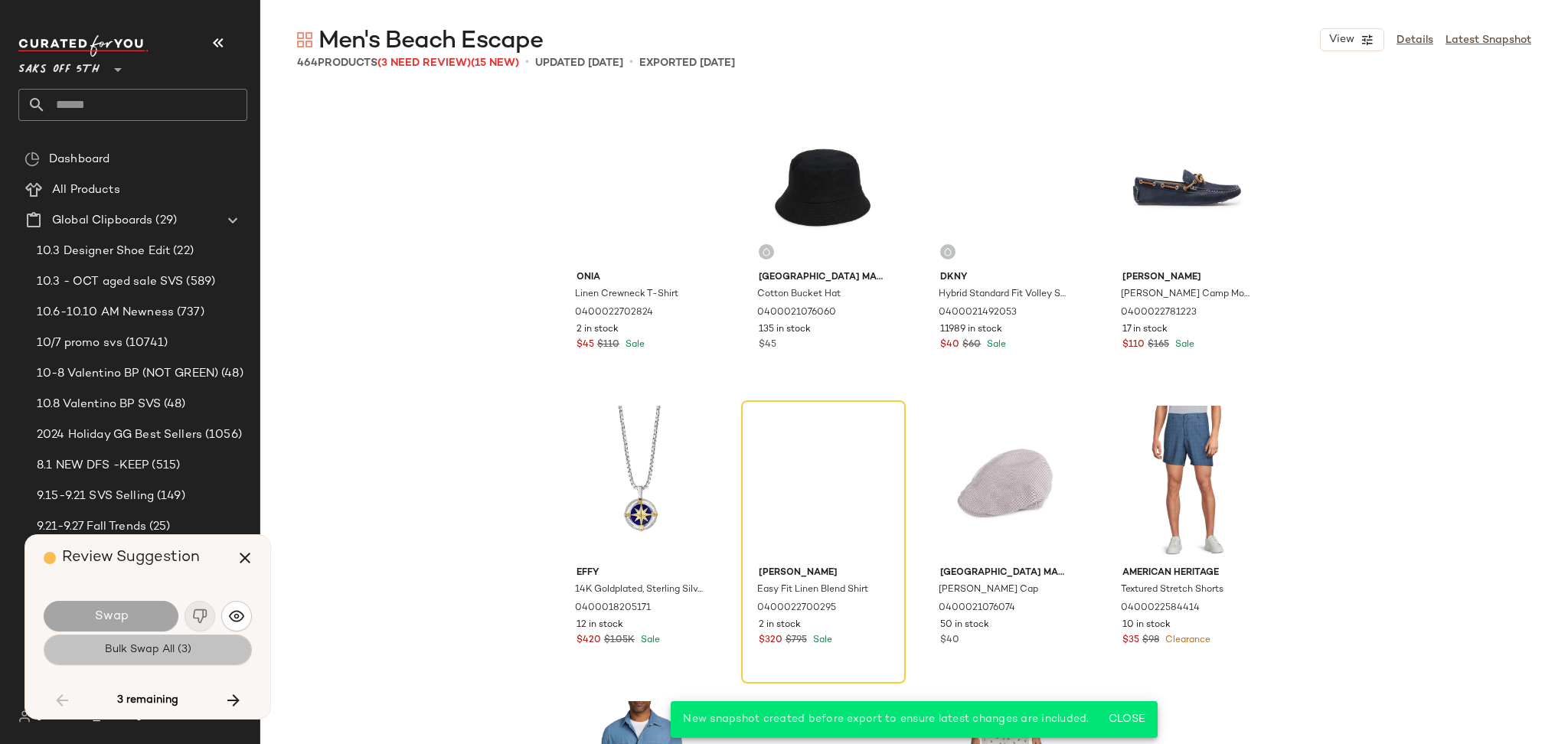
click at [176, 653] on span "Bulk Swap All (3)" at bounding box center [148, 650] width 87 height 12
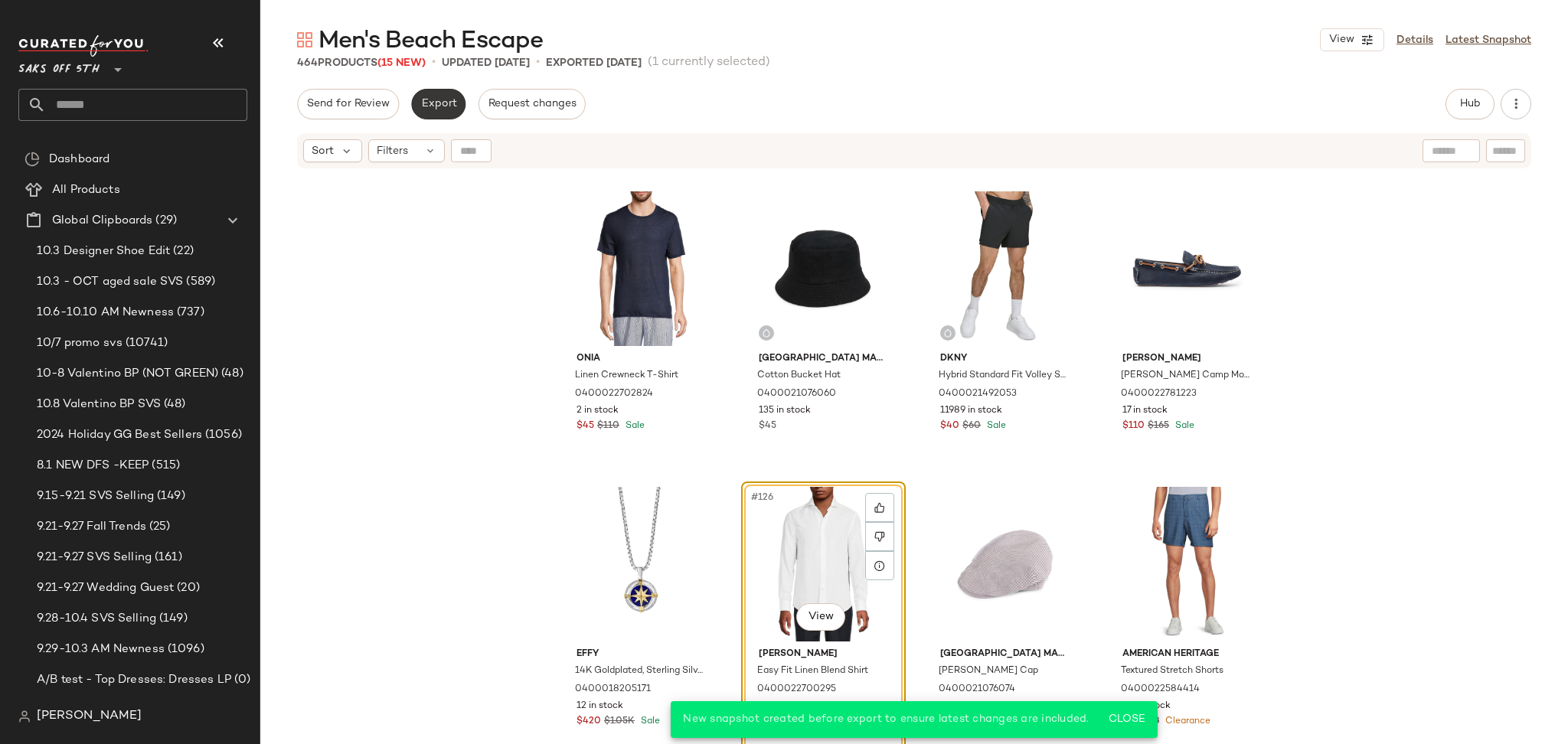
click at [431, 93] on button "Export" at bounding box center [438, 104] width 54 height 30
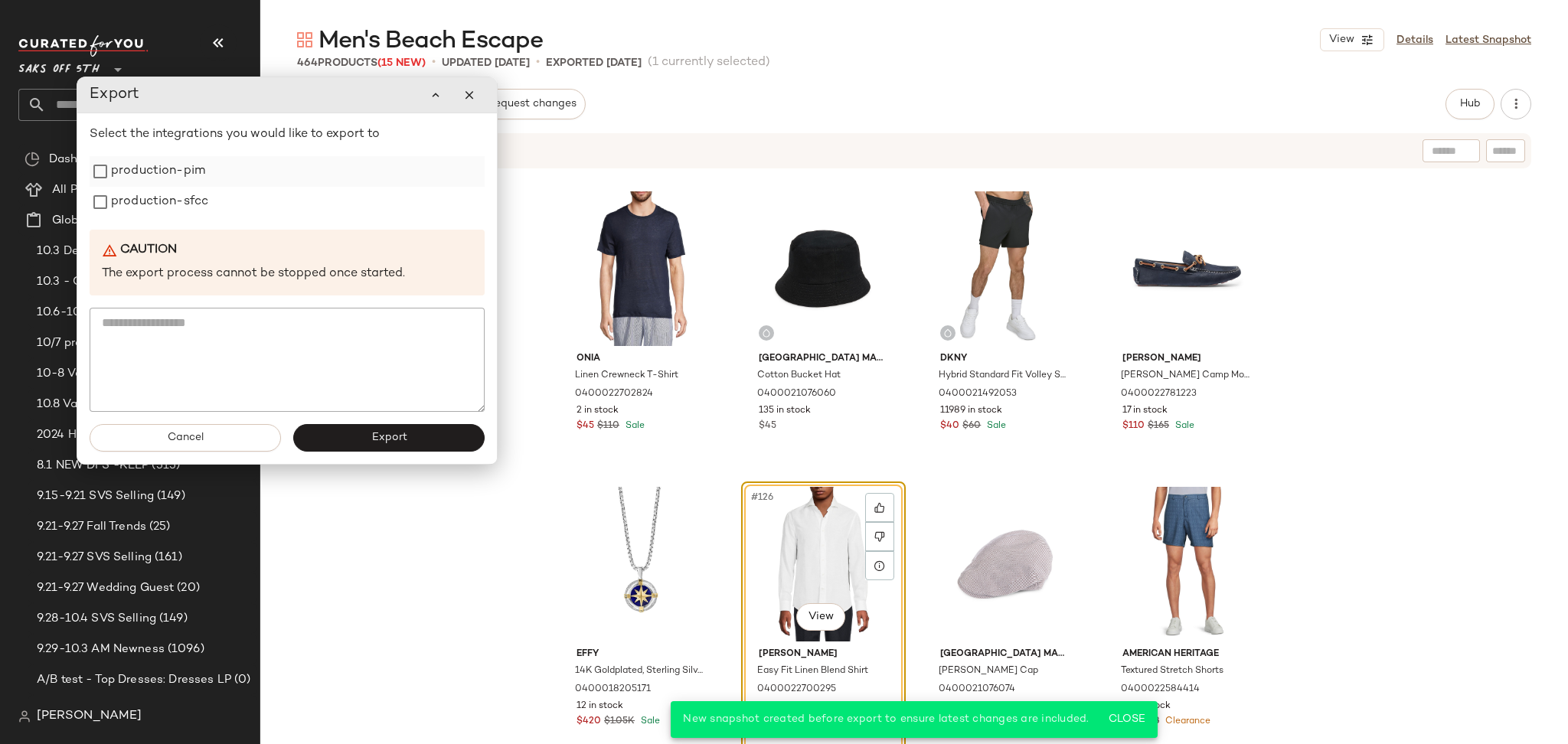
click at [176, 182] on label "production-pim" at bounding box center [158, 171] width 94 height 30
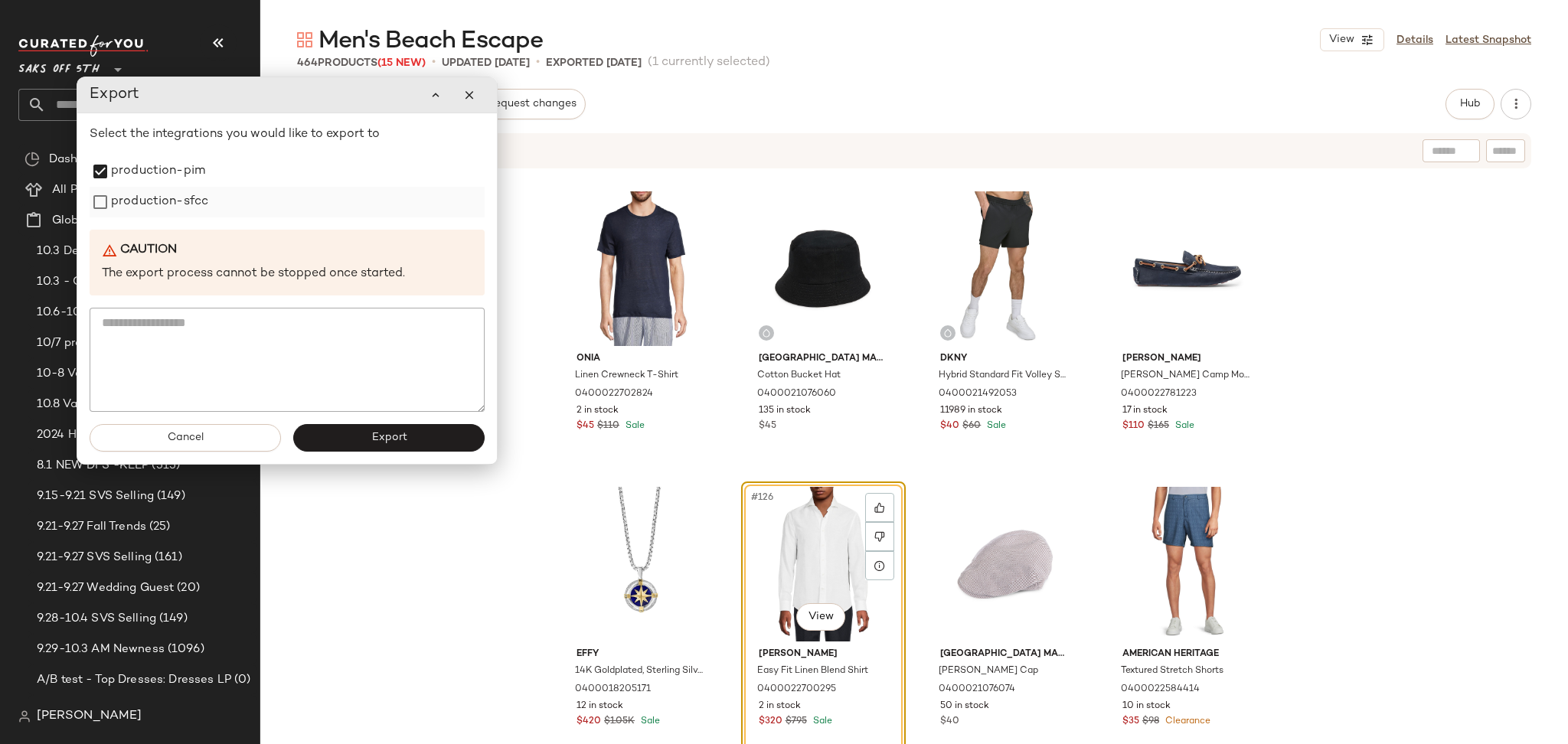
click at [180, 203] on label "production-sfcc" at bounding box center [160, 202] width 97 height 30
click at [373, 436] on span "Export" at bounding box center [389, 437] width 36 height 12
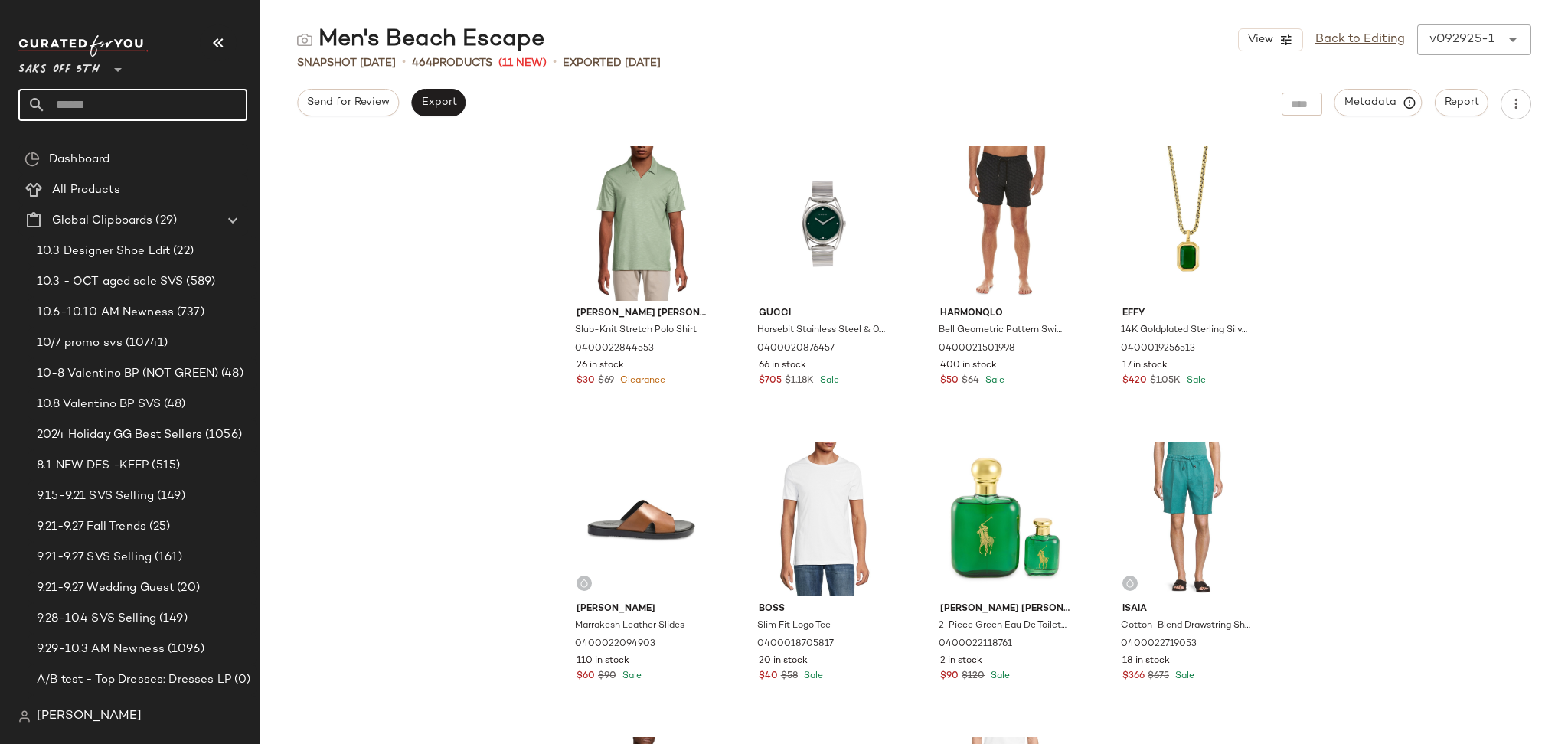
click at [183, 118] on input "text" at bounding box center [146, 105] width 201 height 32
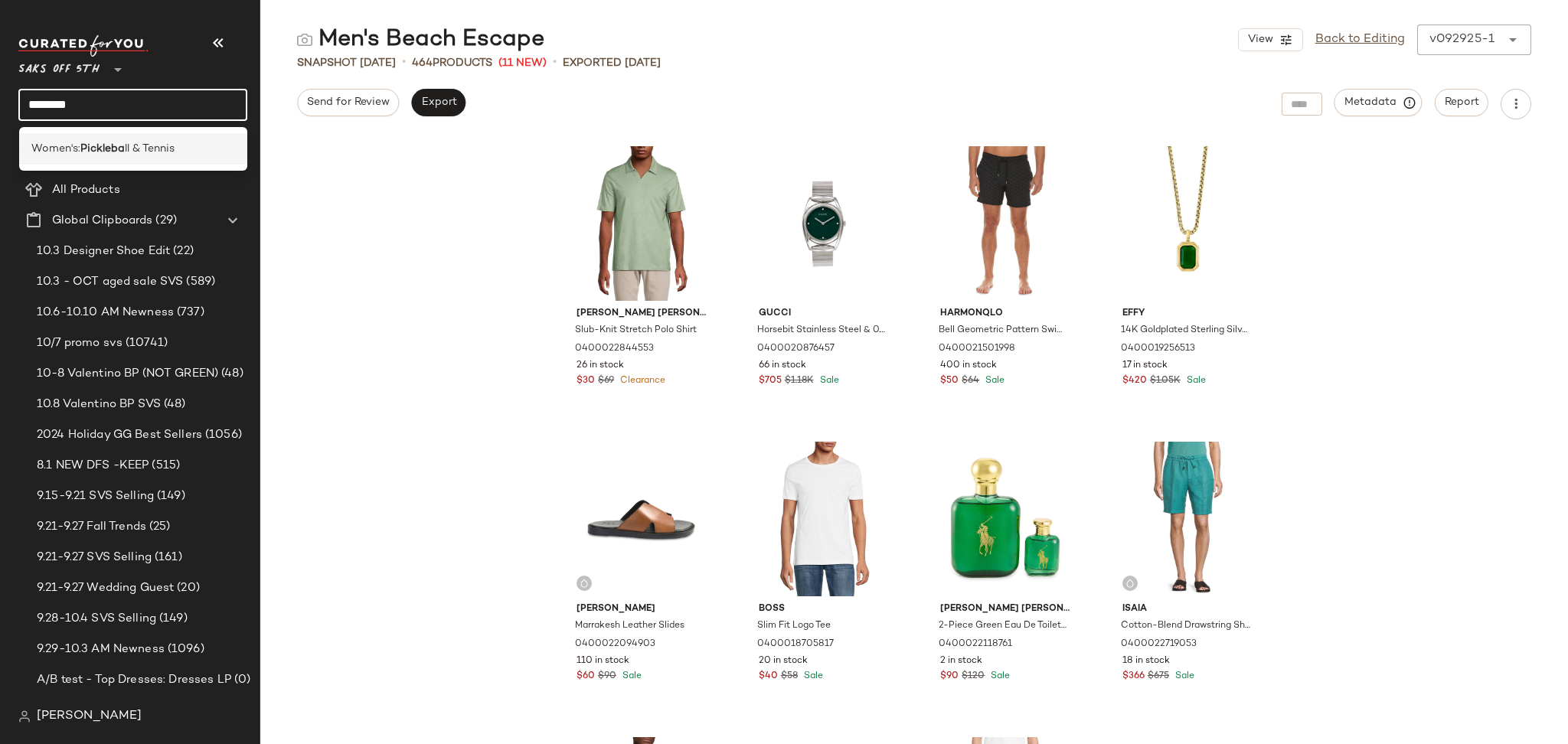
type input "********"
click at [173, 149] on span "ll & Tennis" at bounding box center [149, 148] width 49 height 16
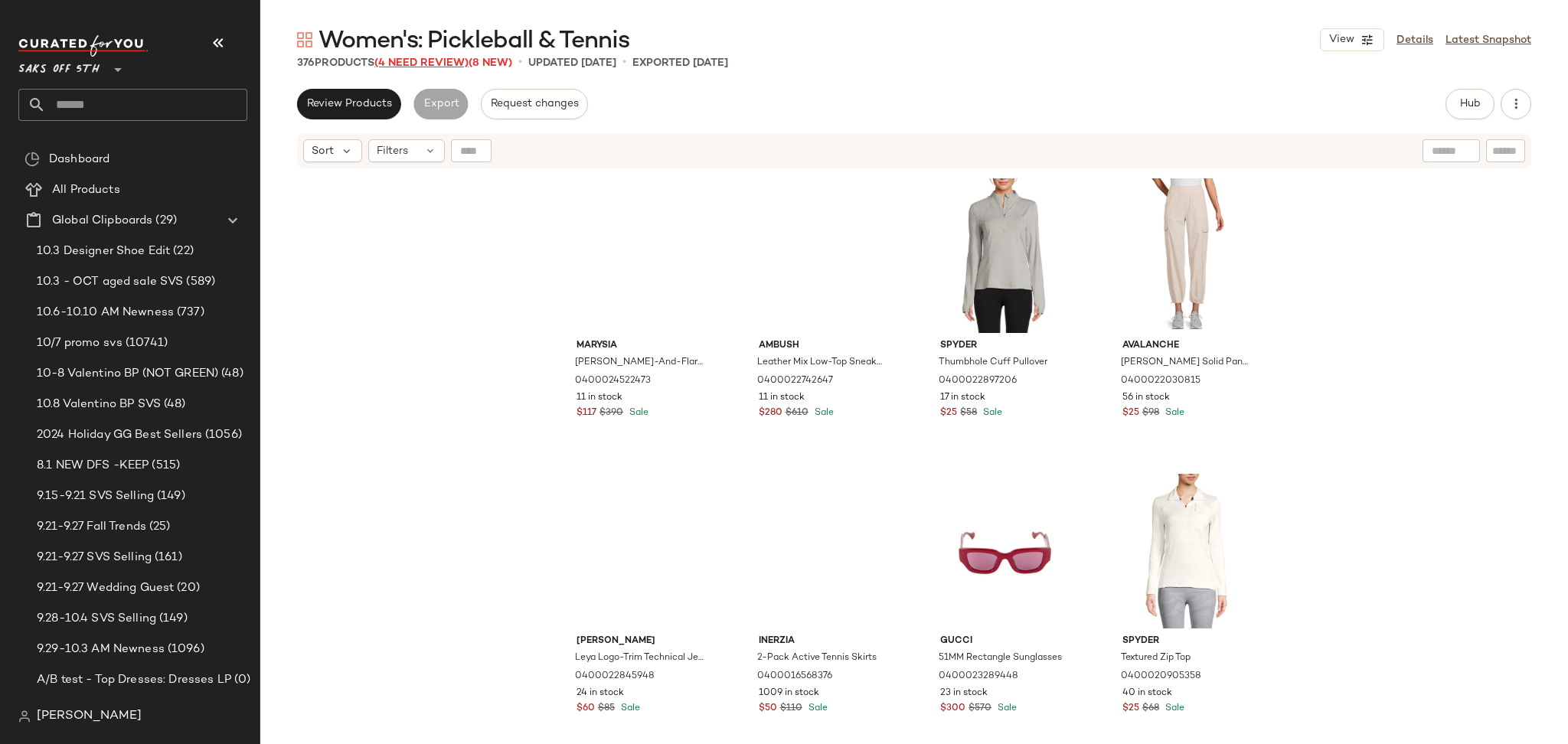
click at [420, 61] on span "(4 Need Review)" at bounding box center [421, 63] width 94 height 11
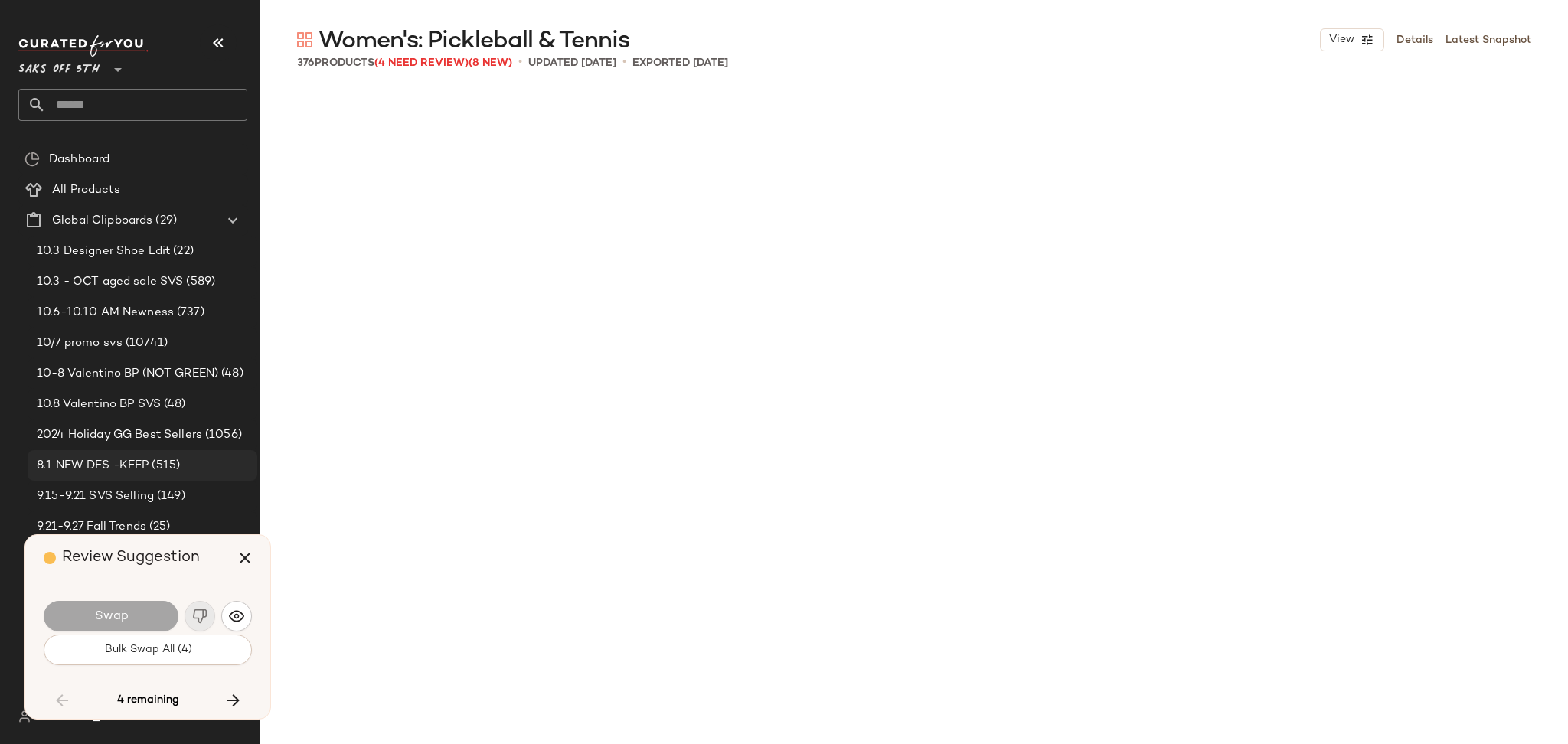
scroll to position [5025, 0]
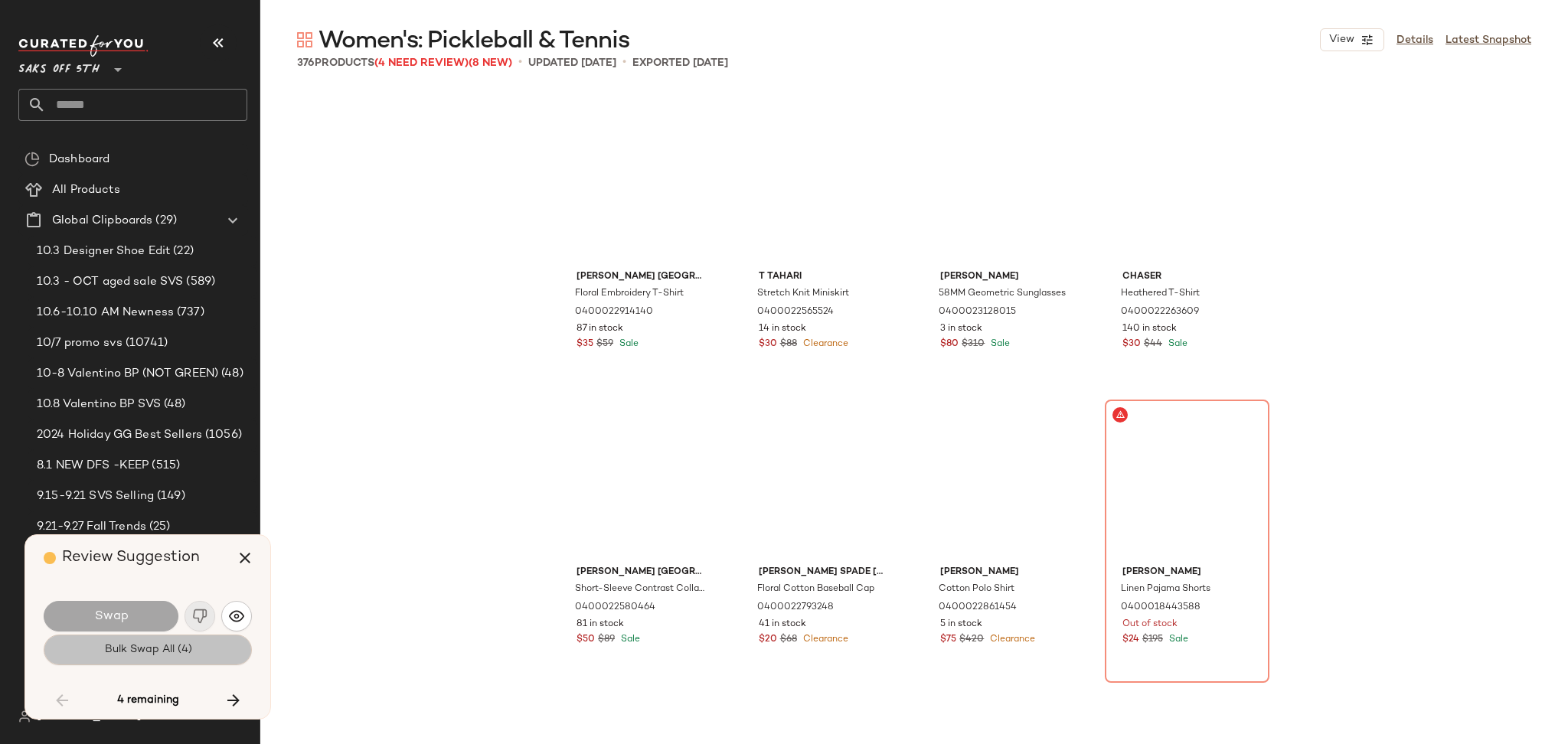
click at [181, 655] on span "Bulk Swap All (4)" at bounding box center [147, 650] width 88 height 12
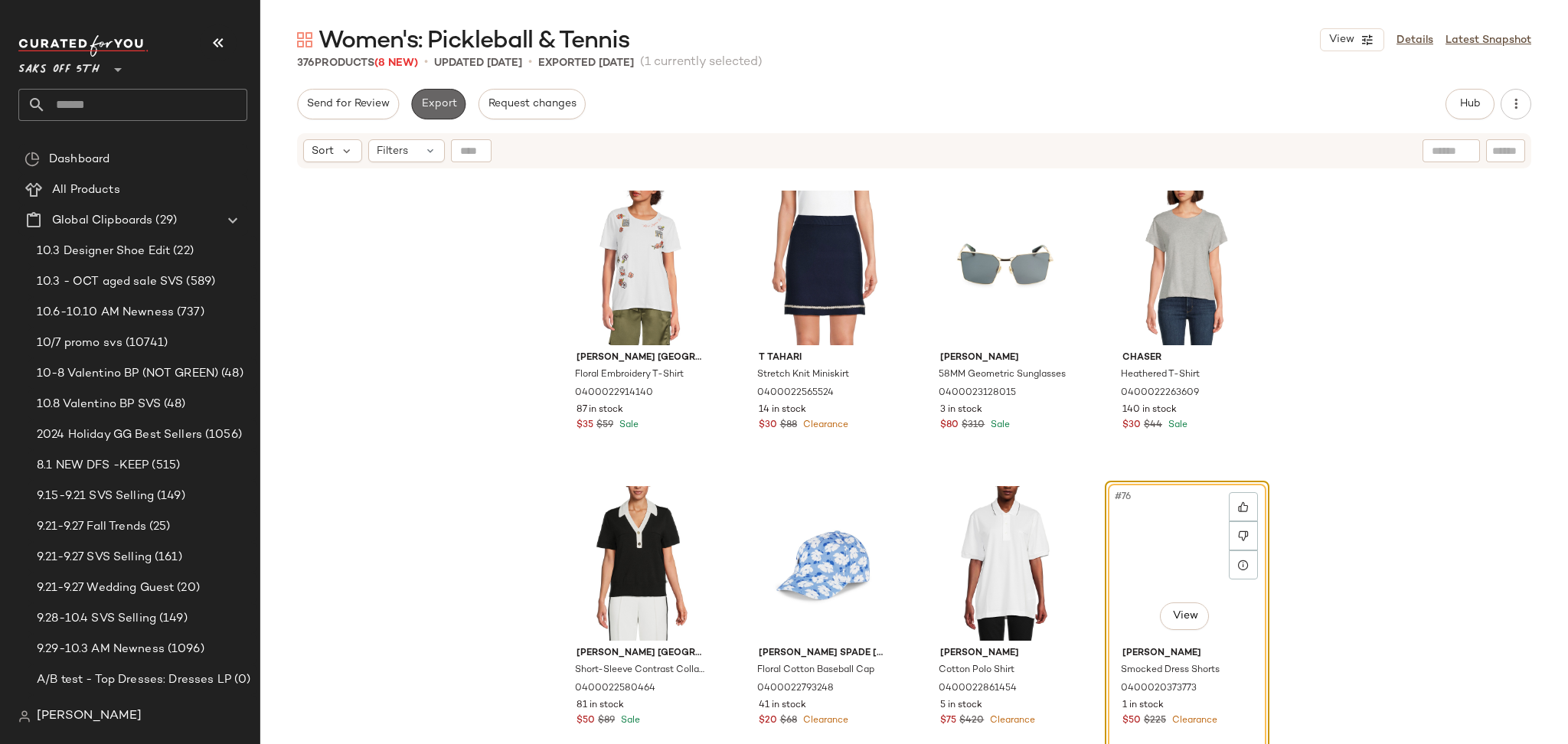
click at [445, 118] on button "Export" at bounding box center [438, 104] width 54 height 30
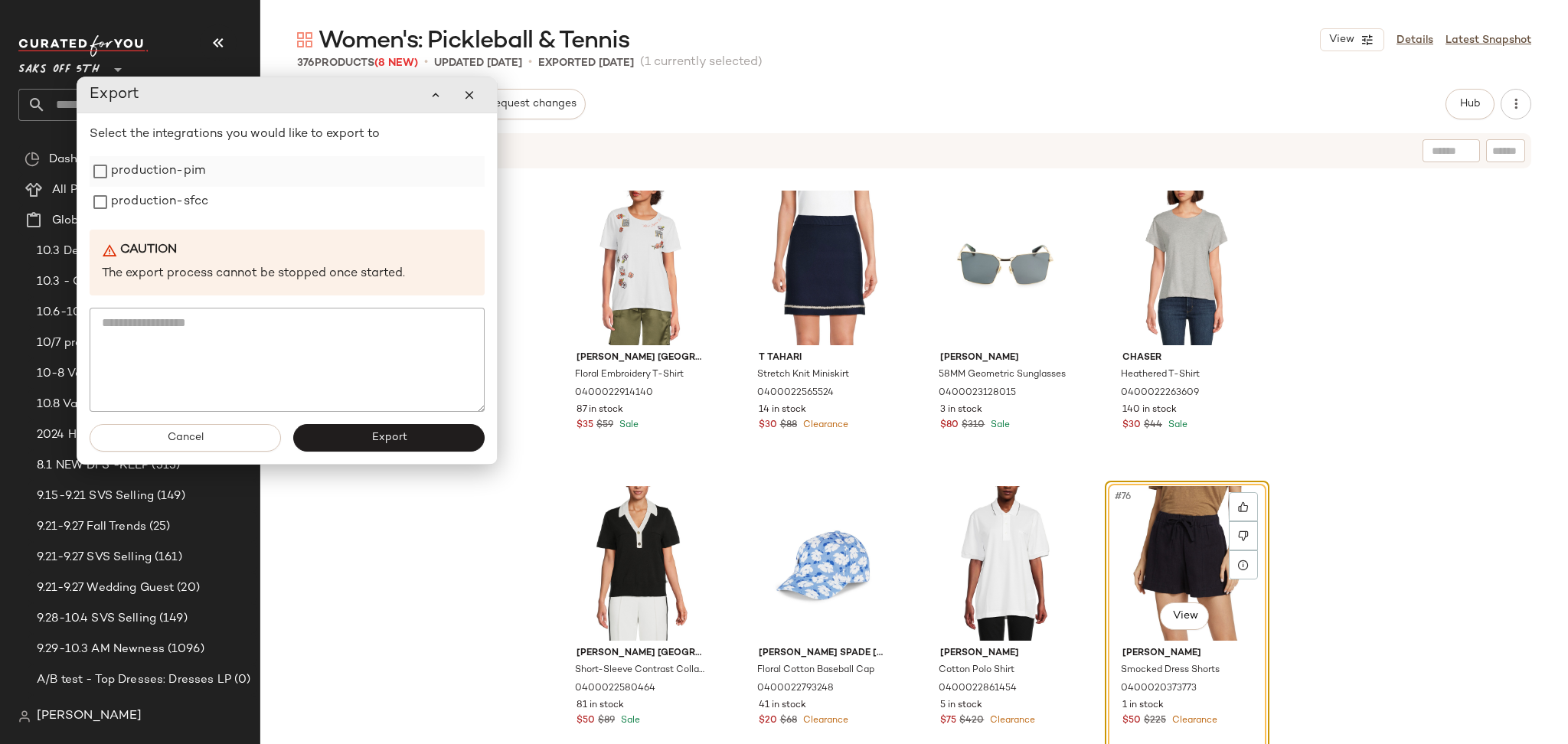
click at [189, 174] on label "production-pim" at bounding box center [158, 171] width 94 height 30
click at [187, 189] on label "production-sfcc" at bounding box center [160, 202] width 97 height 30
click at [424, 447] on button "Export" at bounding box center [389, 437] width 191 height 28
